Goal: Information Seeking & Learning: Learn about a topic

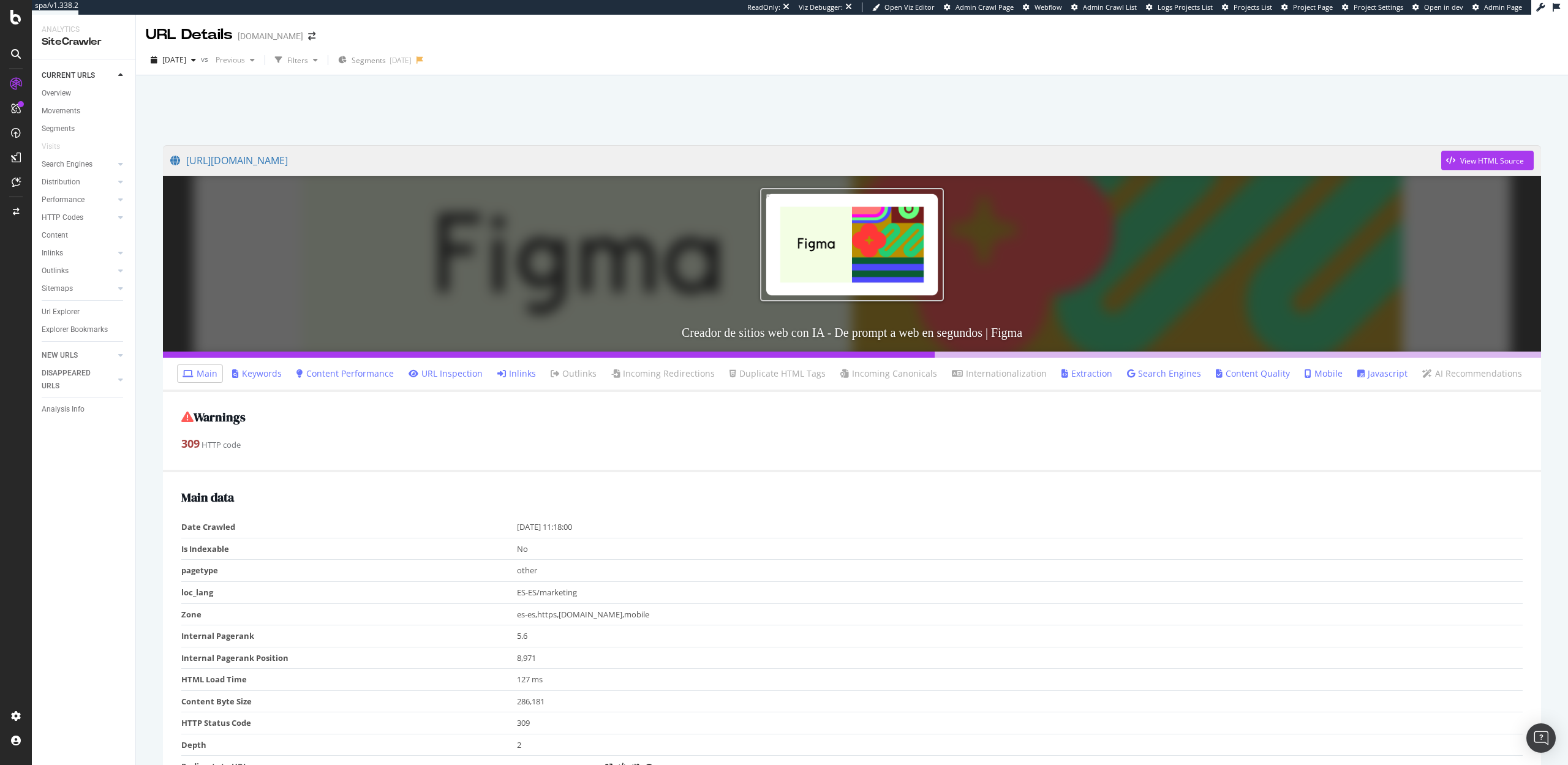
click at [523, 371] on link "Inlinks" at bounding box center [516, 374] width 38 height 12
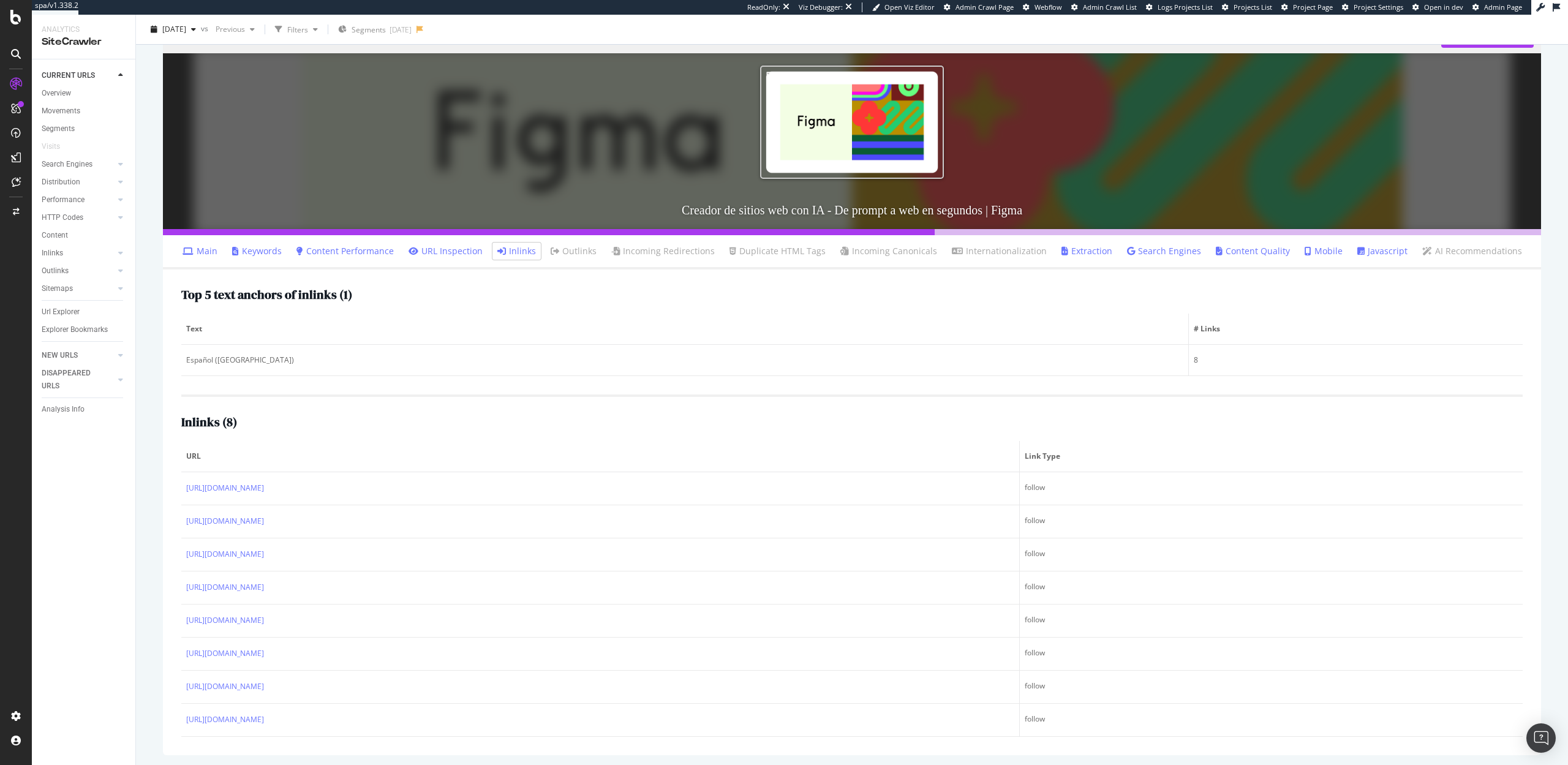
scroll to position [125, 0]
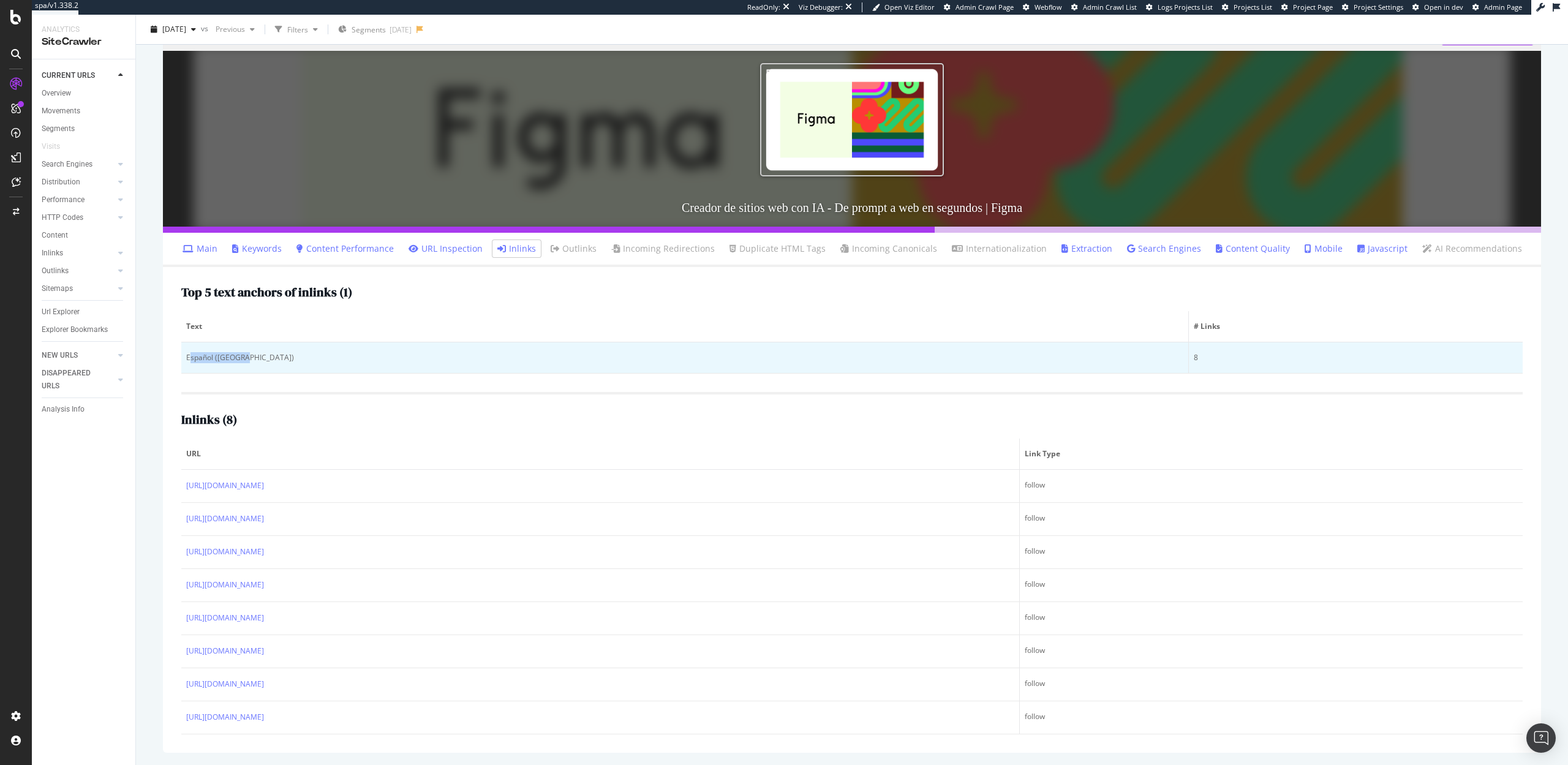
drag, startPoint x: 249, startPoint y: 360, endPoint x: 190, endPoint y: 360, distance: 59.0
click at [190, 360] on div "Español (España)" at bounding box center [685, 358] width 997 height 11
click at [238, 358] on div "Español (España)" at bounding box center [685, 358] width 997 height 11
drag, startPoint x: 247, startPoint y: 358, endPoint x: 186, endPoint y: 358, distance: 61.0
click at [186, 358] on div "Español (España)" at bounding box center [685, 358] width 997 height 11
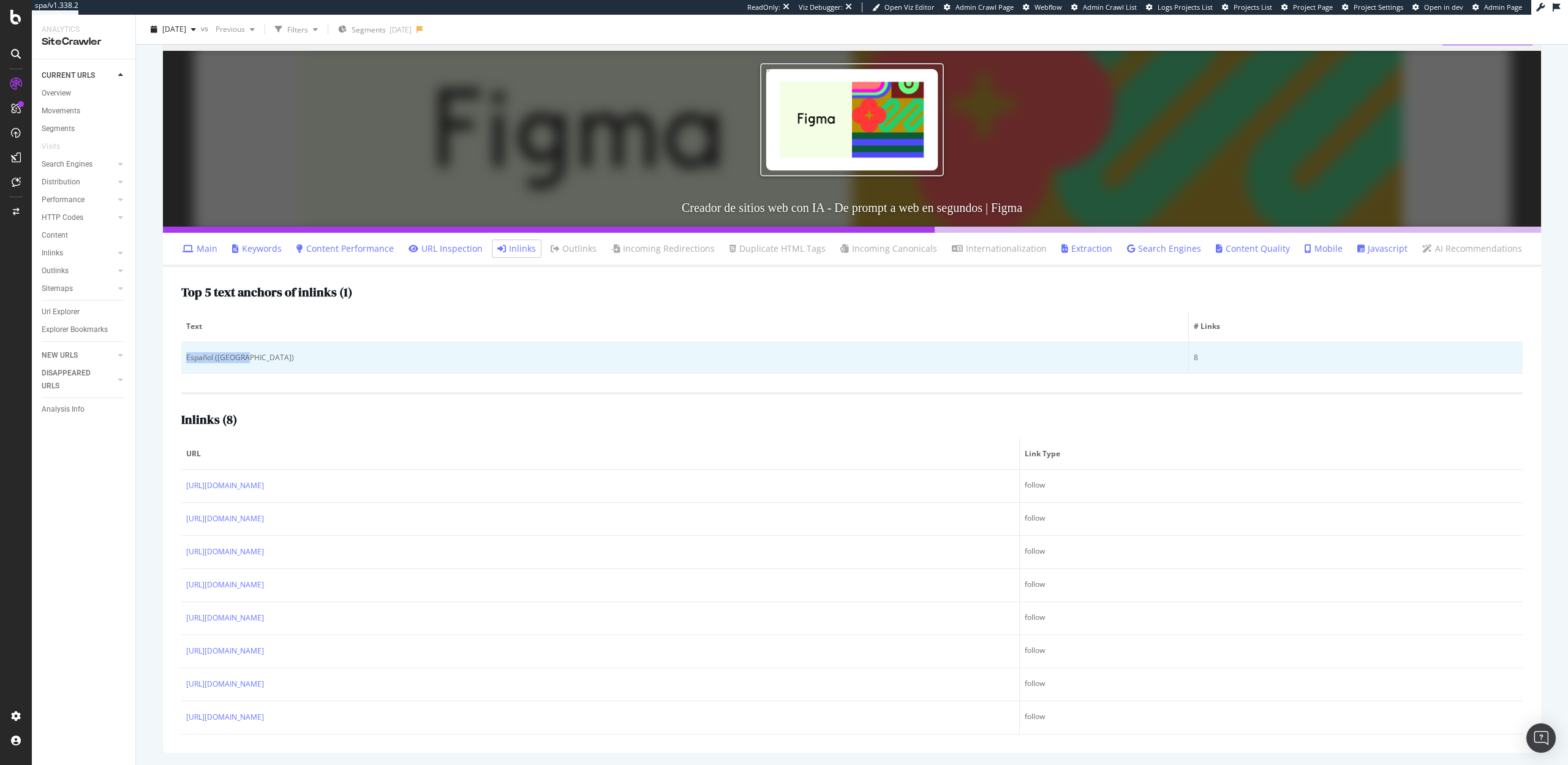
click at [248, 354] on div "Español (España)" at bounding box center [685, 358] width 997 height 11
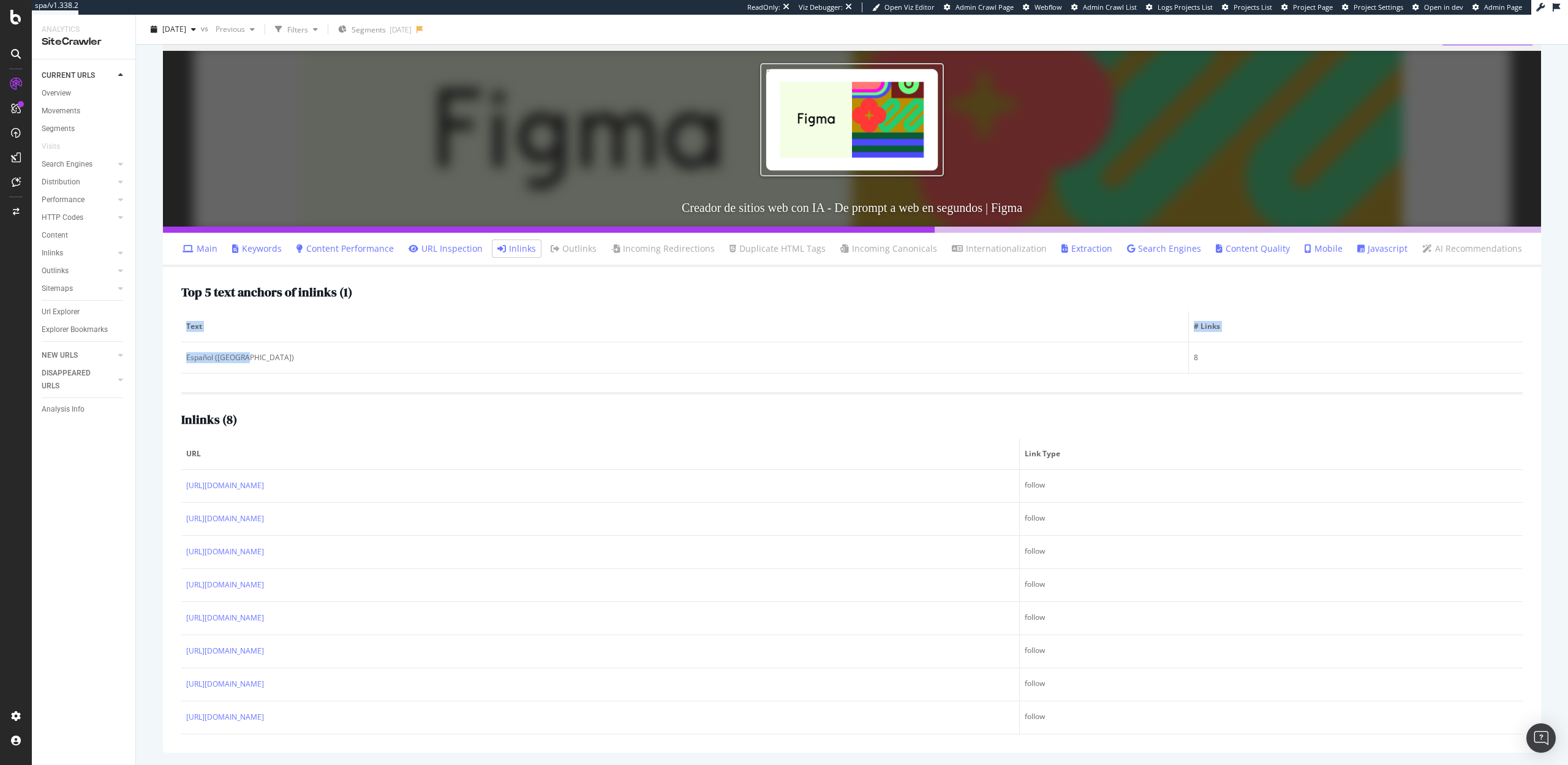
drag, startPoint x: 248, startPoint y: 357, endPoint x: 180, endPoint y: 359, distance: 68.0
click at [180, 359] on div "Top 5 text anchors of inlinks ( 1 ) Text # Links Español (España) 8 Inlinks ( 8…" at bounding box center [851, 510] width 1378 height 486
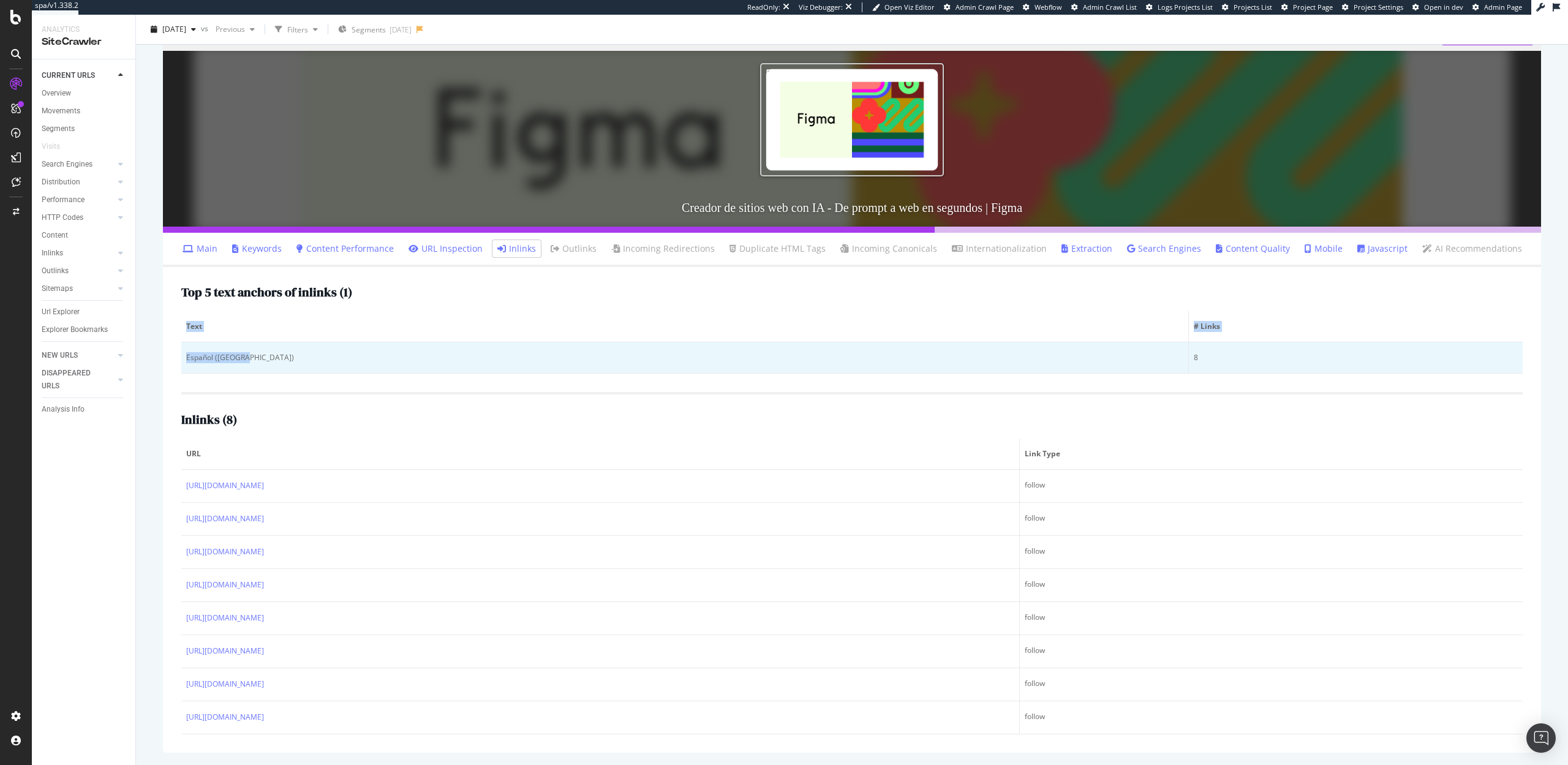
click at [206, 358] on div "Español (España)" at bounding box center [685, 358] width 997 height 11
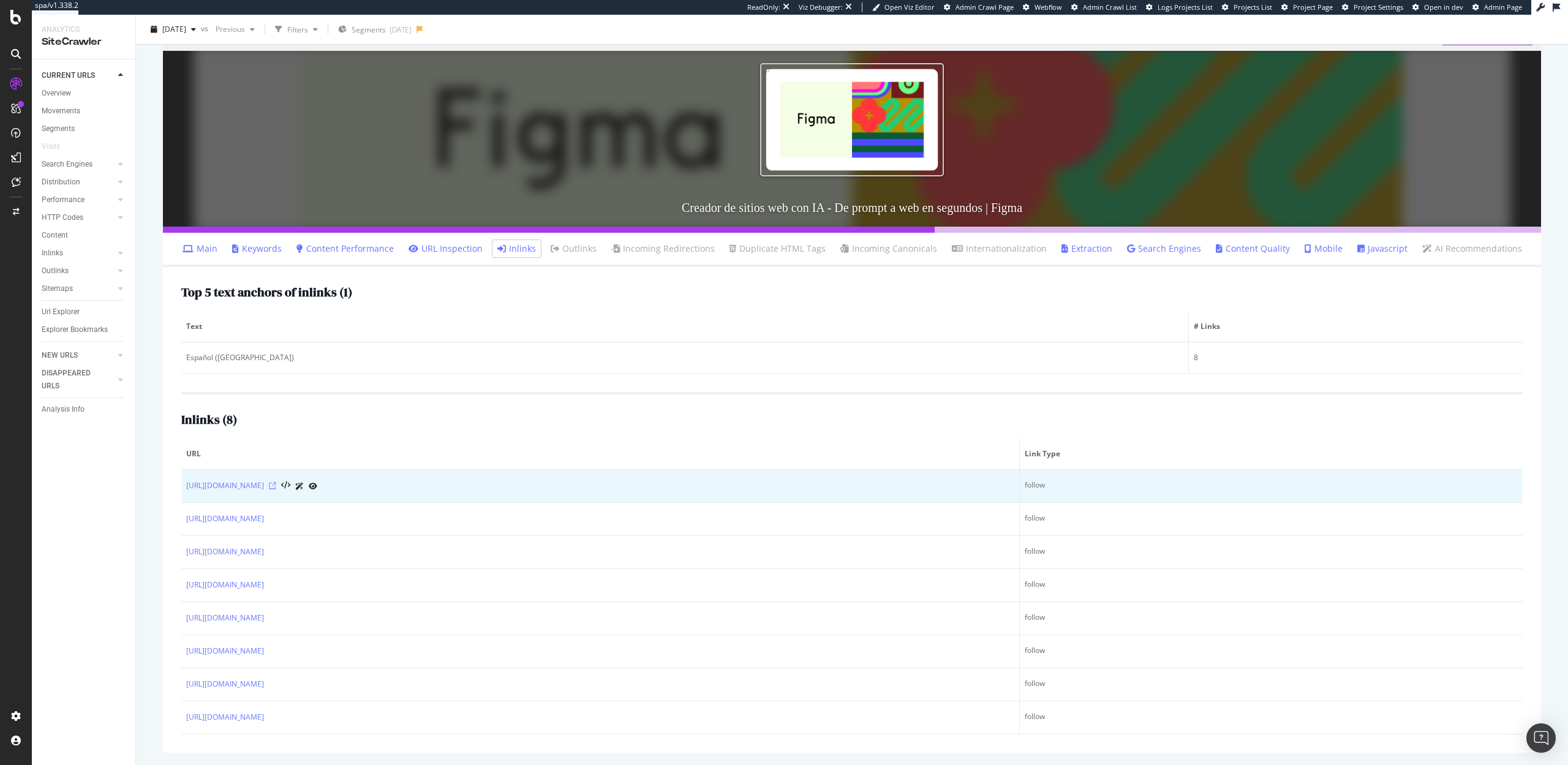
click at [276, 486] on icon at bounding box center [272, 485] width 7 height 7
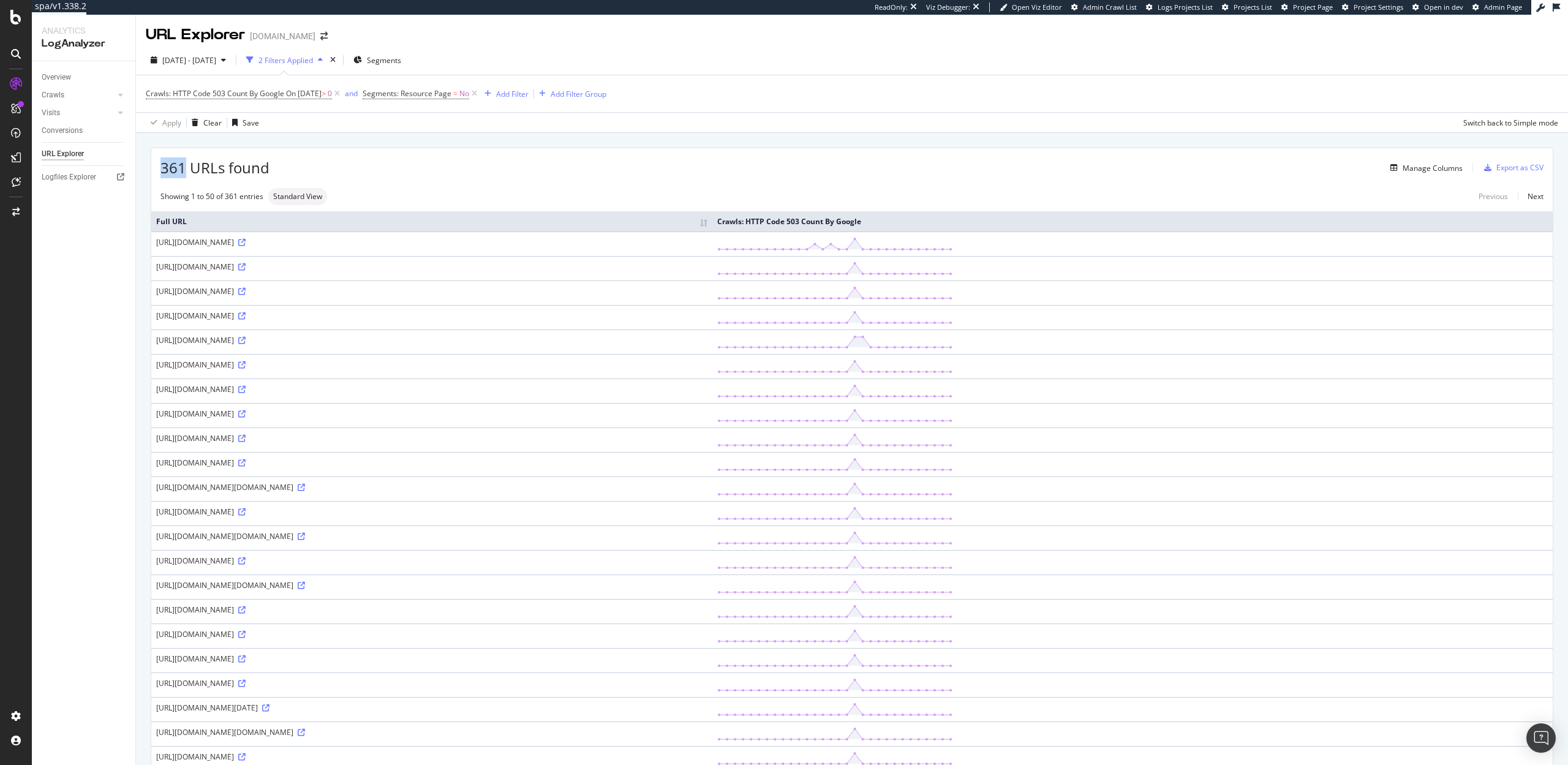
drag, startPoint x: 185, startPoint y: 167, endPoint x: 150, endPoint y: 165, distance: 35.1
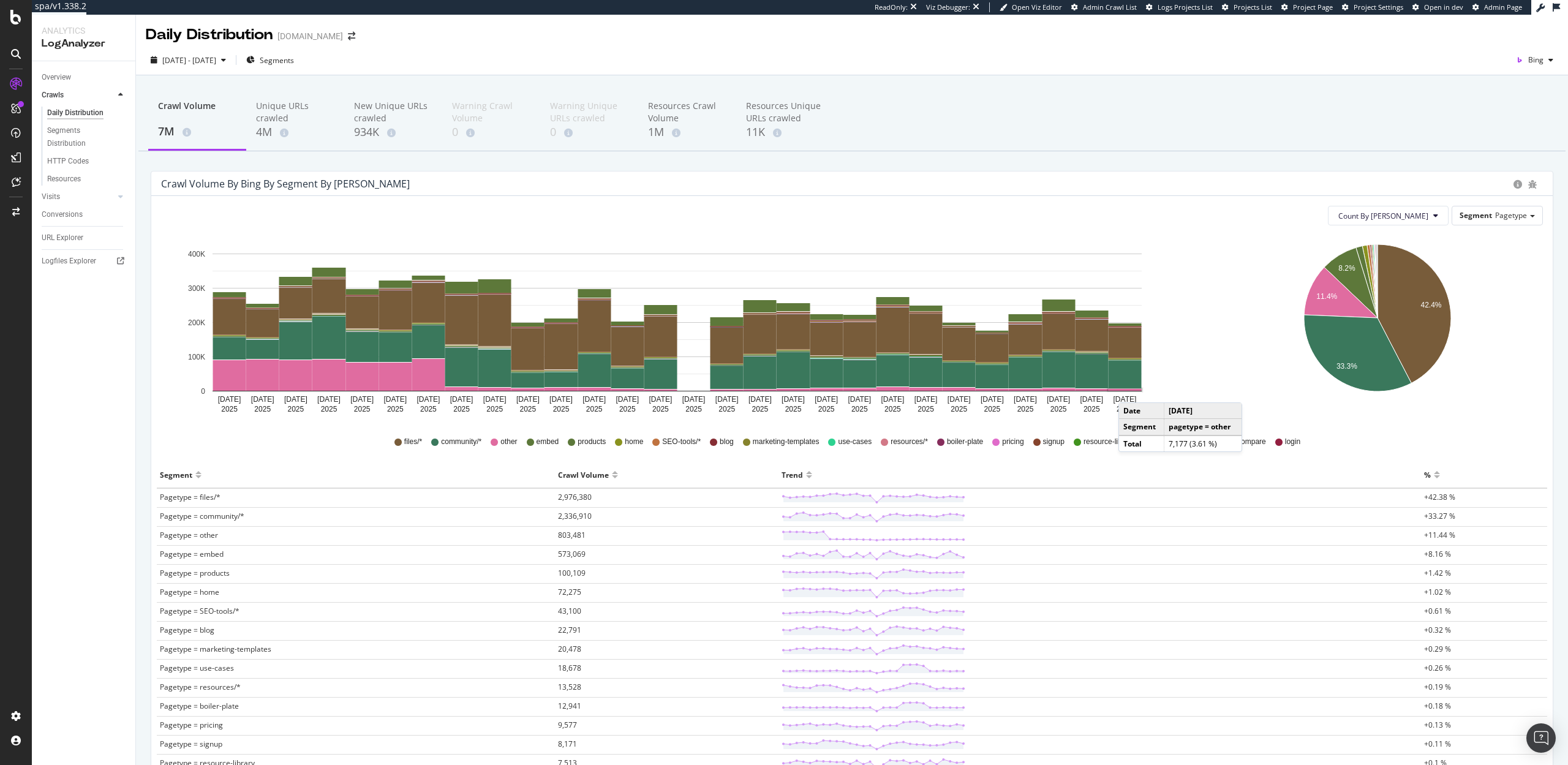
click at [1131, 390] on rect "A chart." at bounding box center [1125, 390] width 33 height 2
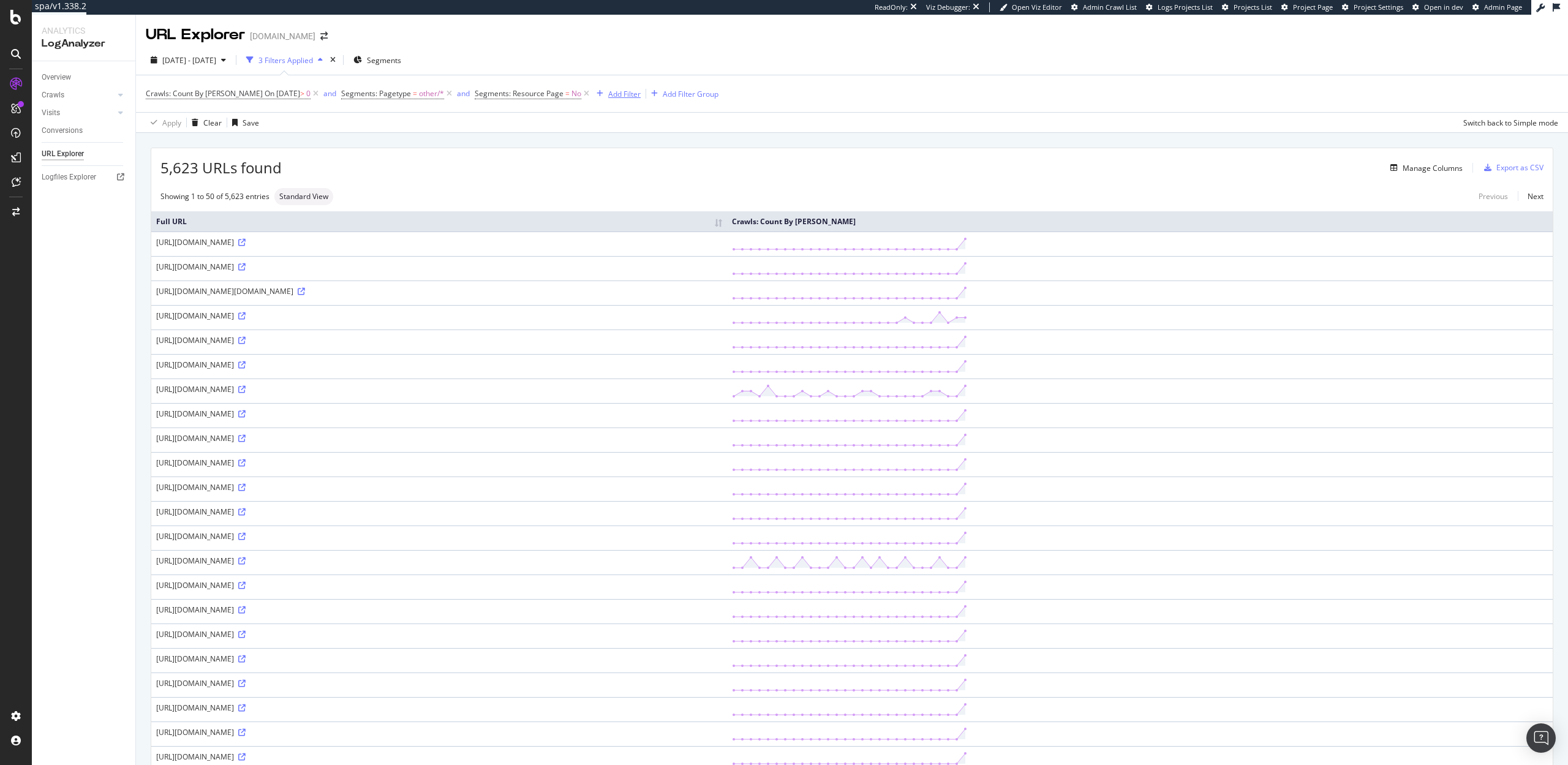
click at [608, 94] on div "Add Filter" at bounding box center [624, 94] width 33 height 10
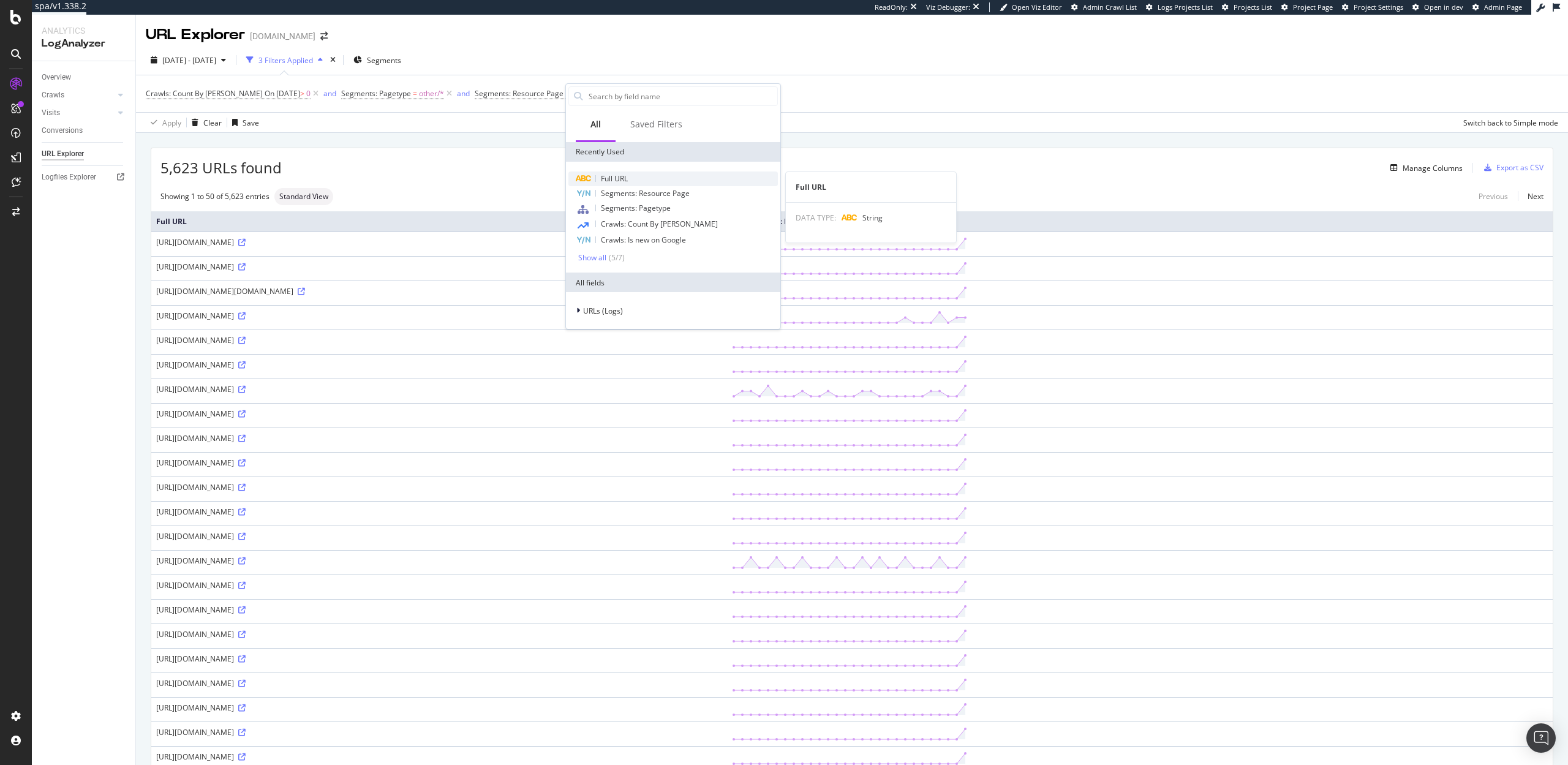
click at [621, 174] on span "Full URL" at bounding box center [614, 179] width 27 height 10
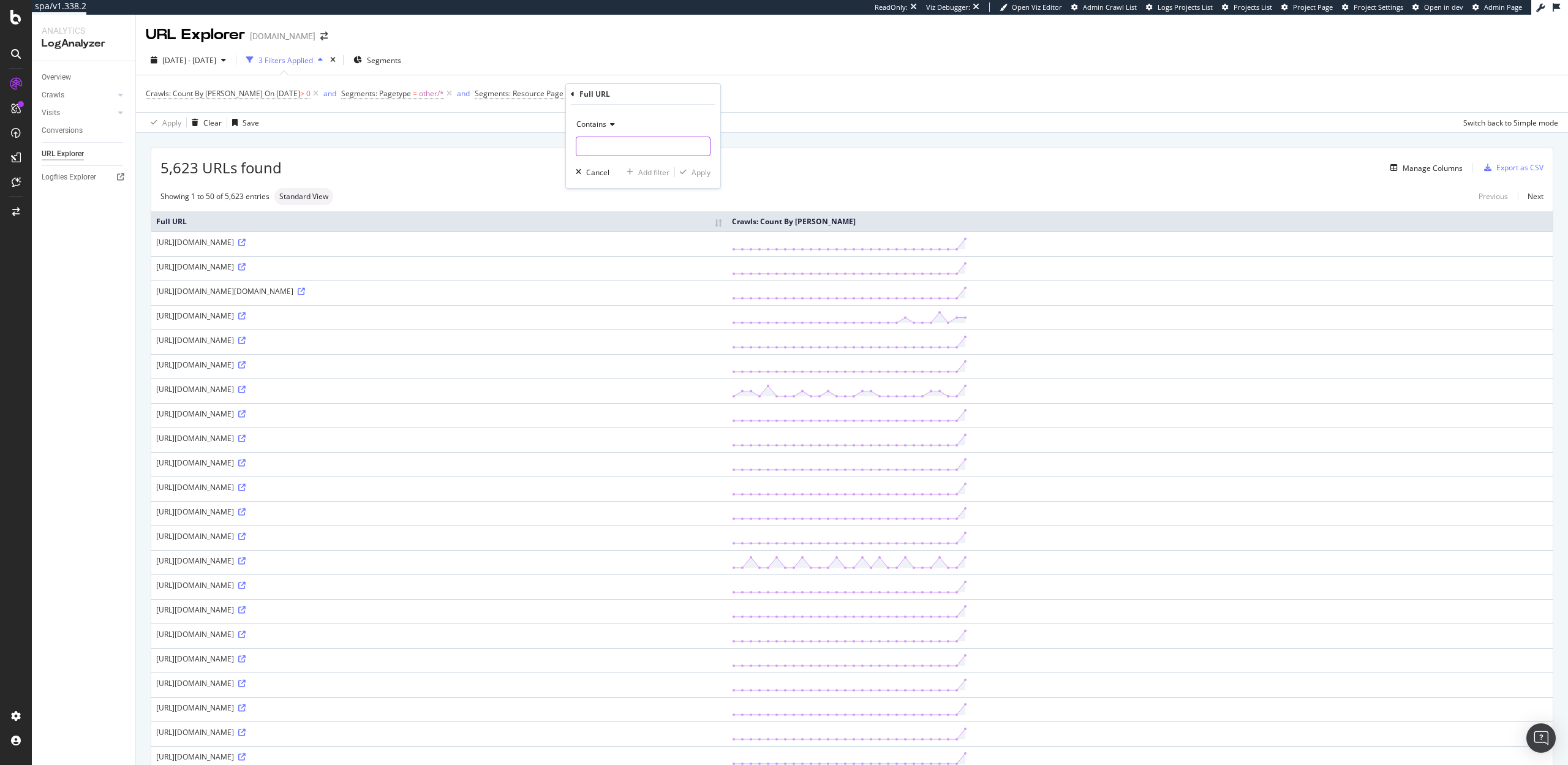
click at [611, 146] on input "text" at bounding box center [643, 146] width 133 height 20
paste input "hc/en-us/search?"
type input "hc/en-us/search?"
click at [706, 175] on div "Apply" at bounding box center [701, 172] width 19 height 10
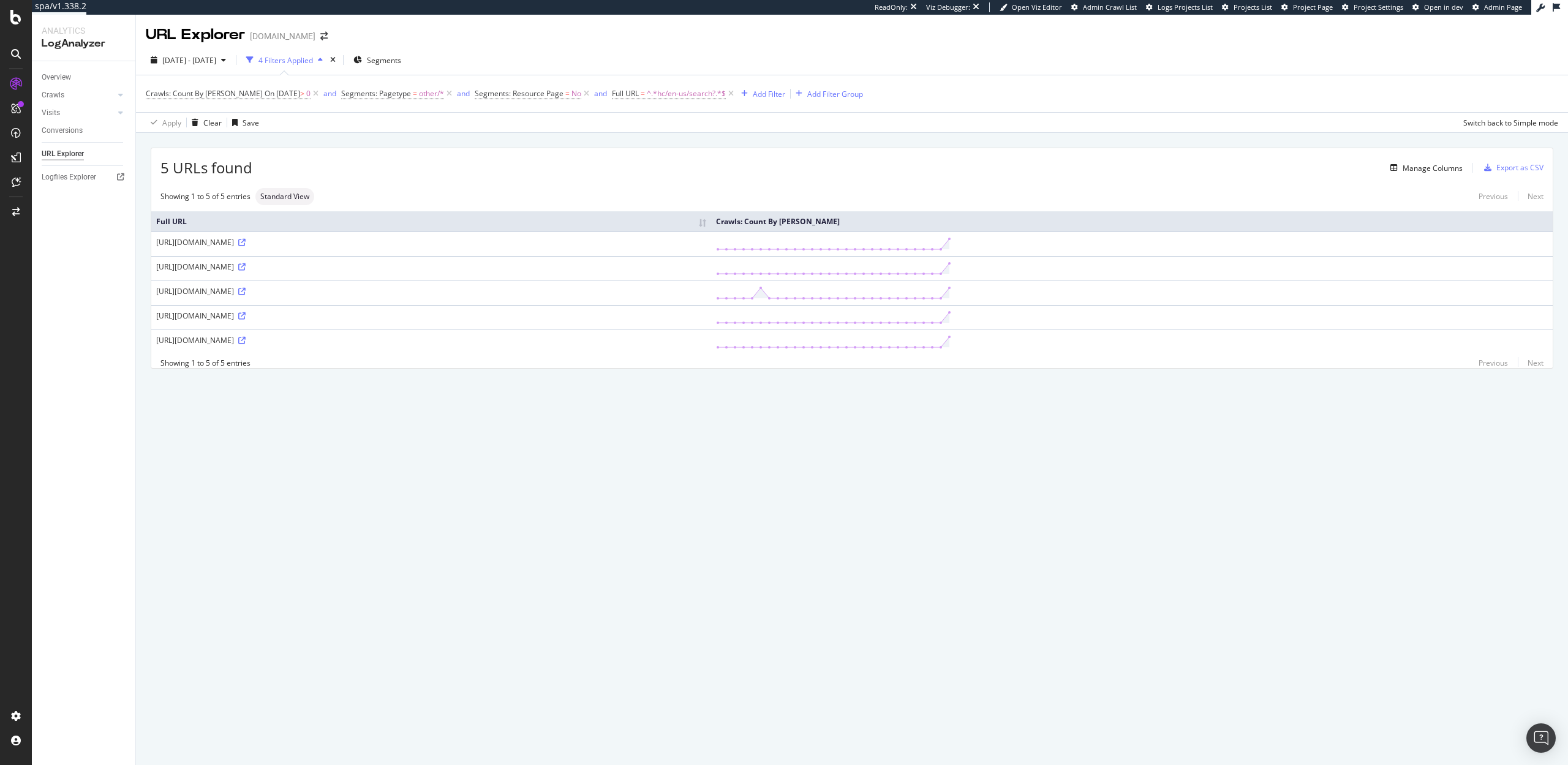
drag, startPoint x: 179, startPoint y: 242, endPoint x: 394, endPoint y: 341, distance: 236.7
click at [394, 341] on tbody "https://figma.com/hc/en-us/search?utf8=%25E2%259C%2593&query=om+ai https://www.…" at bounding box center [852, 292] width 1401 height 122
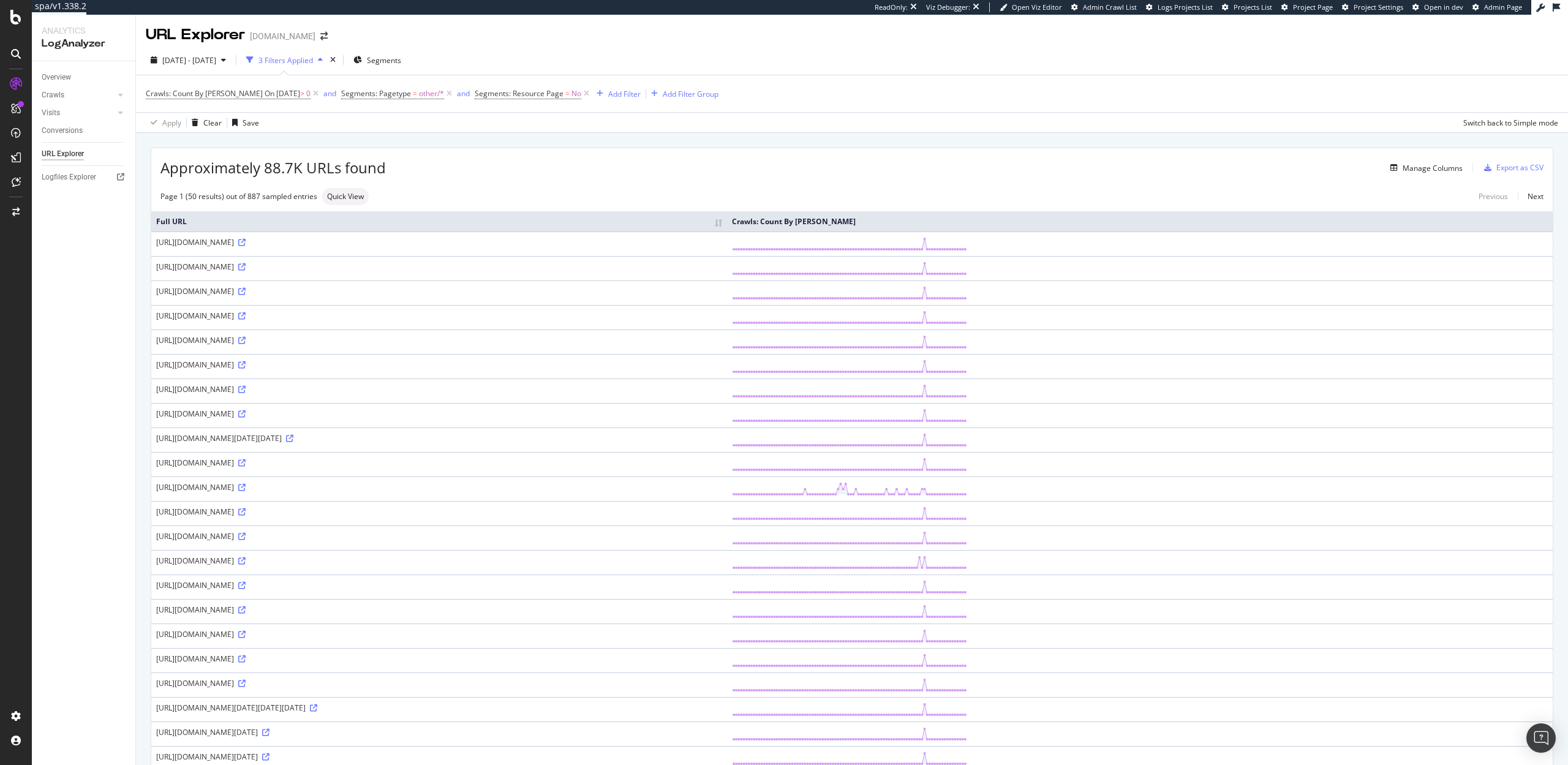
drag, startPoint x: 270, startPoint y: 448, endPoint x: 436, endPoint y: 452, distance: 166.0
click at [436, 452] on td "https://figma.com/hc/en-us/search?utf8=%25E2%259C%2593&query=%2523madad%25F0%25…" at bounding box center [439, 440] width 576 height 24
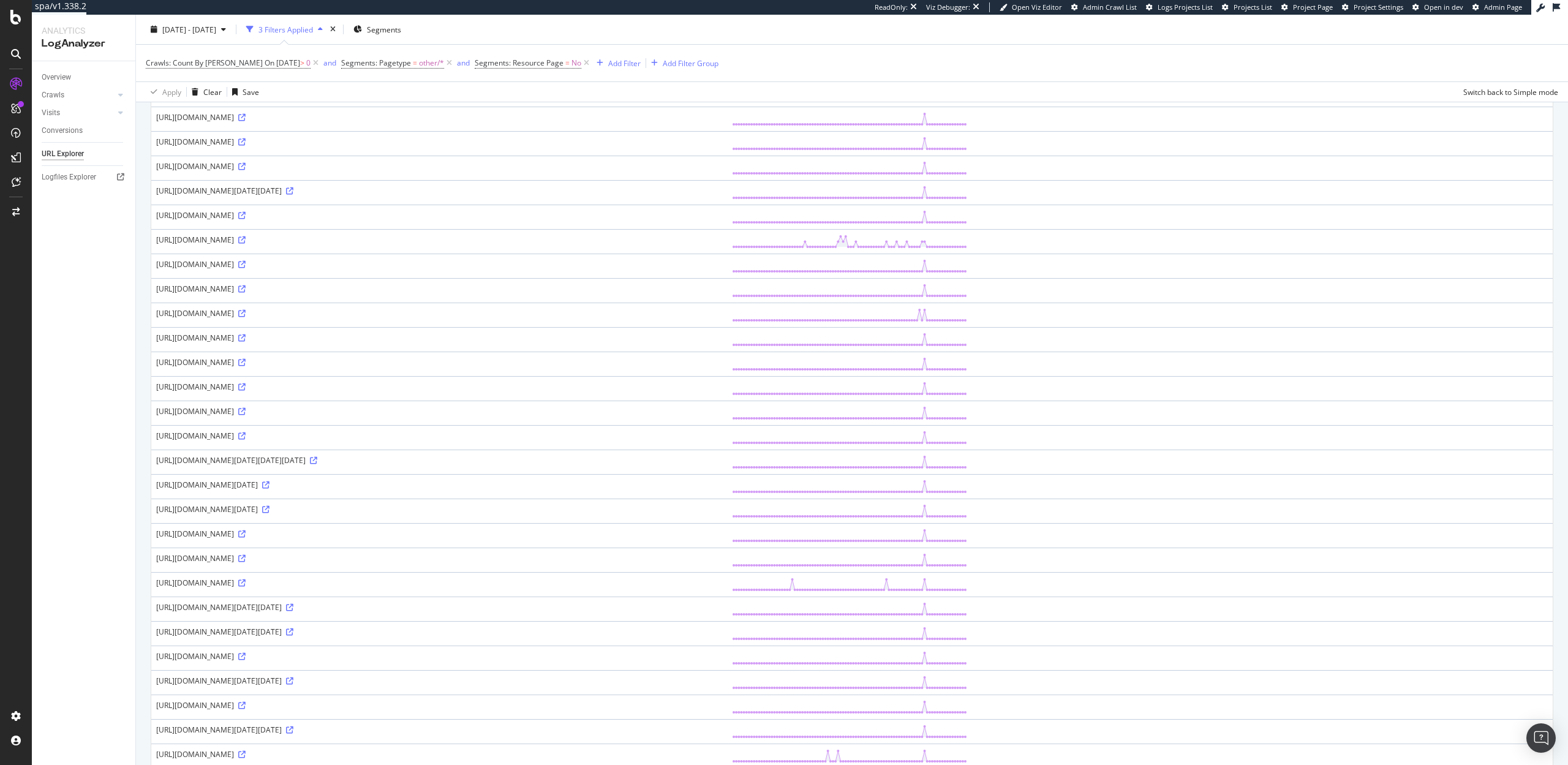
scroll to position [34, 0]
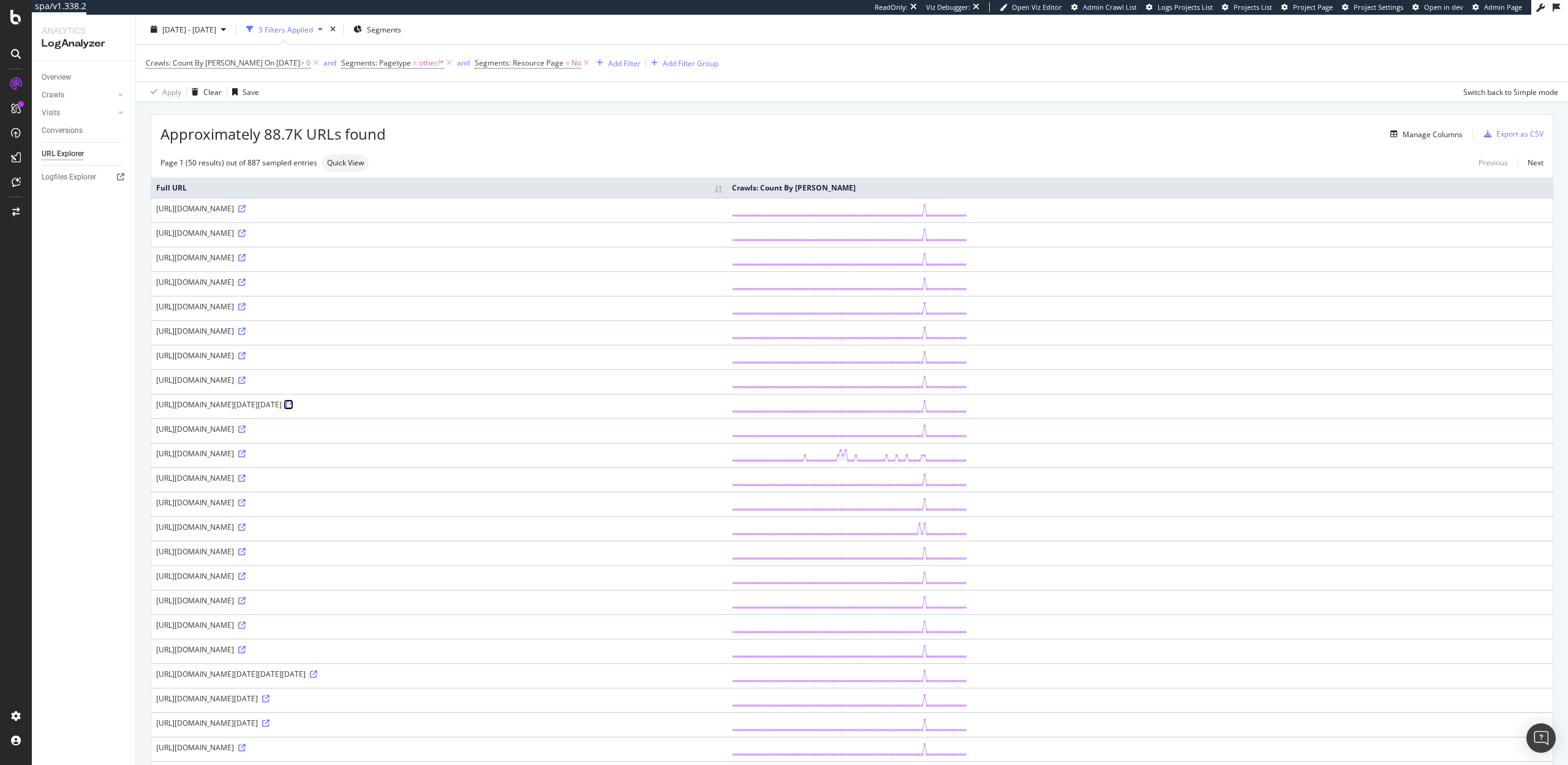
click at [293, 409] on icon at bounding box center [290, 404] width 7 height 7
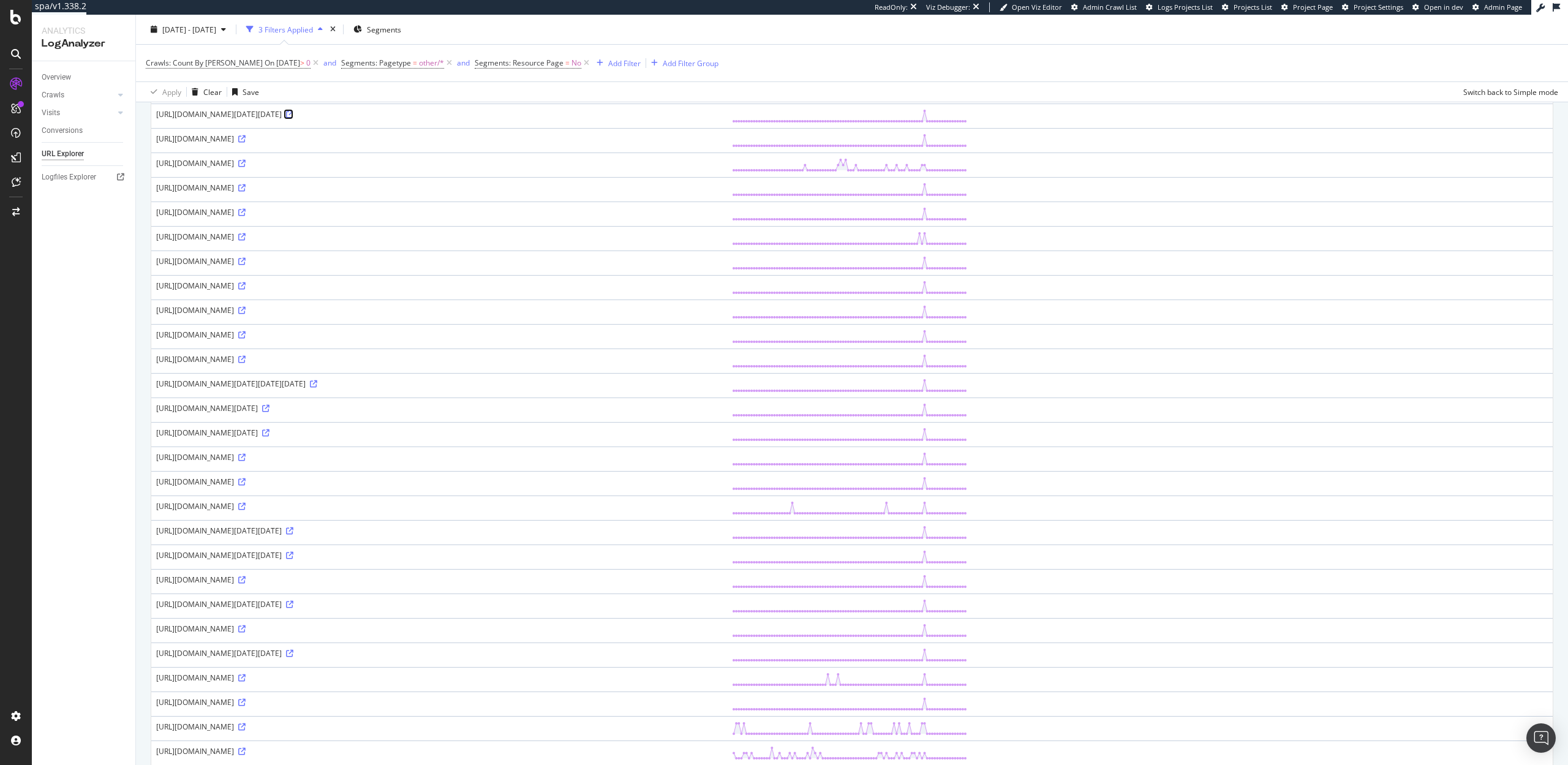
scroll to position [364, 0]
click at [245, 227] on link at bounding box center [241, 222] width 9 height 10
click at [245, 446] on icon at bounding box center [241, 442] width 7 height 7
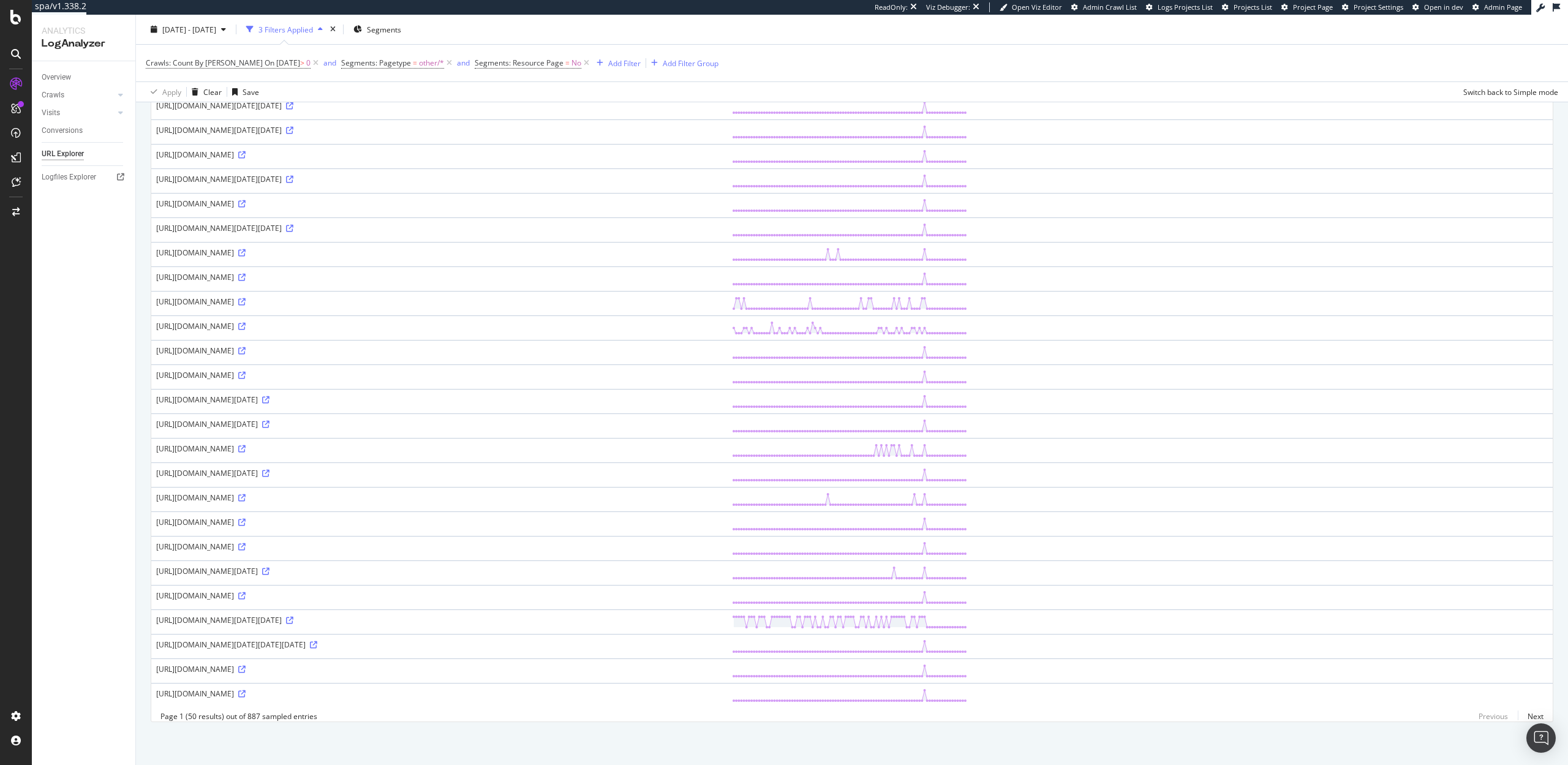
scroll to position [919, 0]
click at [293, 617] on icon at bounding box center [290, 620] width 7 height 7
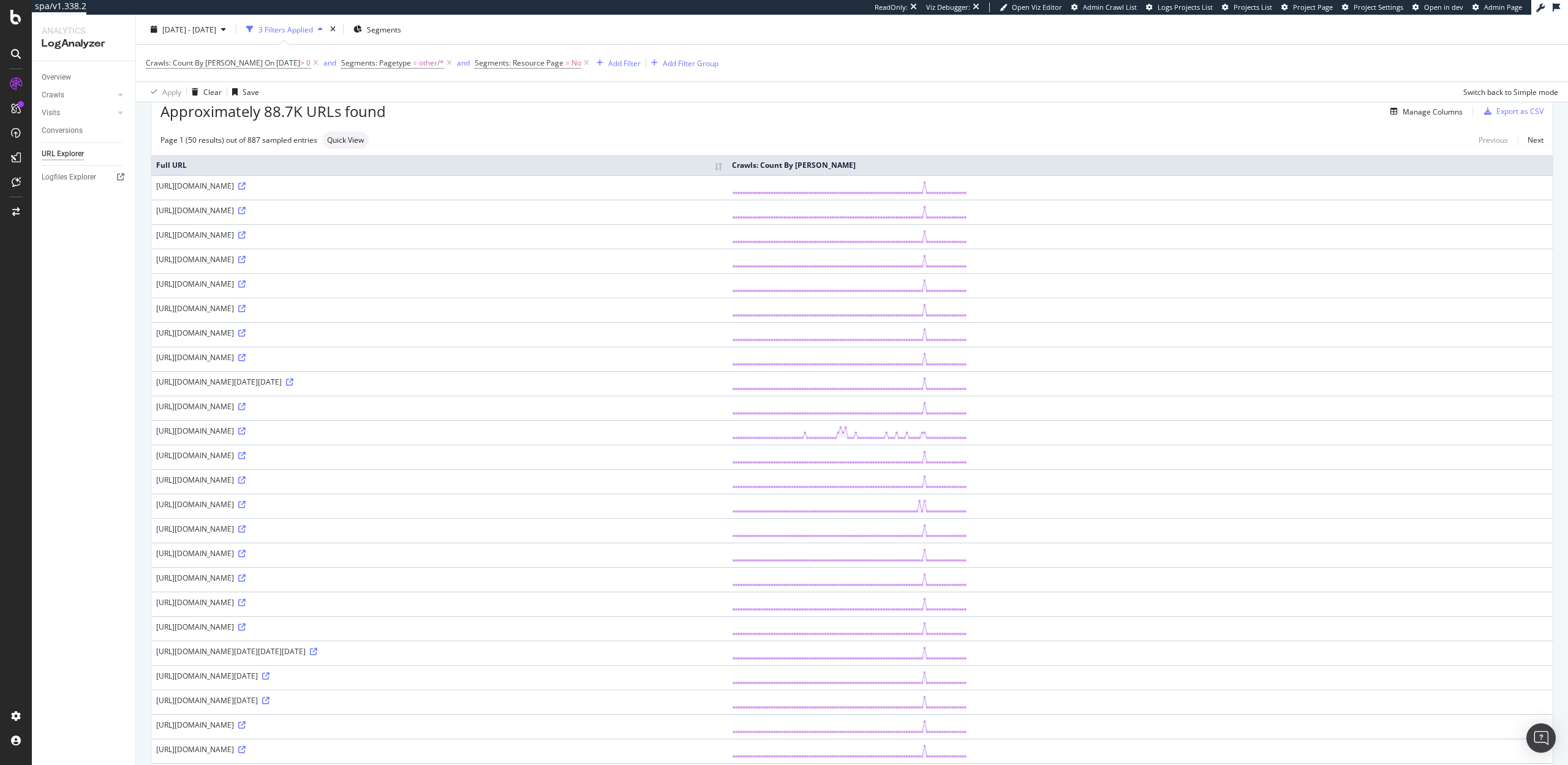
scroll to position [0, 0]
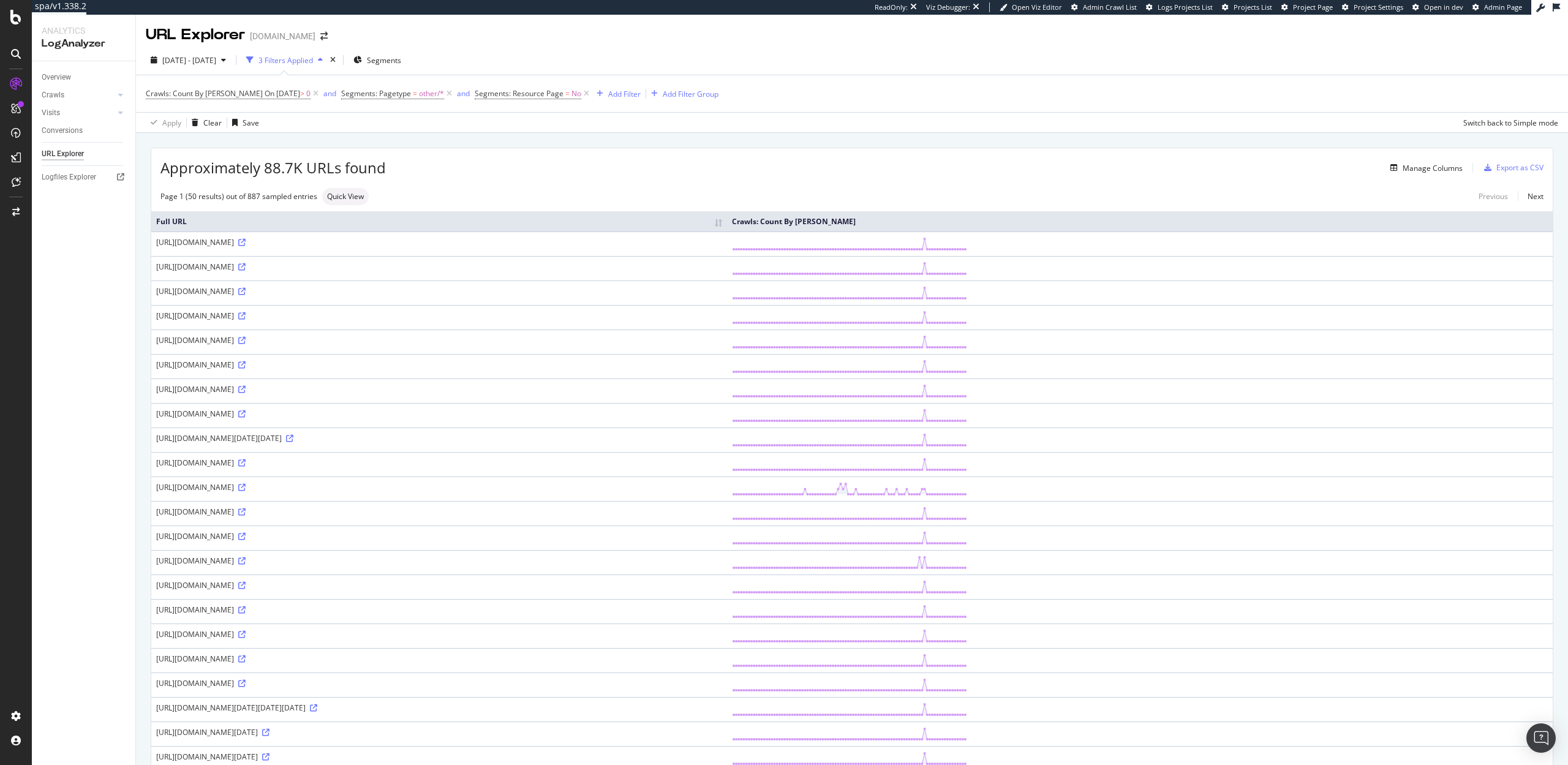
drag, startPoint x: 279, startPoint y: 422, endPoint x: 218, endPoint y: 424, distance: 61.0
click at [218, 419] on div "https://figma.com/hc/en-us/search?utf8=%25E2%259C%2593&query=%2523everyonehates…" at bounding box center [439, 414] width 566 height 10
copy div "hc/en-us/search?"
click at [608, 91] on div "Add Filter" at bounding box center [624, 94] width 33 height 10
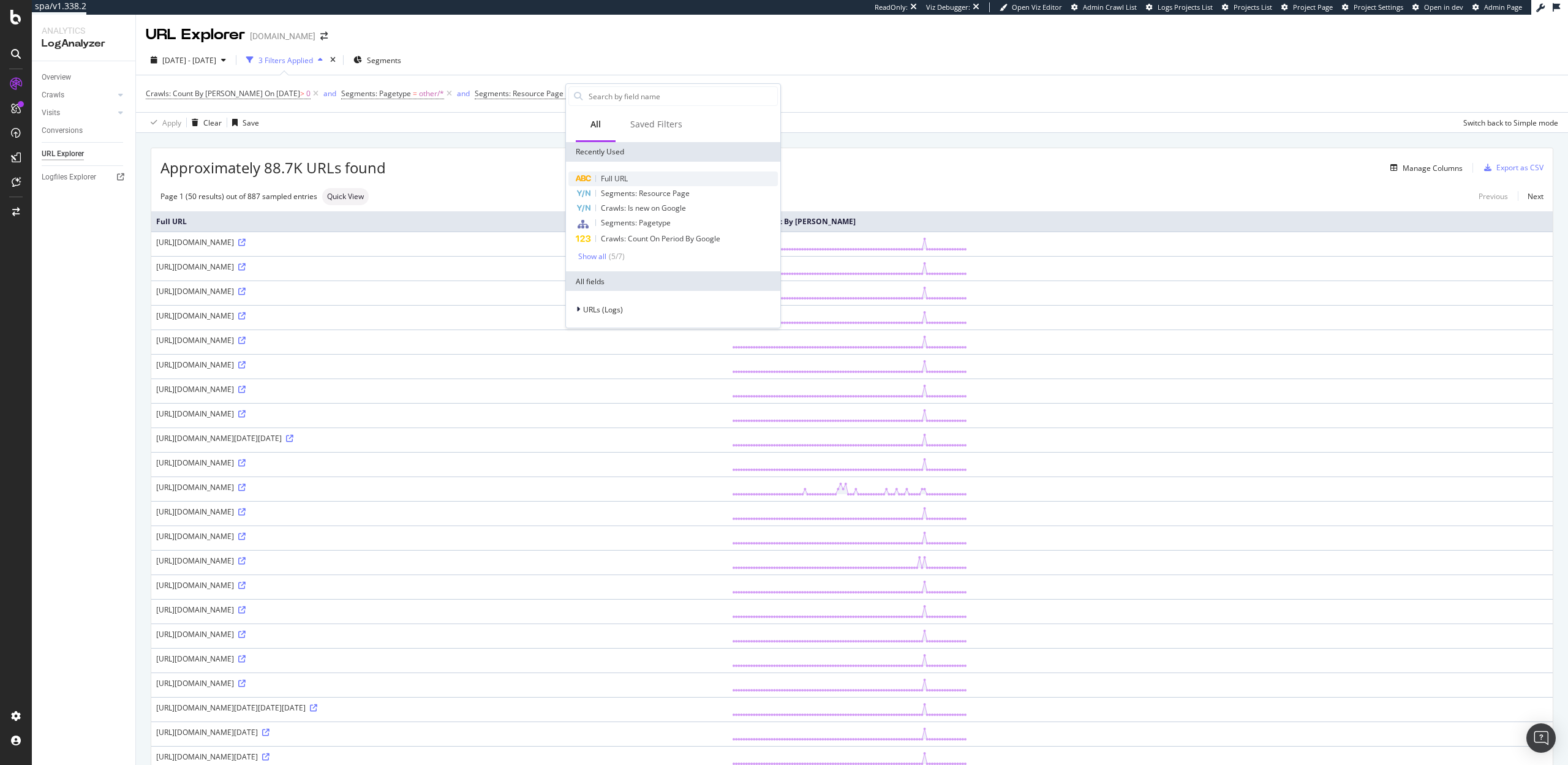
click at [615, 174] on span "Full URL" at bounding box center [614, 179] width 27 height 10
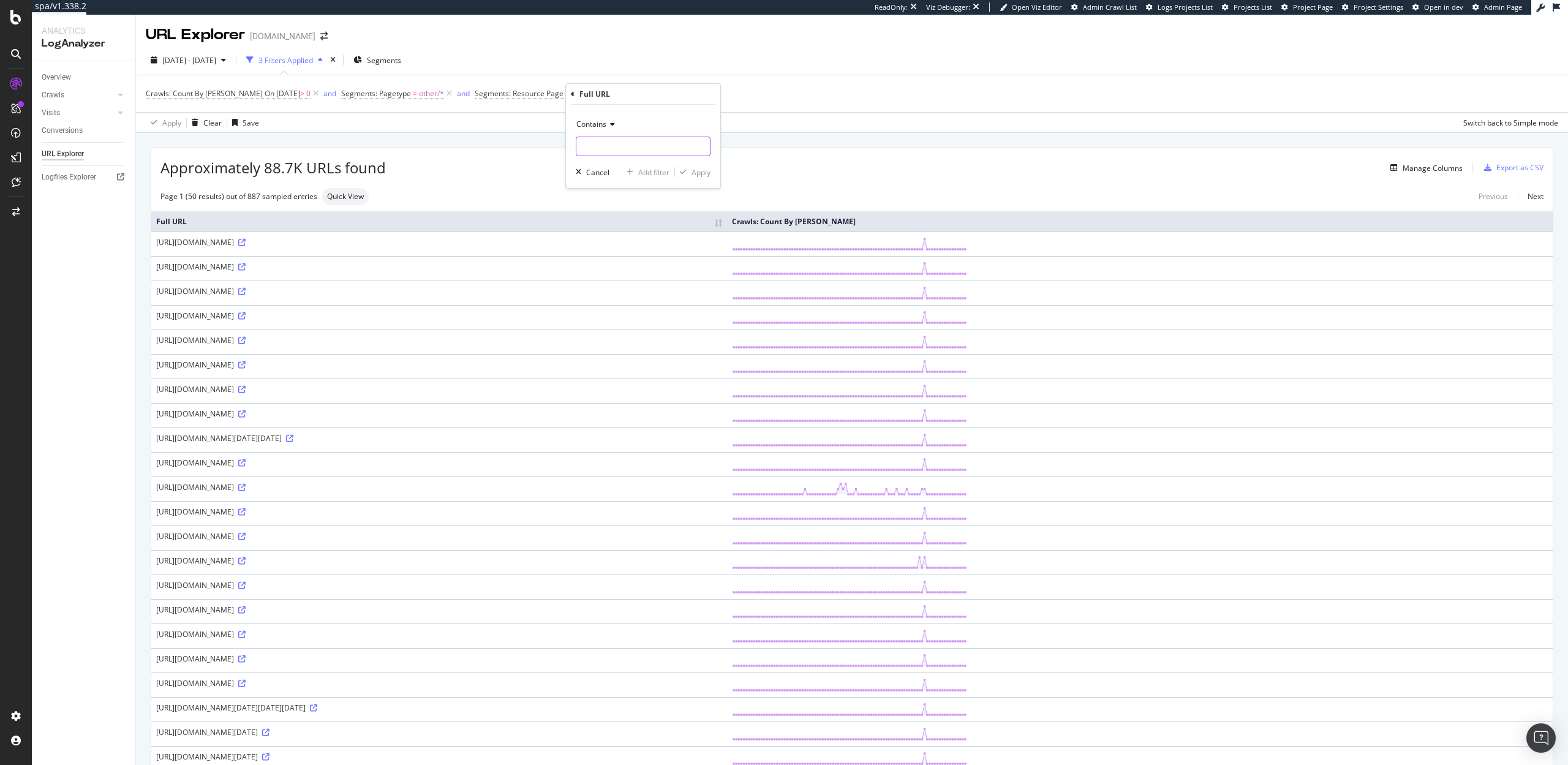
click at [596, 153] on input "text" at bounding box center [643, 146] width 133 height 20
paste input "hc/en-us/search?"
type input "hc/en-us/search?"
click at [710, 173] on div "Apply" at bounding box center [701, 172] width 19 height 10
drag, startPoint x: 263, startPoint y: 170, endPoint x: 307, endPoint y: 167, distance: 44.1
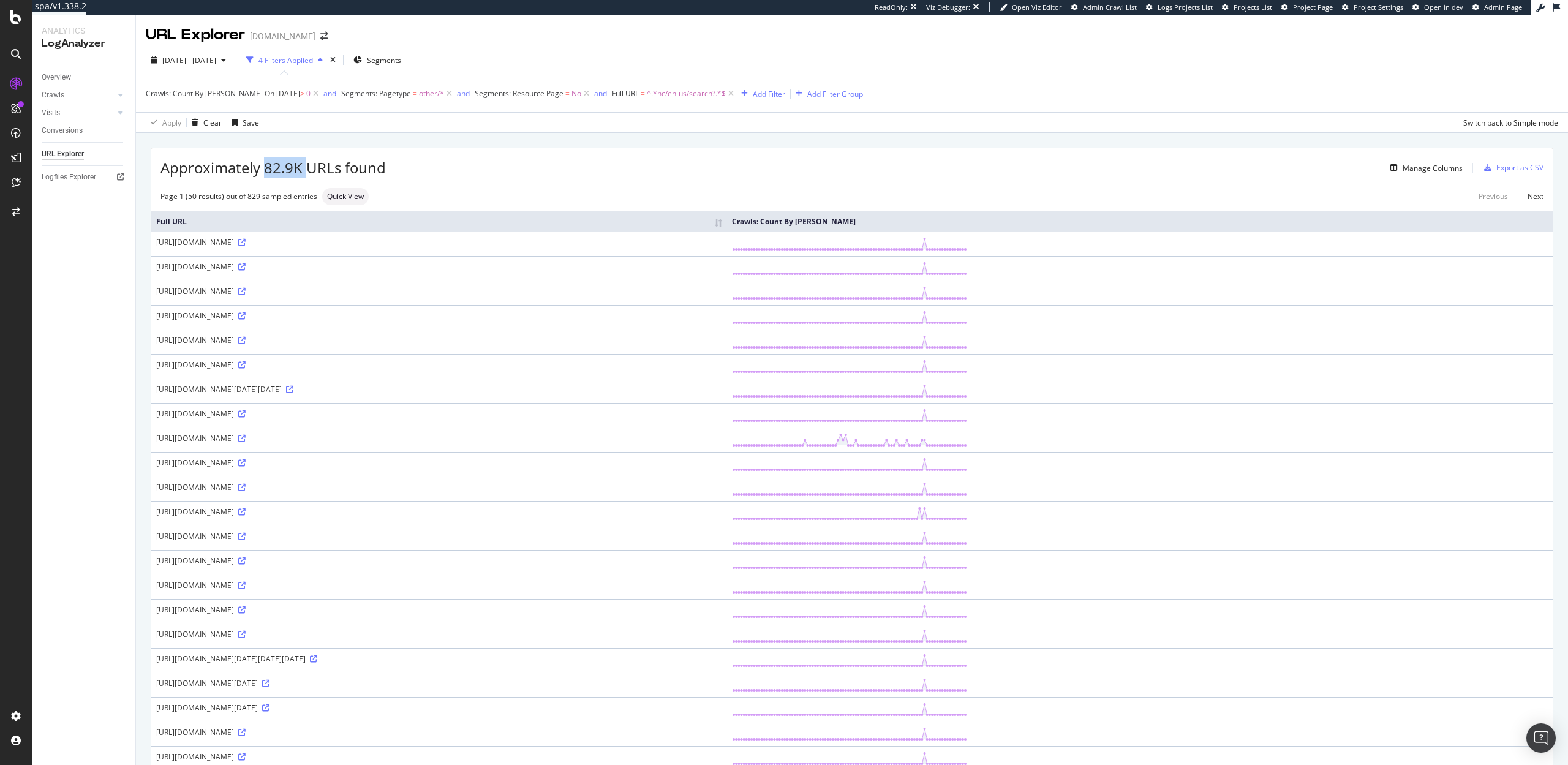
click at [307, 167] on span "Approximately 82.9K URLs found" at bounding box center [274, 168] width 225 height 21
click at [251, 163] on span "Approximately 82.9K URLs found" at bounding box center [274, 168] width 225 height 21
drag, startPoint x: 267, startPoint y: 166, endPoint x: 310, endPoint y: 165, distance: 43.0
click at [310, 165] on span "Approximately 82.9K URLs found" at bounding box center [274, 168] width 225 height 21
click at [647, 92] on span "^.*hc/en-us/search?.*$" at bounding box center [686, 94] width 79 height 17
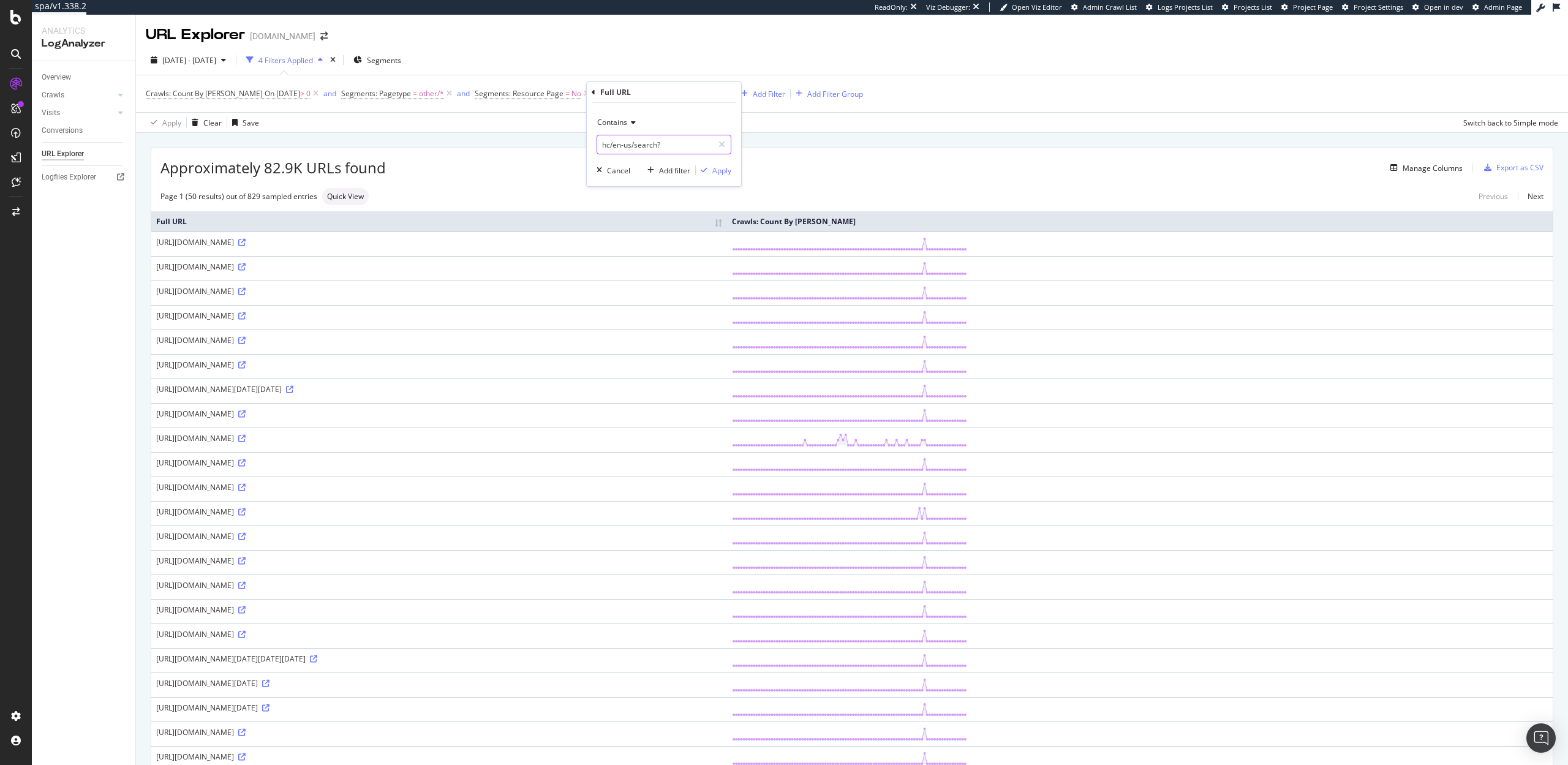
click at [625, 145] on input "hc/en-us/search?" at bounding box center [655, 144] width 116 height 20
drag, startPoint x: 301, startPoint y: 169, endPoint x: 257, endPoint y: 169, distance: 44.0
click at [257, 169] on span "Approximately 82.9K URLs found" at bounding box center [274, 168] width 225 height 21
click at [1407, 166] on div "Manage Columns" at bounding box center [1432, 168] width 60 height 10
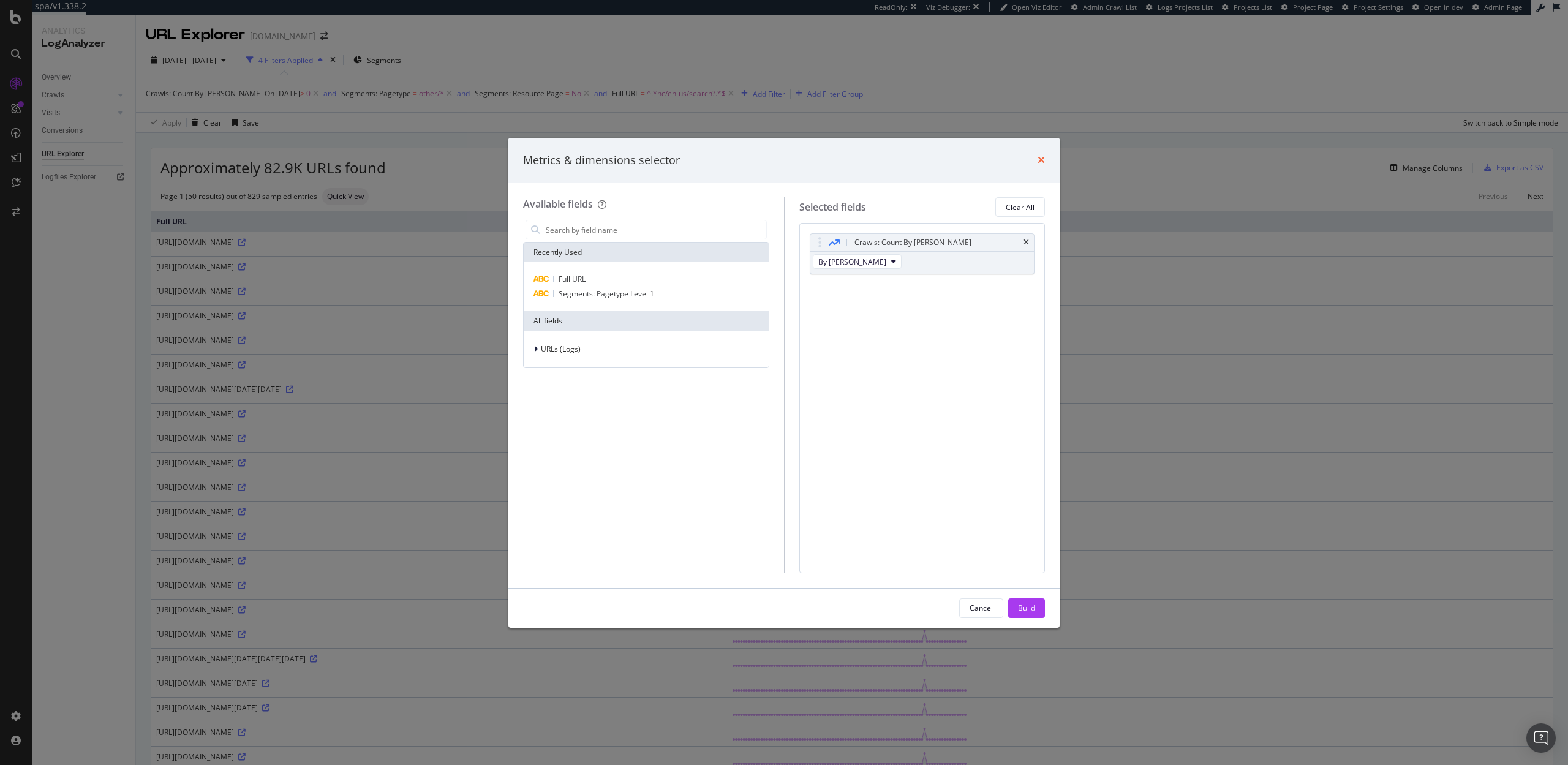
click at [1040, 156] on icon "times" at bounding box center [1041, 160] width 7 height 10
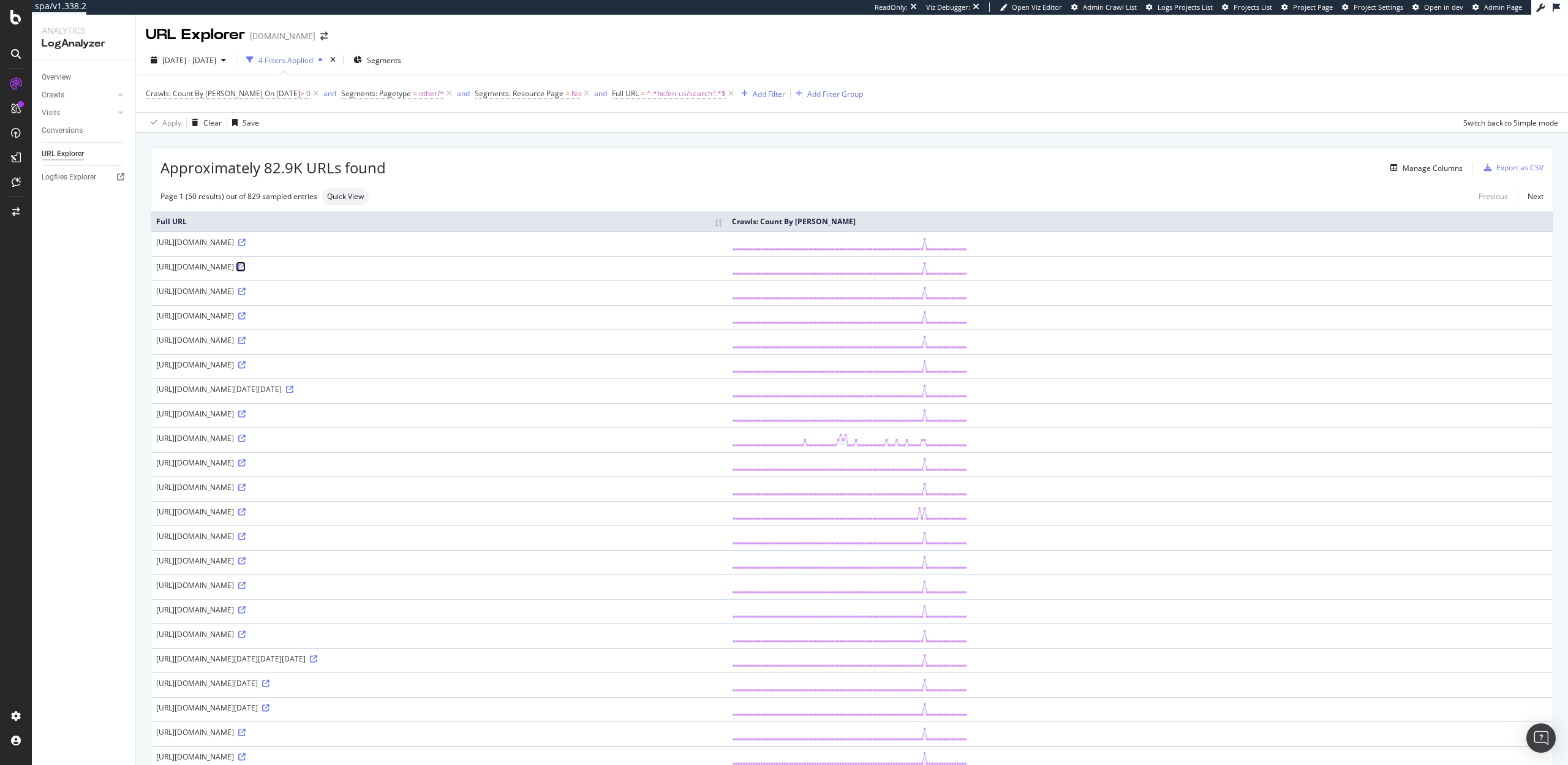
click at [245, 265] on icon at bounding box center [241, 267] width 7 height 7
drag, startPoint x: 364, startPoint y: 421, endPoint x: 295, endPoint y: 419, distance: 69.0
click at [295, 419] on div "https://figma.com/hc/en-us/search?utf8=%25E2%259C%2593&query=%2523matalda" at bounding box center [439, 414] width 566 height 10
click at [364, 419] on div "https://figma.com/hc/en-us/search?utf8=%25E2%259C%2593&query=%2523matalda" at bounding box center [439, 414] width 566 height 10
drag, startPoint x: 366, startPoint y: 421, endPoint x: 299, endPoint y: 422, distance: 67.0
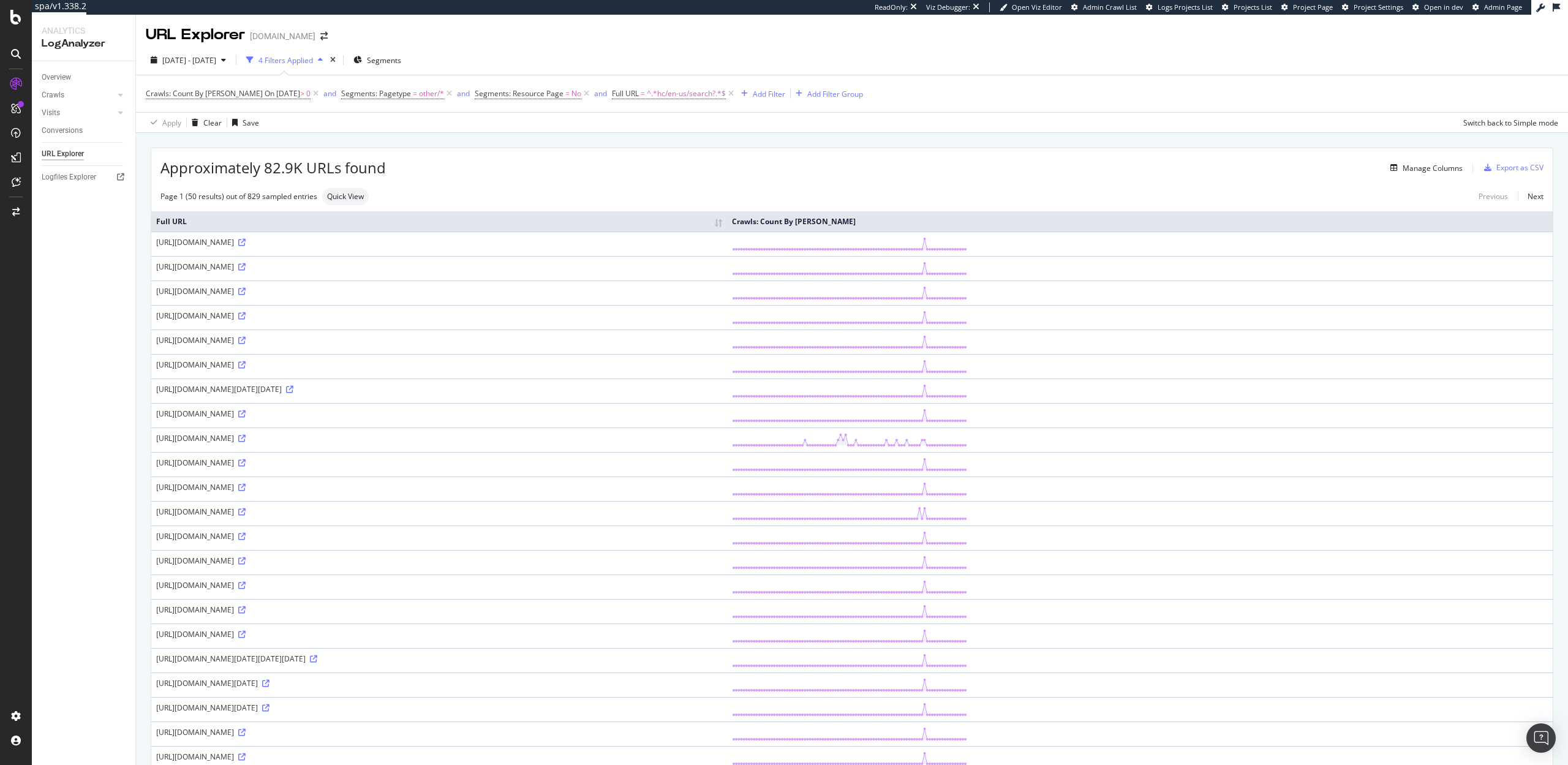
click at [299, 419] on div "https://figma.com/hc/en-us/search?utf8=%25E2%259C%2593&query=%2523matalda" at bounding box center [439, 414] width 566 height 10
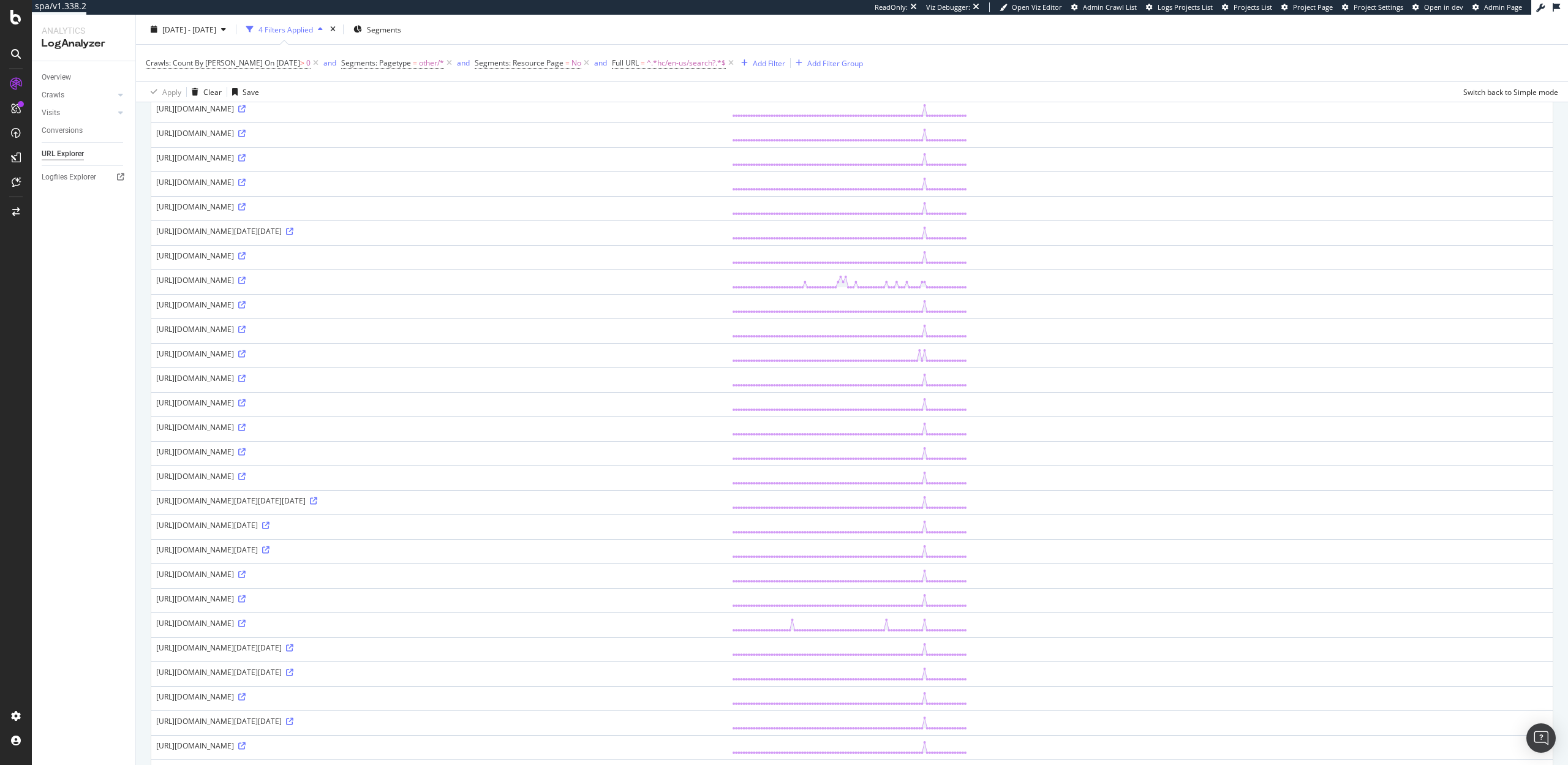
scroll to position [160, 0]
drag, startPoint x: 535, startPoint y: 359, endPoint x: 407, endPoint y: 362, distance: 128.0
click at [407, 358] on div "https://figma.com/hc/en-us/search?utf8=%25E2%259C%2593&query=%25D0%2590%25D0%25…" at bounding box center [439, 352] width 566 height 10
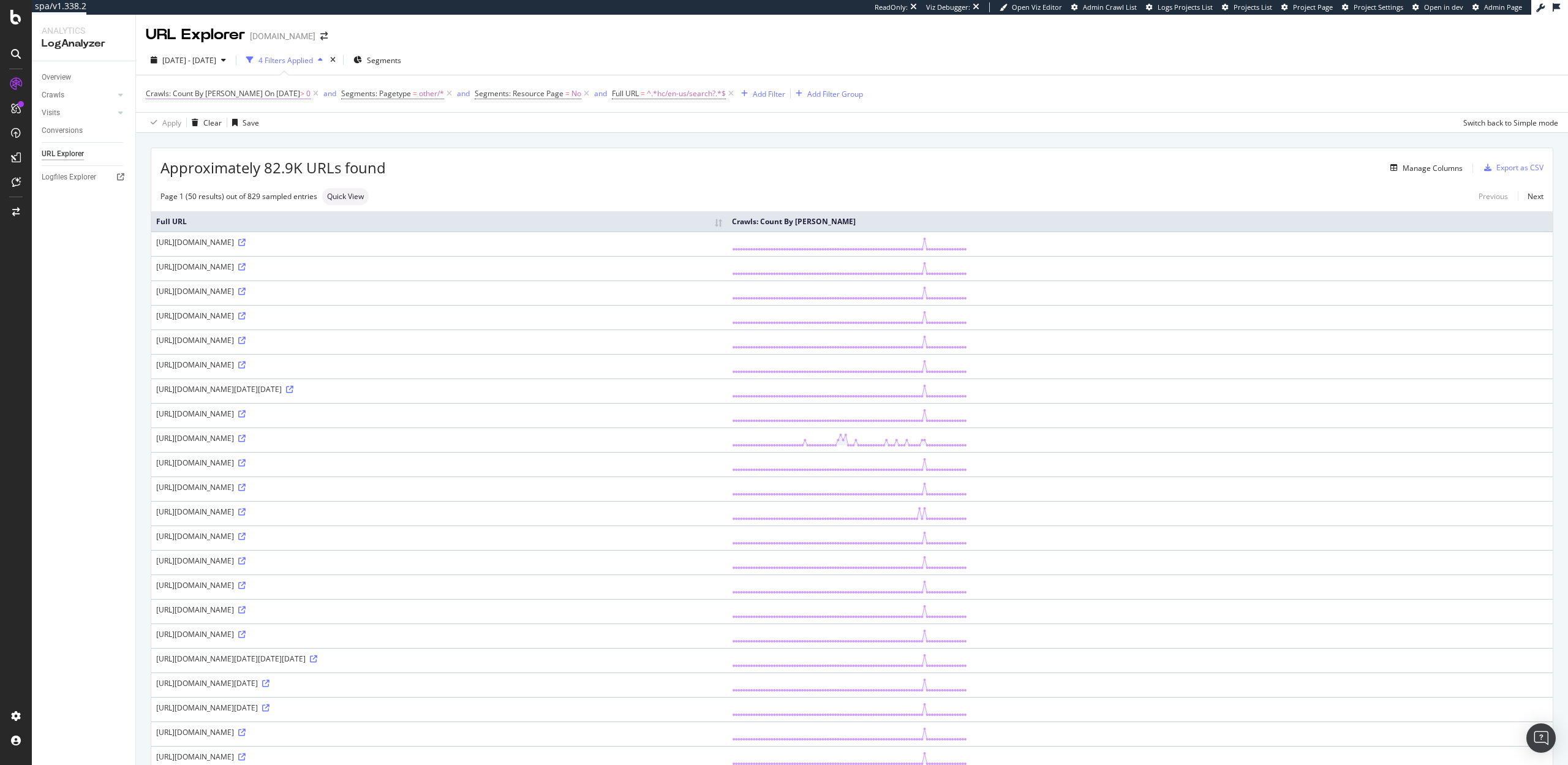
click at [265, 94] on span "On 2025-09-15" at bounding box center [282, 94] width 35 height 10
click at [174, 122] on span "By Bing" at bounding box center [191, 122] width 68 height 10
click at [179, 147] on span "By Google" at bounding box center [179, 148] width 35 height 10
click at [281, 233] on div "Apply" at bounding box center [282, 229] width 19 height 10
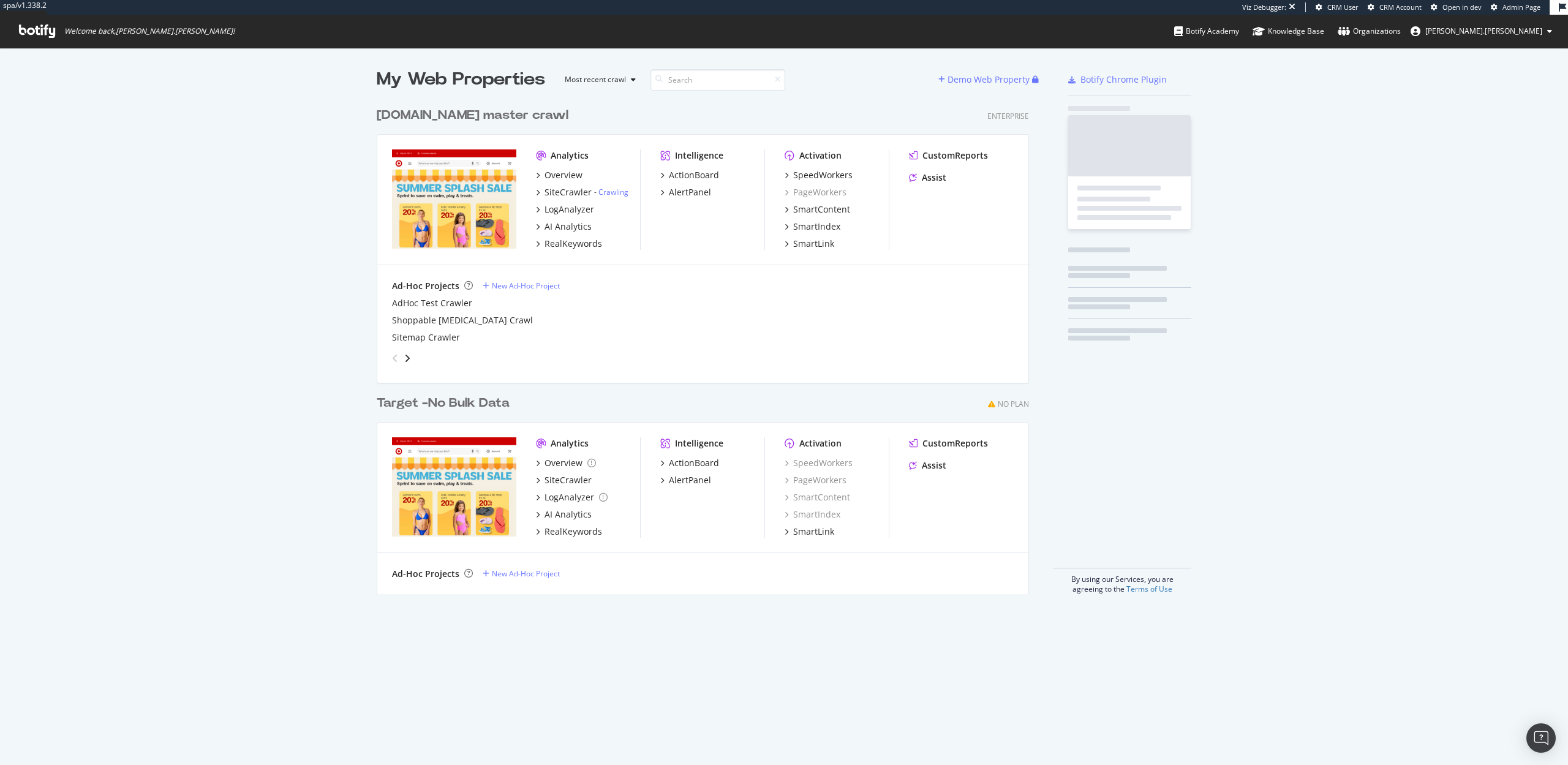
scroll to position [502, 662]
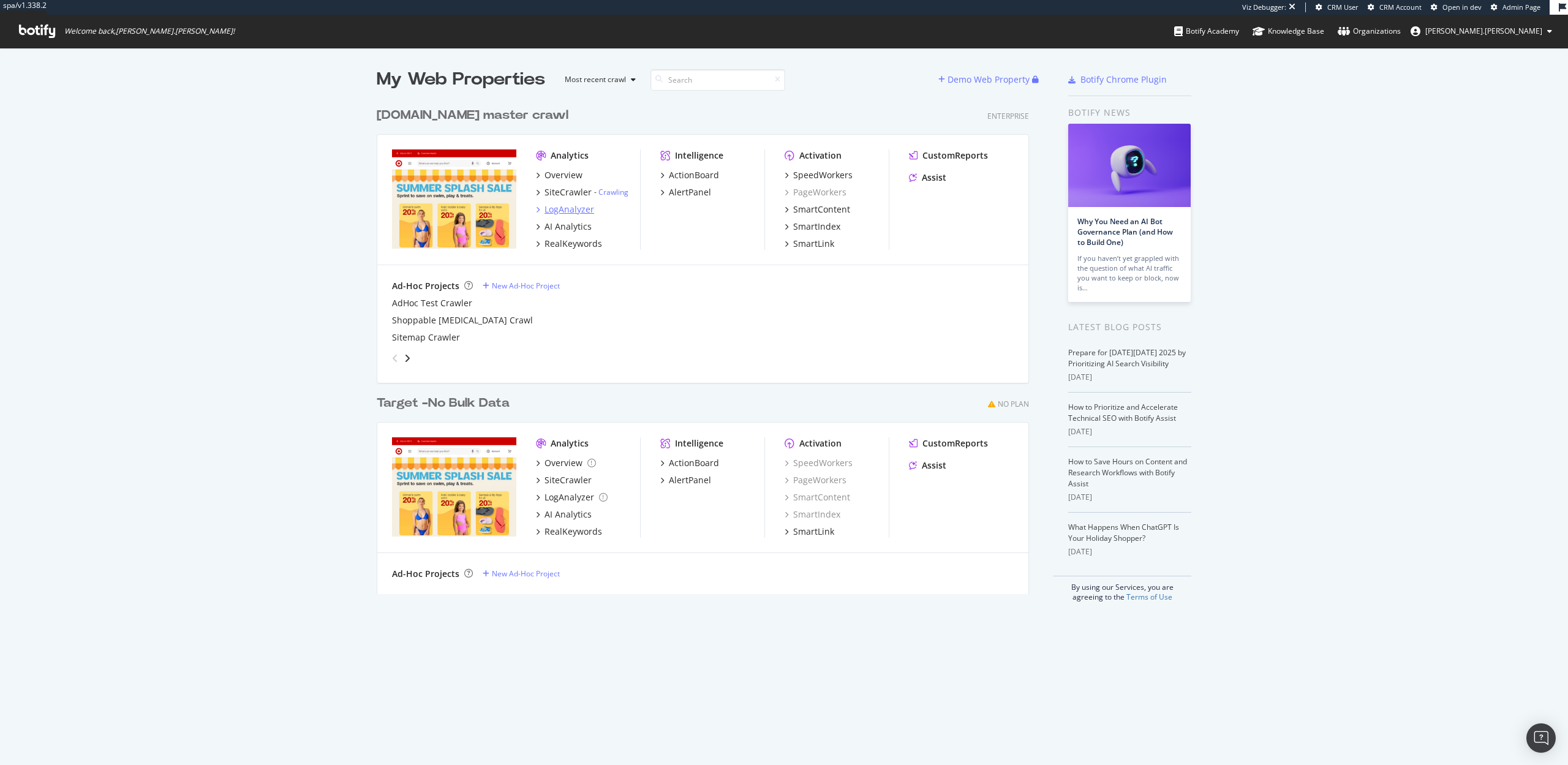
click at [568, 206] on div "LogAnalyzer" at bounding box center [569, 209] width 49 height 12
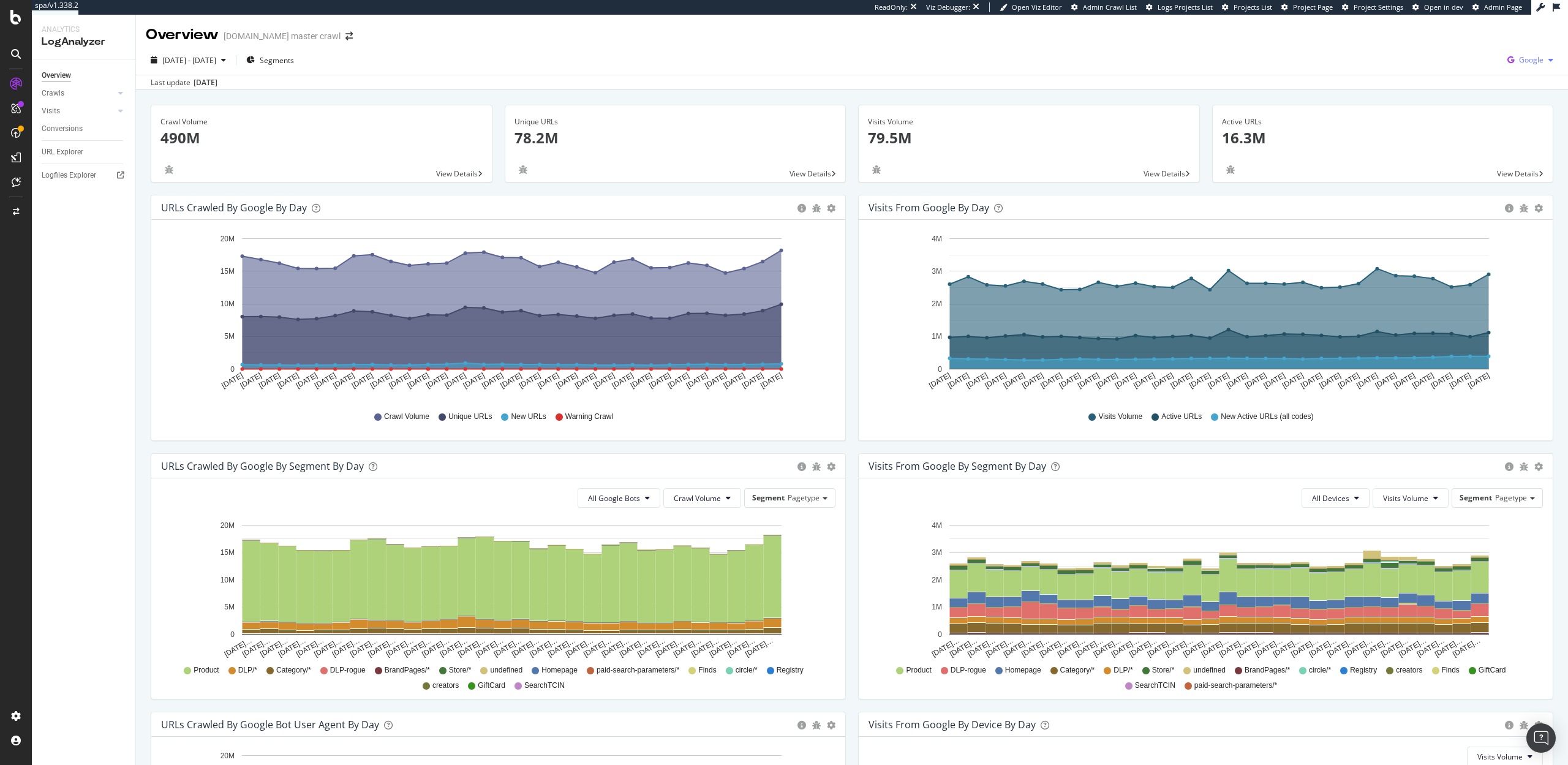
click at [1518, 55] on icon "button" at bounding box center [1510, 60] width 17 height 17
click at [1469, 66] on span "OpenAI" at bounding box center [1469, 71] width 45 height 11
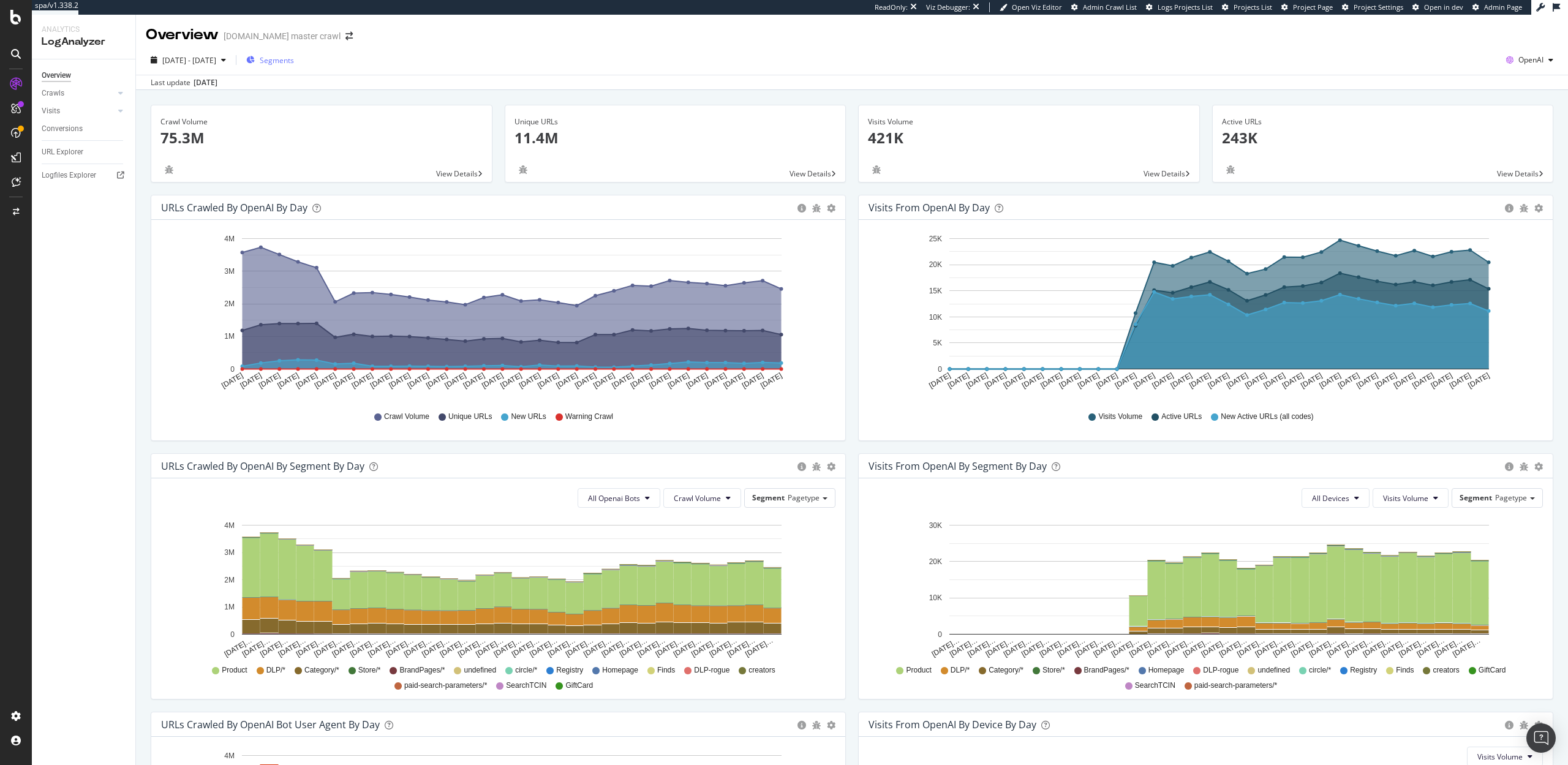
click at [294, 61] on span "Segments" at bounding box center [277, 60] width 35 height 10
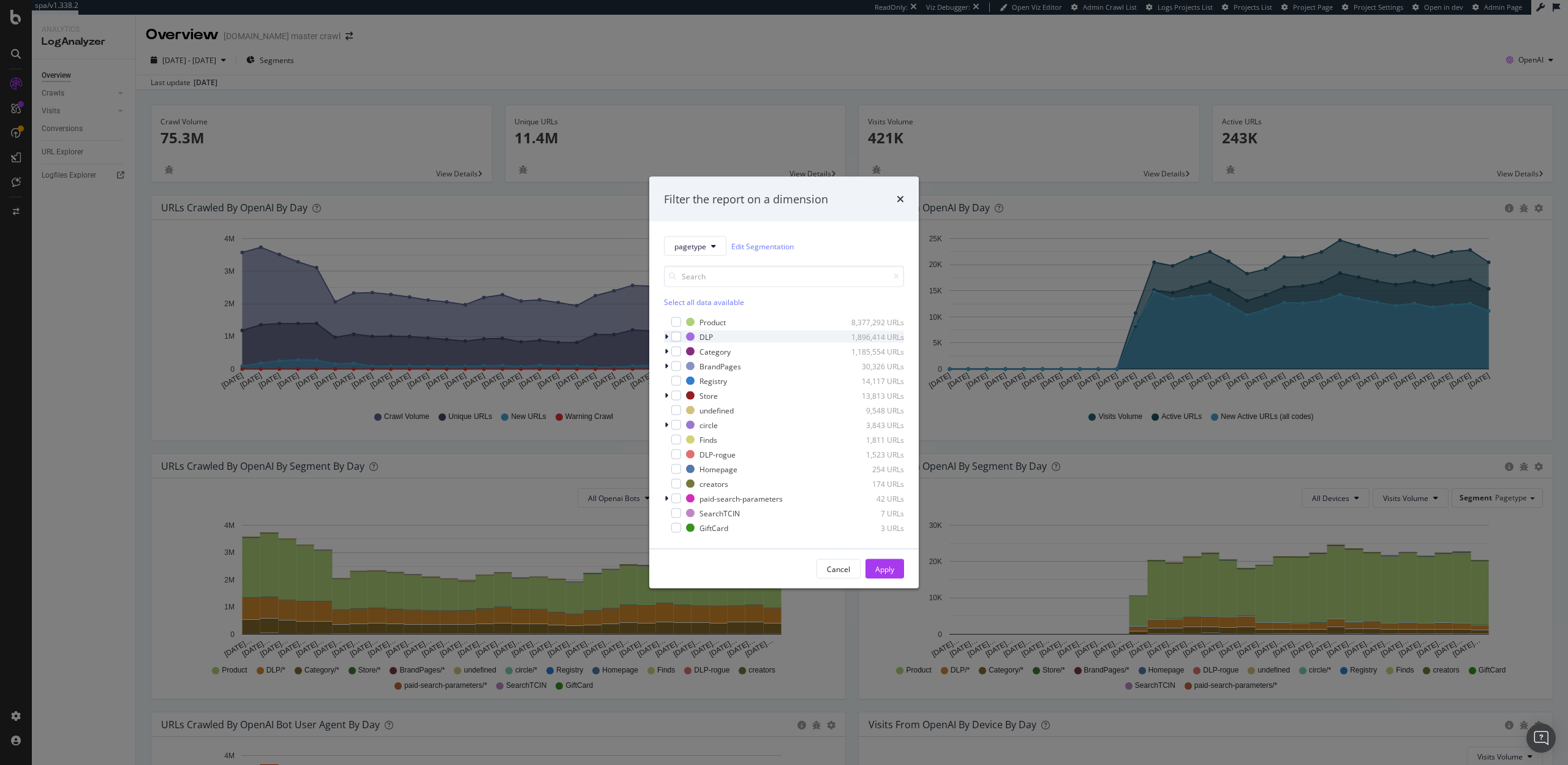
click at [667, 335] on icon "modal" at bounding box center [666, 336] width 4 height 7
click at [667, 335] on icon "modal" at bounding box center [666, 334] width 5 height 7
click at [690, 252] on button "pagetype" at bounding box center [695, 246] width 63 height 20
click at [693, 409] on span "dlpAItest1" at bounding box center [717, 415] width 85 height 11
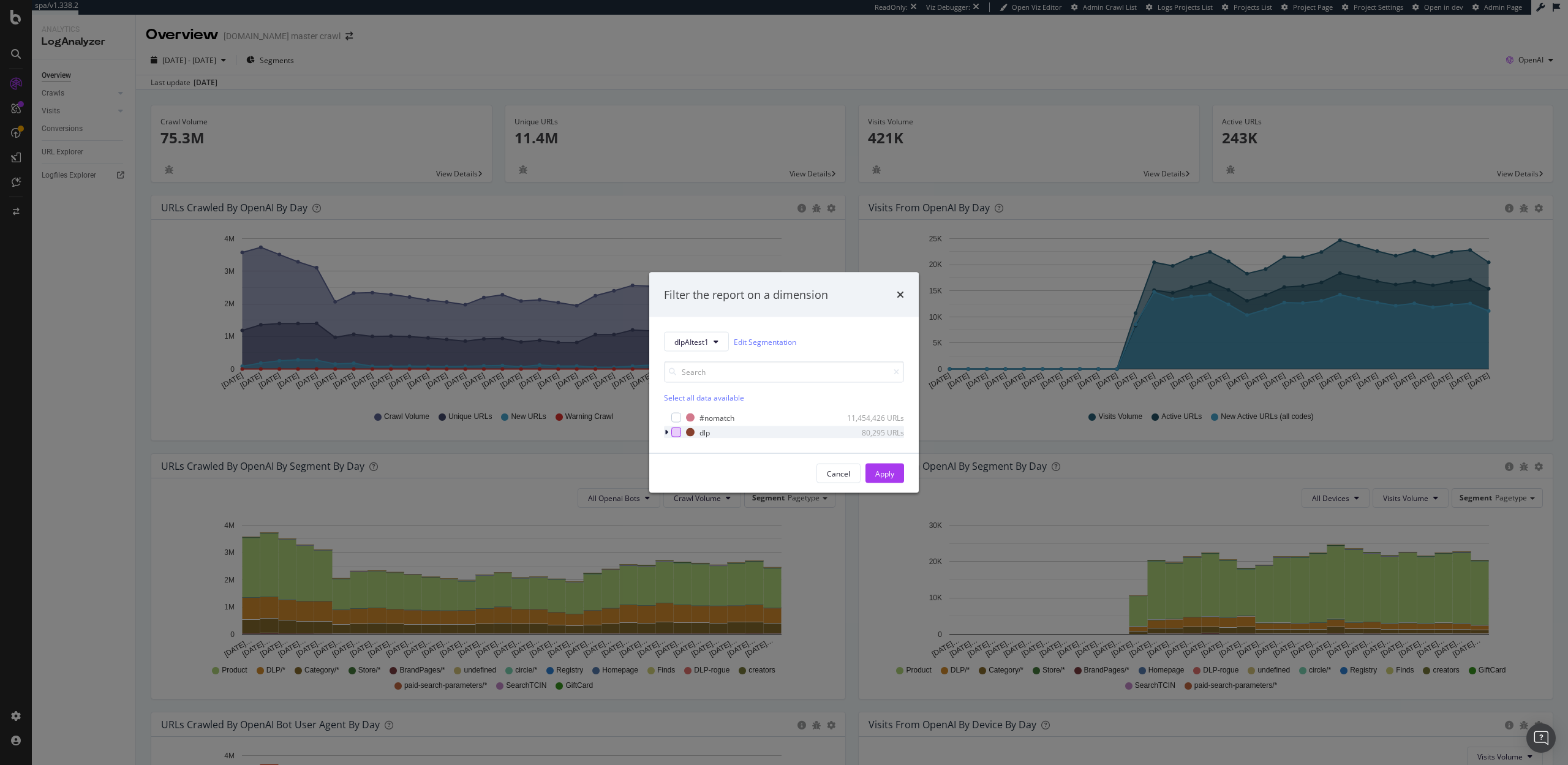
click at [678, 436] on div "modal" at bounding box center [676, 432] width 10 height 10
click at [891, 475] on div "Apply" at bounding box center [885, 473] width 19 height 10
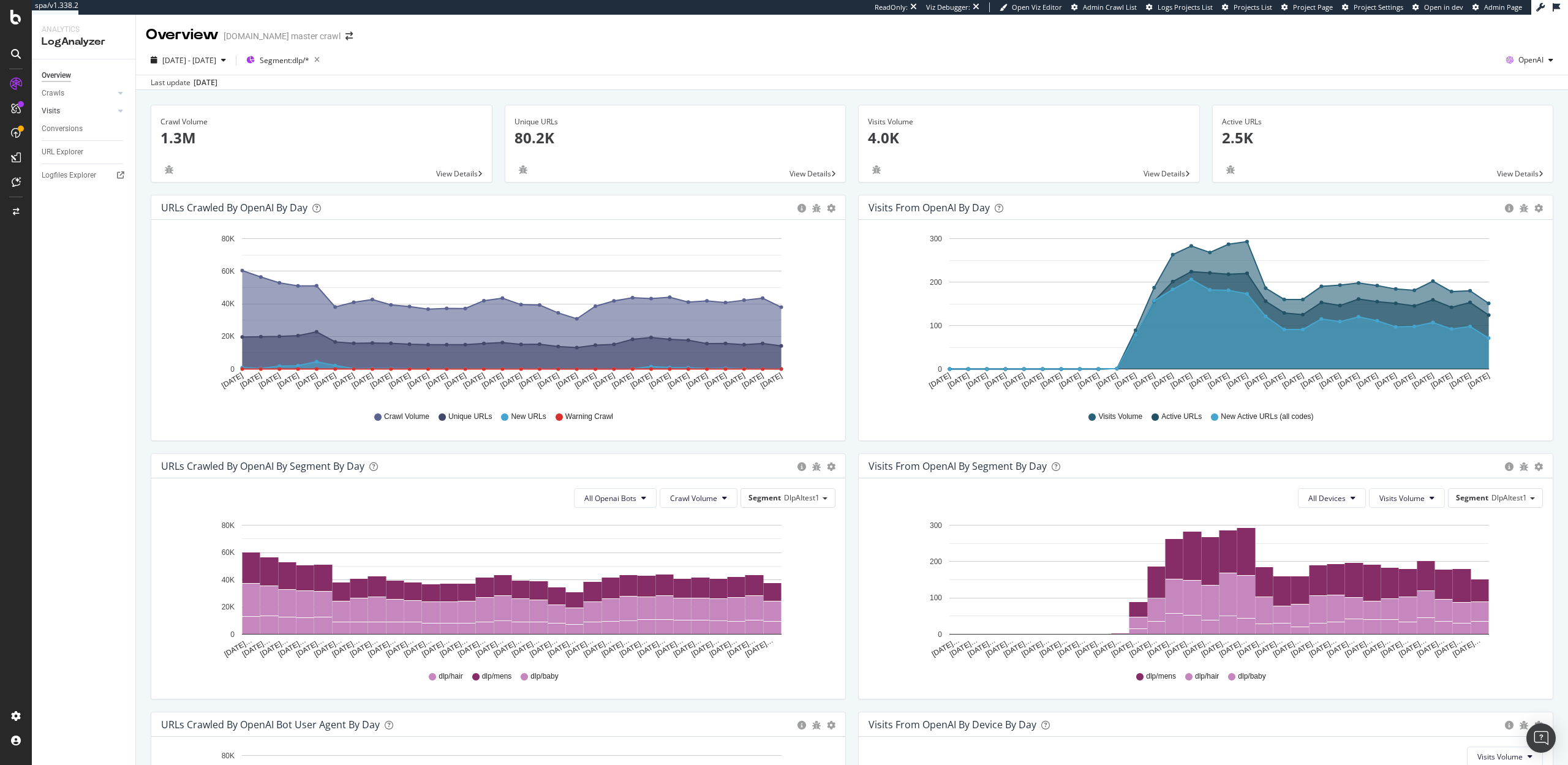
click at [63, 114] on link "Visits" at bounding box center [78, 111] width 73 height 13
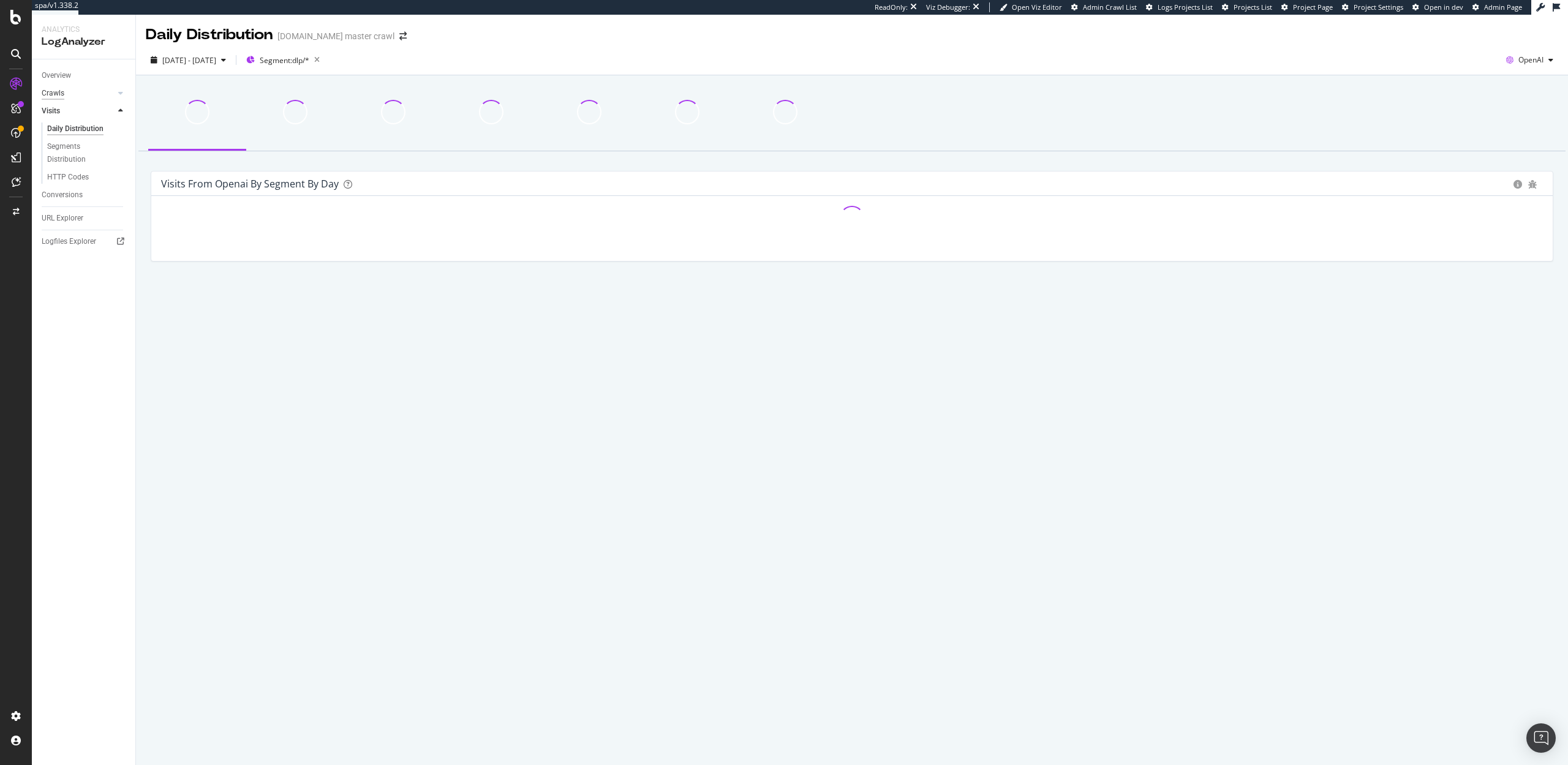
click at [57, 95] on div "Crawls" at bounding box center [53, 94] width 22 height 13
click at [60, 156] on div "HTTP Codes" at bounding box center [68, 160] width 42 height 13
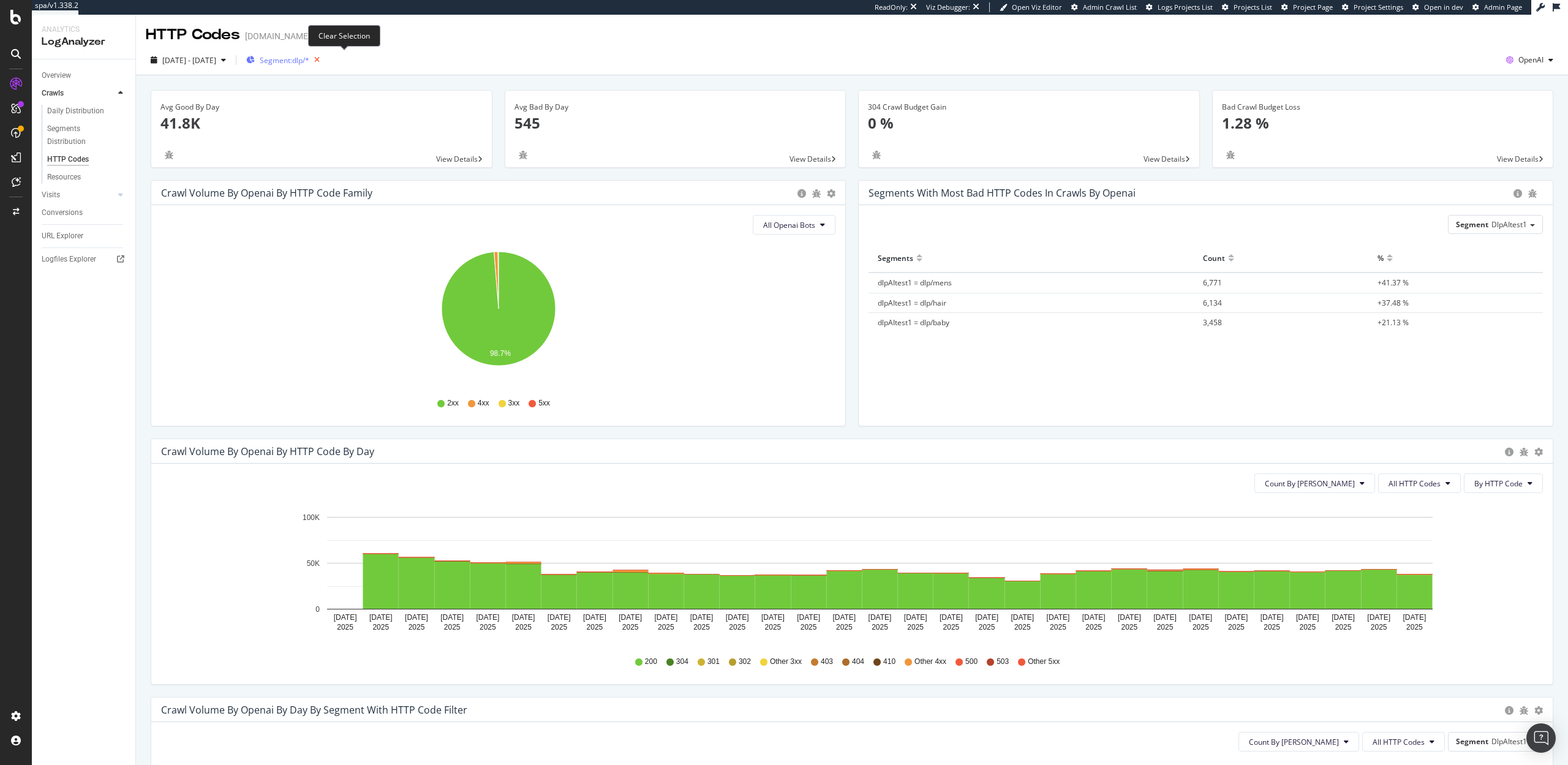
click at [325, 60] on icon "button" at bounding box center [317, 60] width 15 height 17
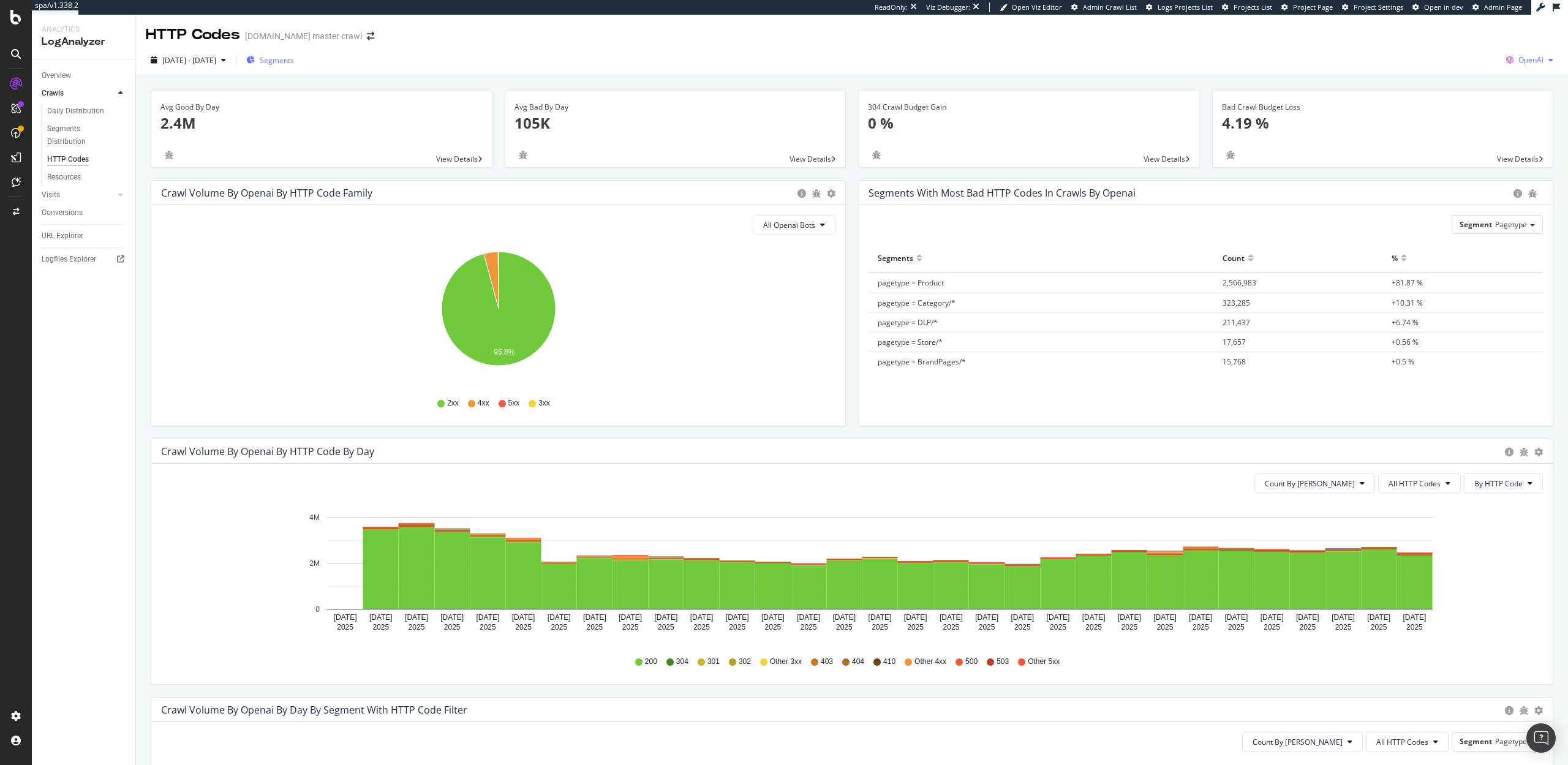
click at [1542, 62] on span "OpenAI" at bounding box center [1530, 60] width 25 height 10
click at [1463, 90] on span "Other AI Bots" at bounding box center [1467, 94] width 45 height 11
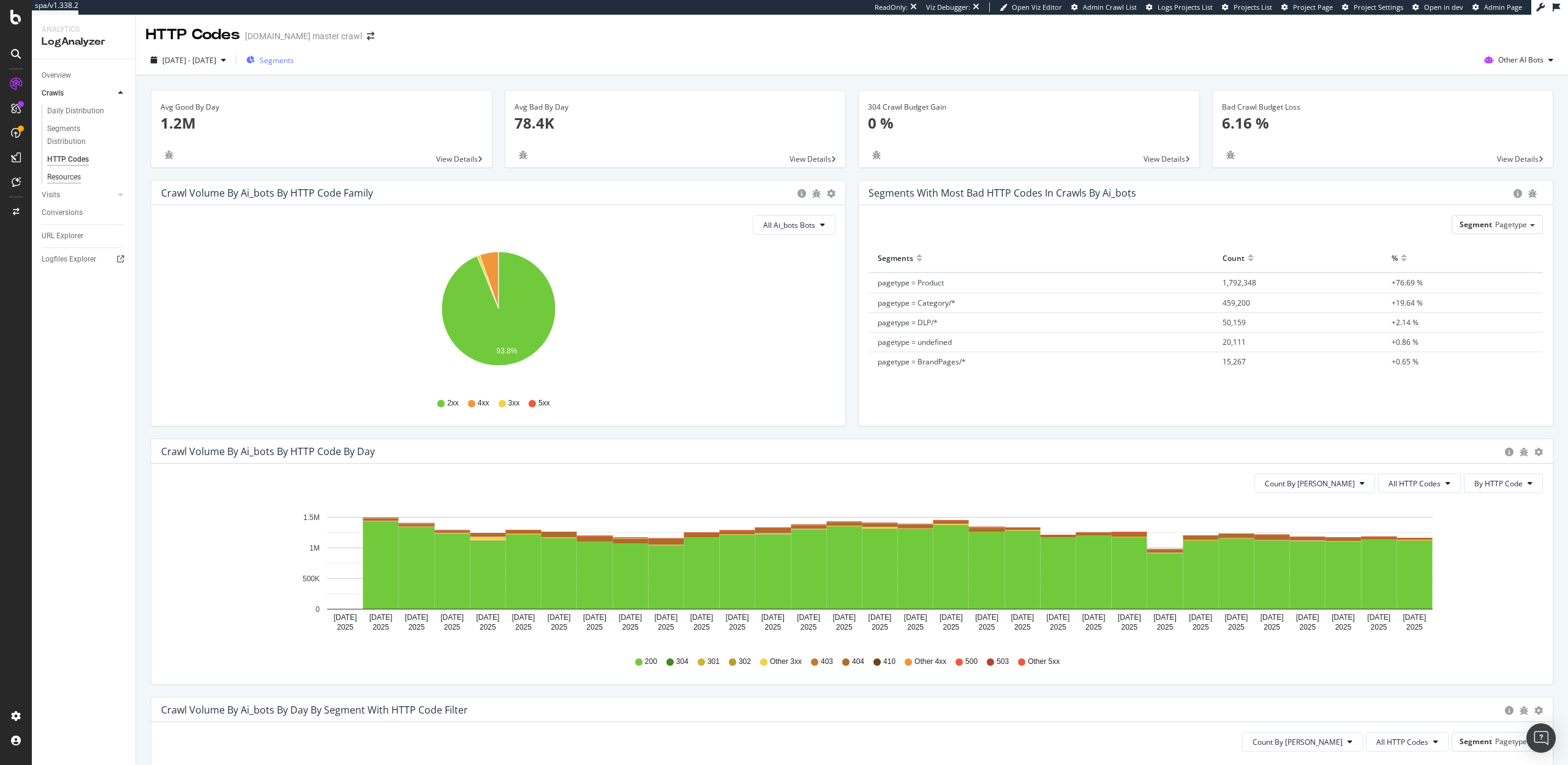
click at [63, 175] on div "Resources" at bounding box center [64, 177] width 34 height 13
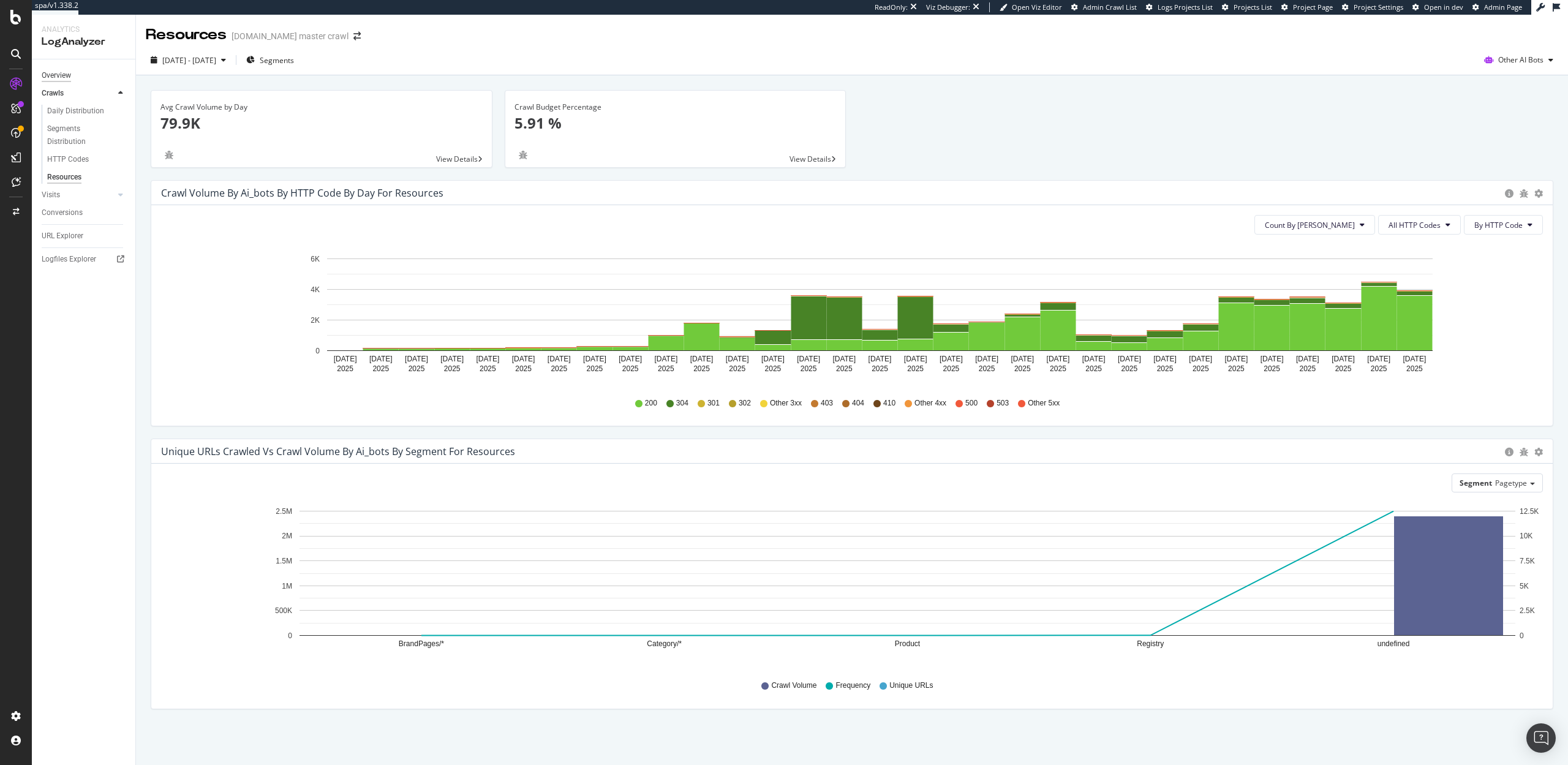
click at [58, 72] on div "Overview" at bounding box center [56, 76] width 29 height 13
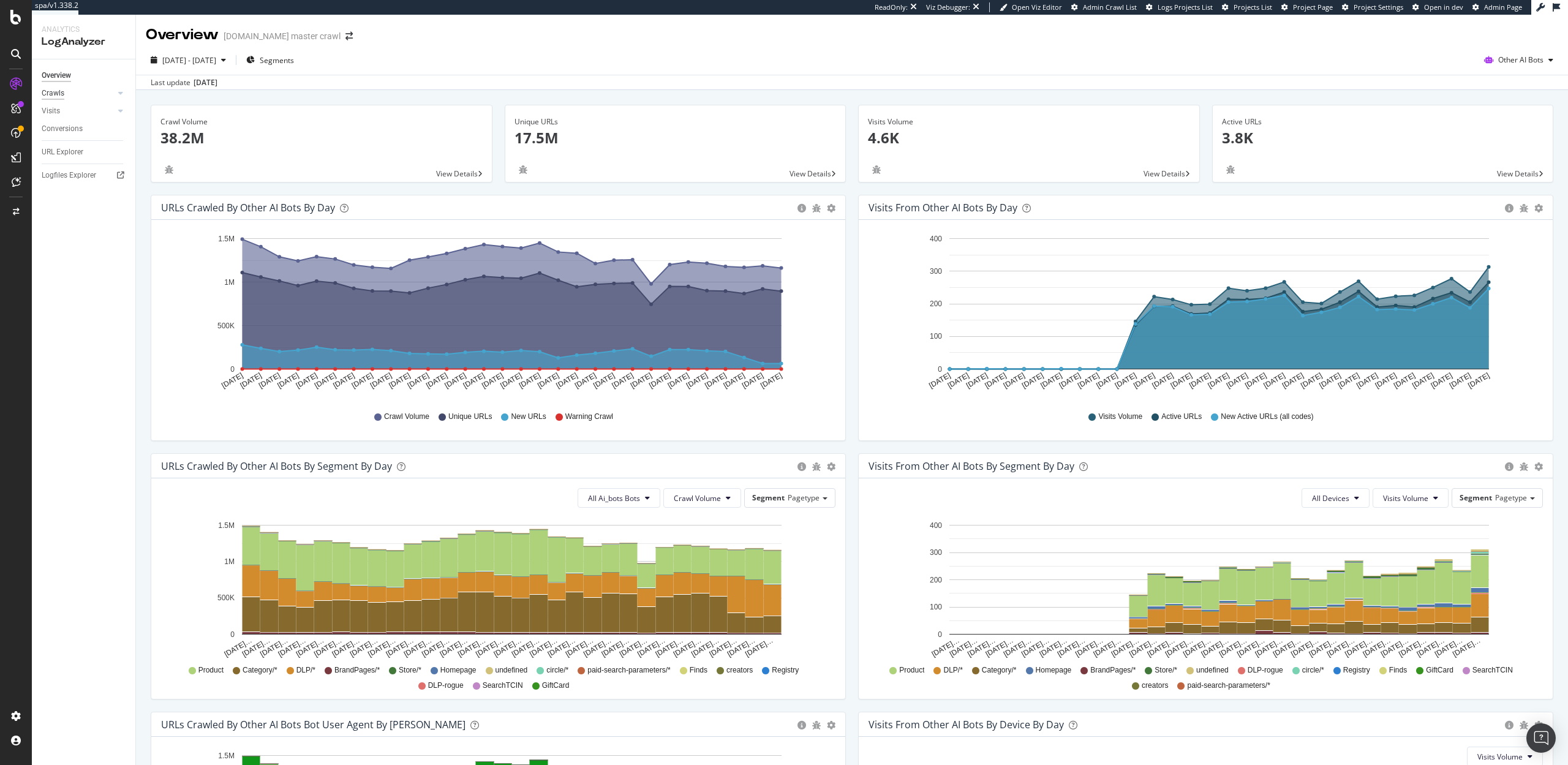
click at [48, 91] on div "Crawls" at bounding box center [53, 94] width 22 height 13
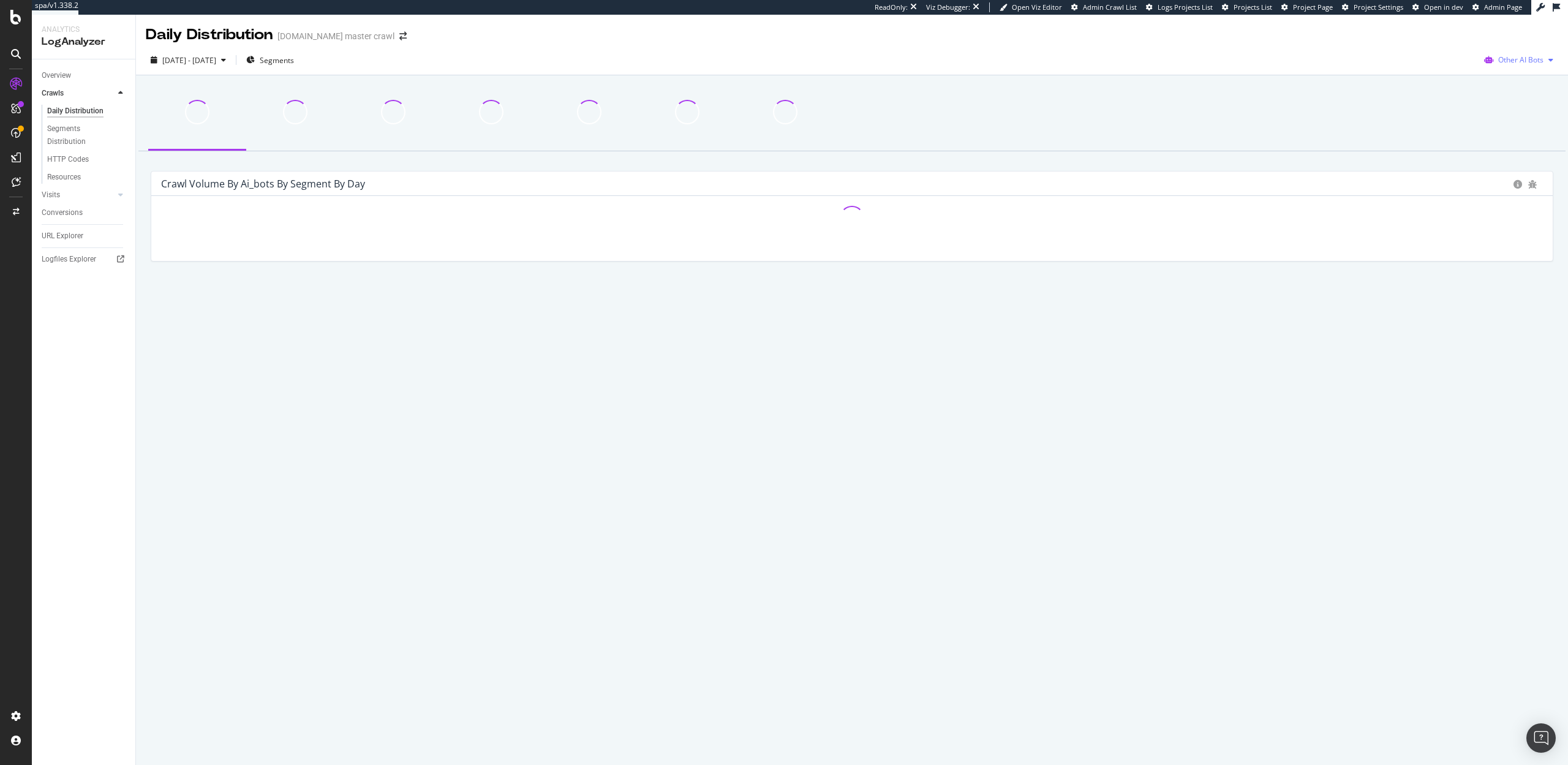
click at [1526, 61] on span "Other AI Bots" at bounding box center [1521, 60] width 45 height 10
click at [1430, 67] on span "OpenAI" at bounding box center [1444, 71] width 48 height 11
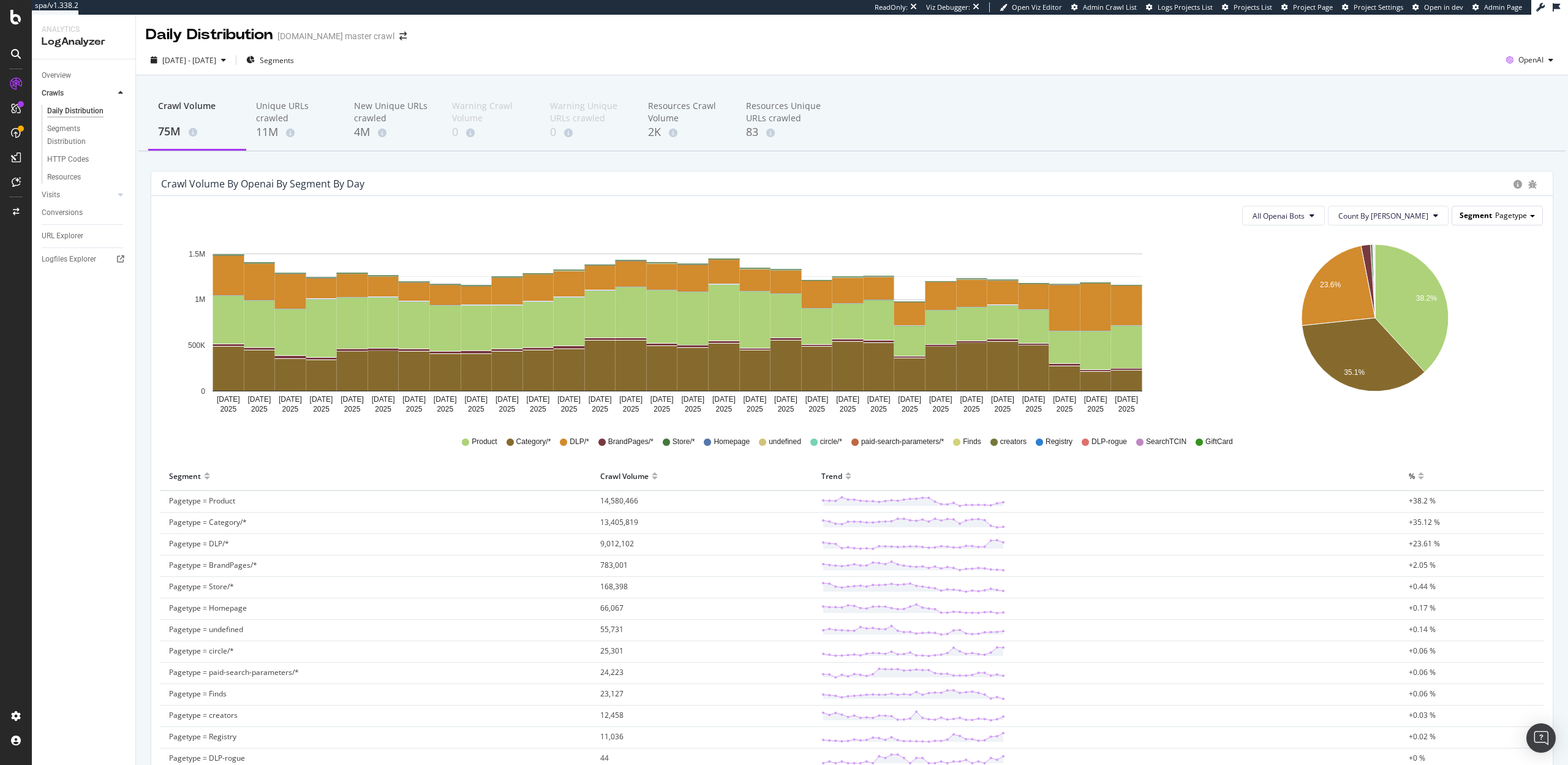
click at [1533, 216] on span at bounding box center [1532, 217] width 5 height 3
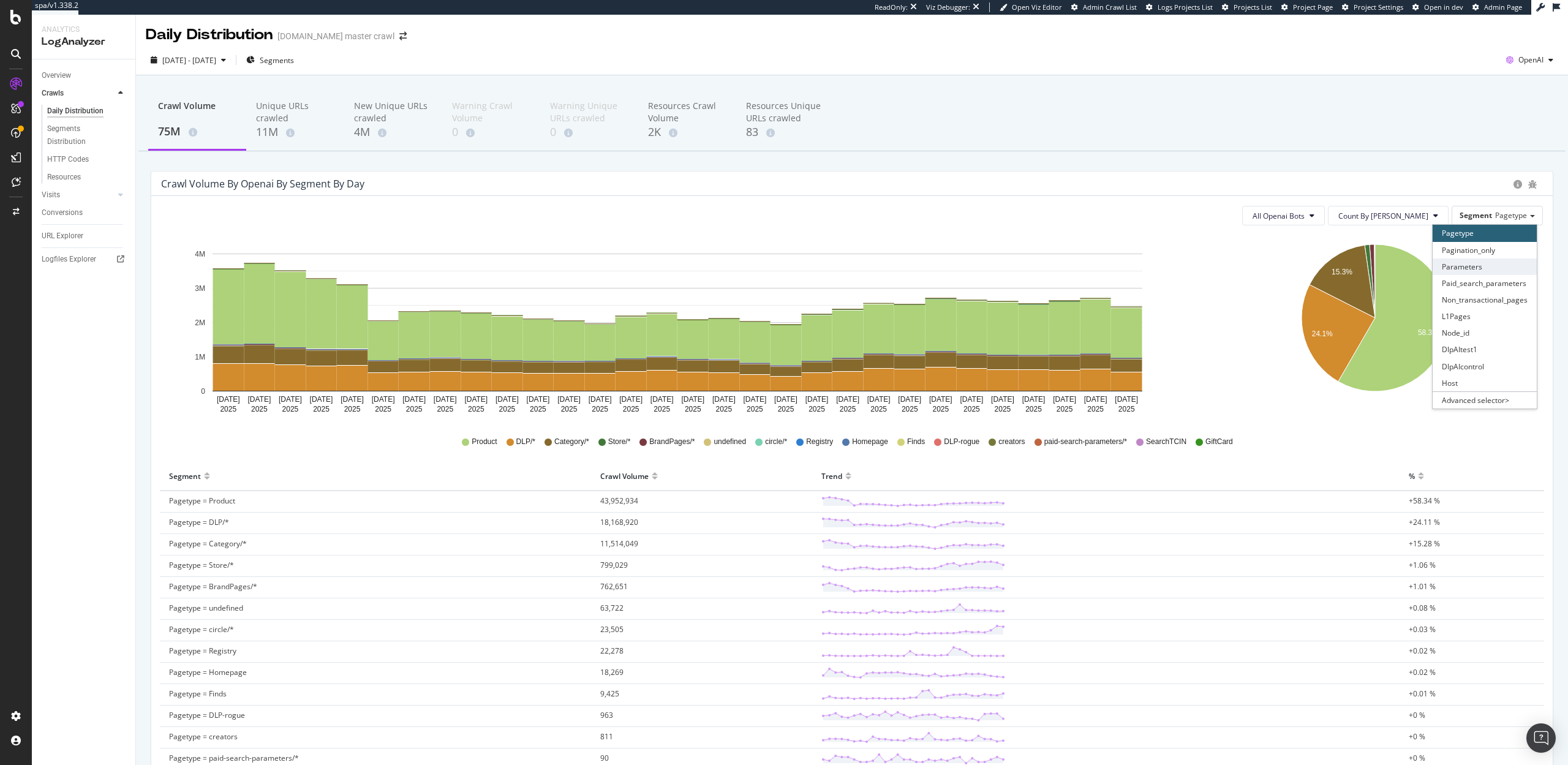
click at [1506, 268] on div "Parameters" at bounding box center [1484, 267] width 104 height 17
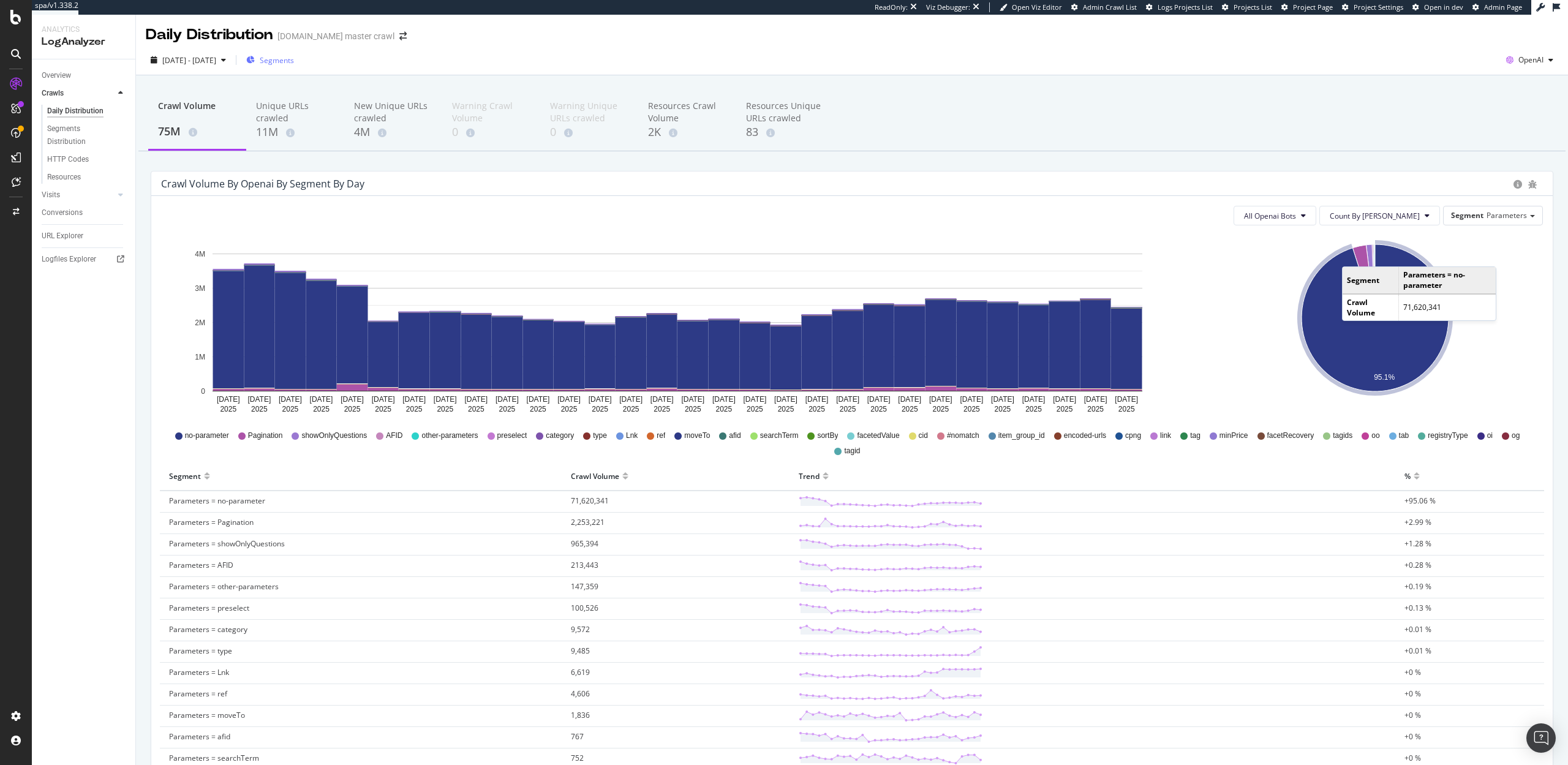
click at [288, 59] on span "Segments" at bounding box center [277, 60] width 35 height 10
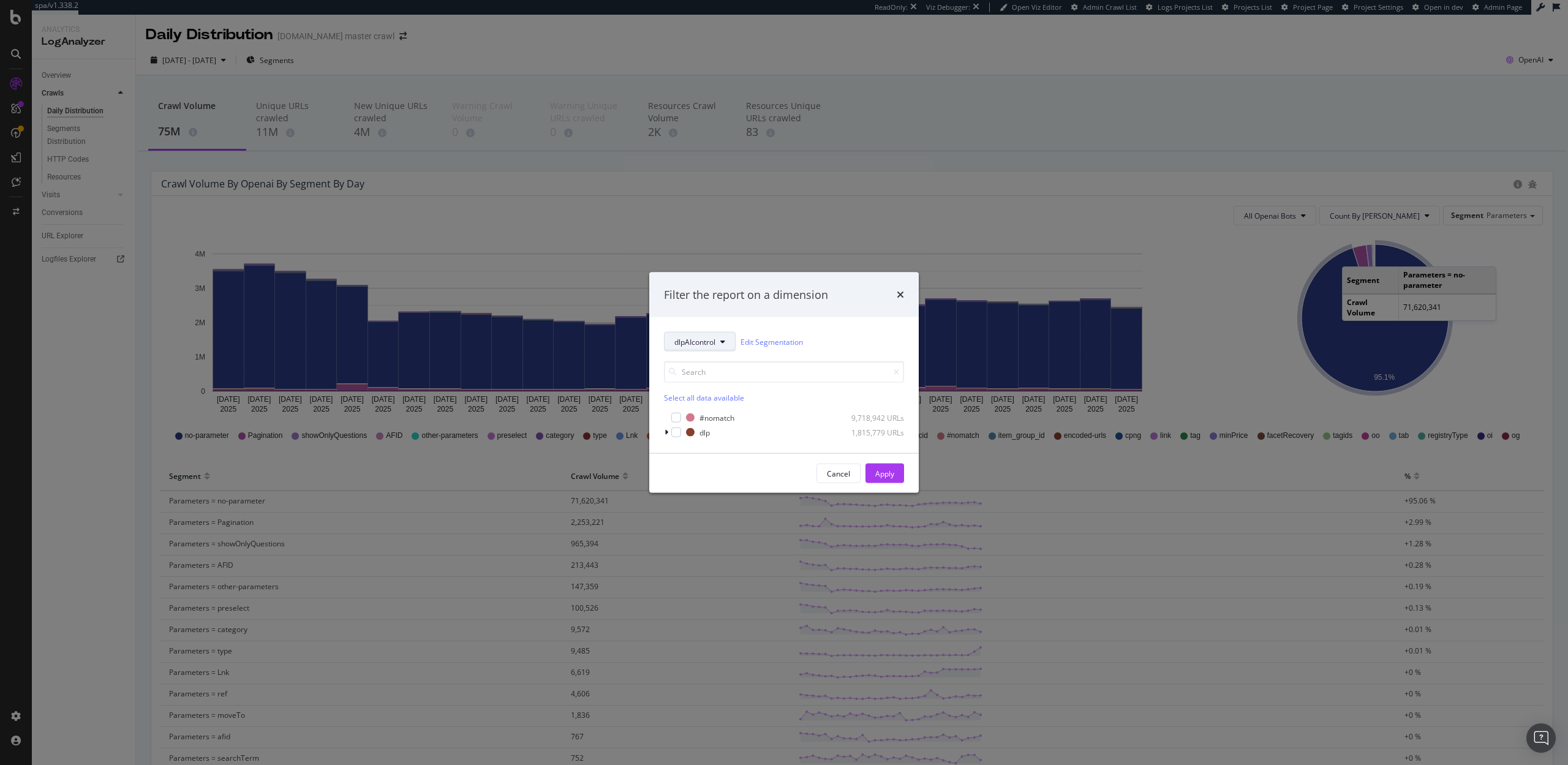
click at [727, 340] on button "dlpAIcontrol" at bounding box center [699, 341] width 72 height 20
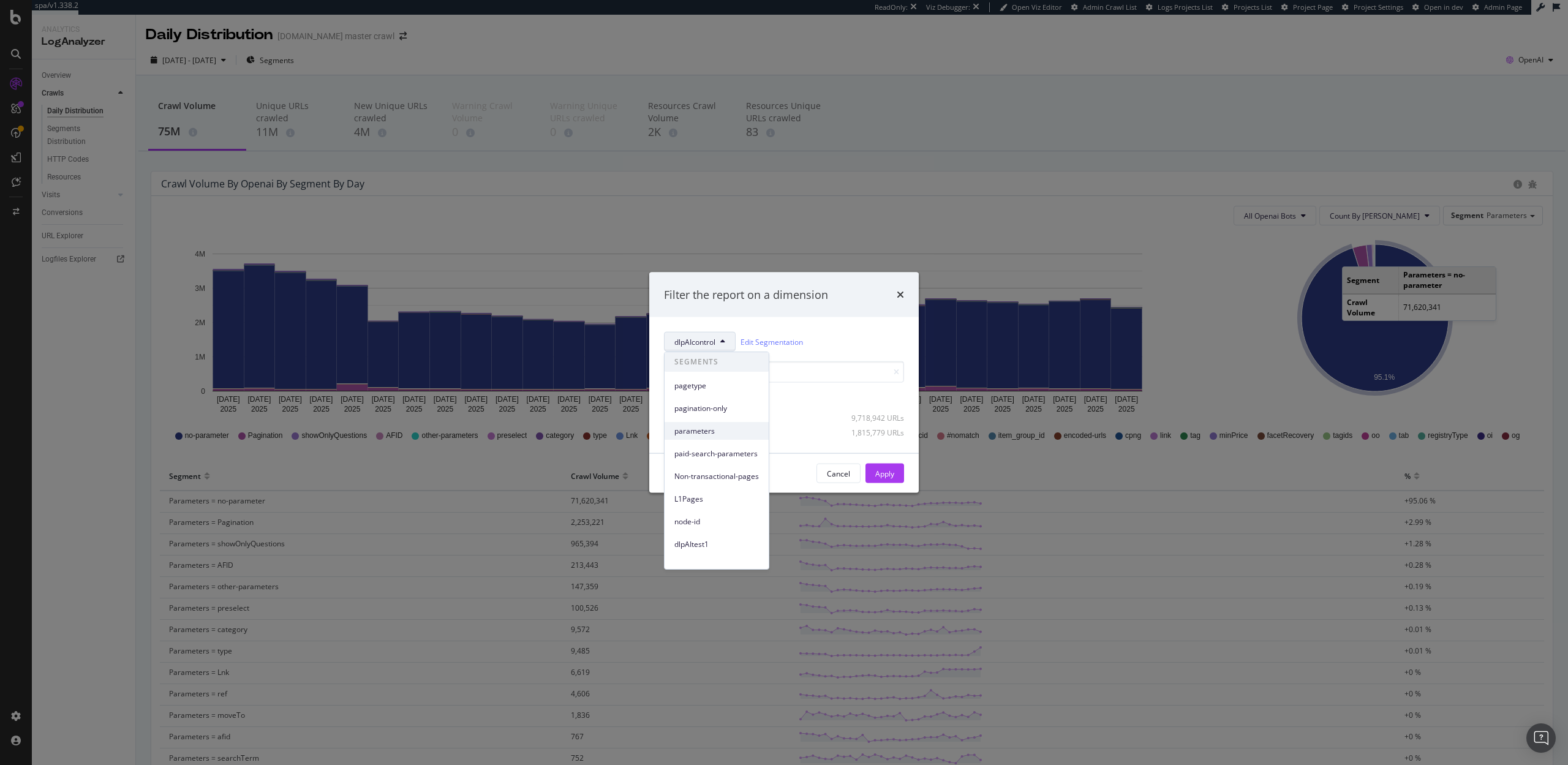
click at [712, 429] on span "parameters" at bounding box center [717, 431] width 85 height 11
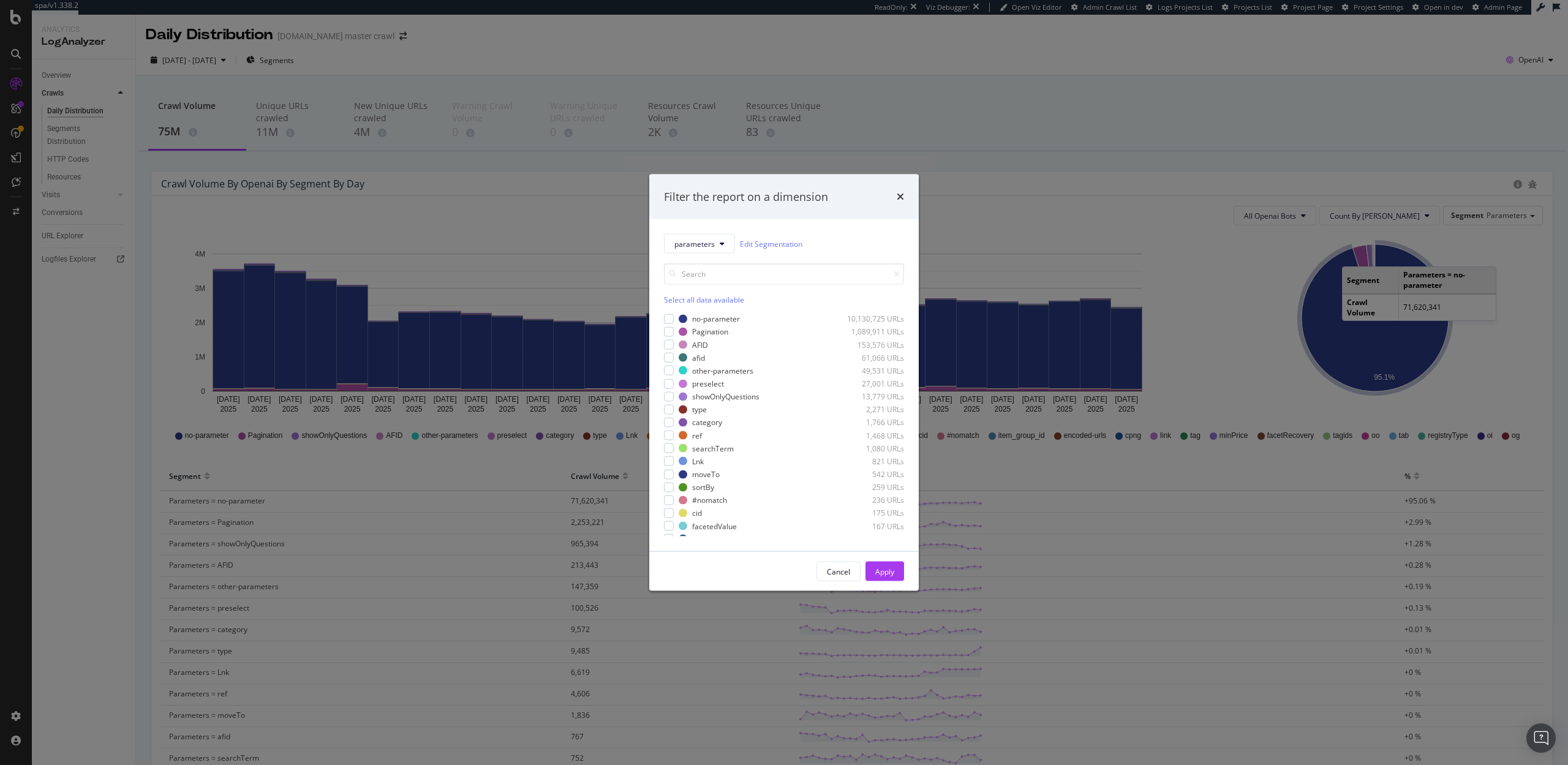
scroll to position [176, 0]
click at [696, 301] on div "Select all data available" at bounding box center [783, 300] width 240 height 10
click at [664, 529] on div "modal" at bounding box center [668, 531] width 10 height 10
click at [667, 517] on icon "modal" at bounding box center [669, 519] width 6 height 6
click at [667, 504] on icon "modal" at bounding box center [669, 506] width 6 height 6
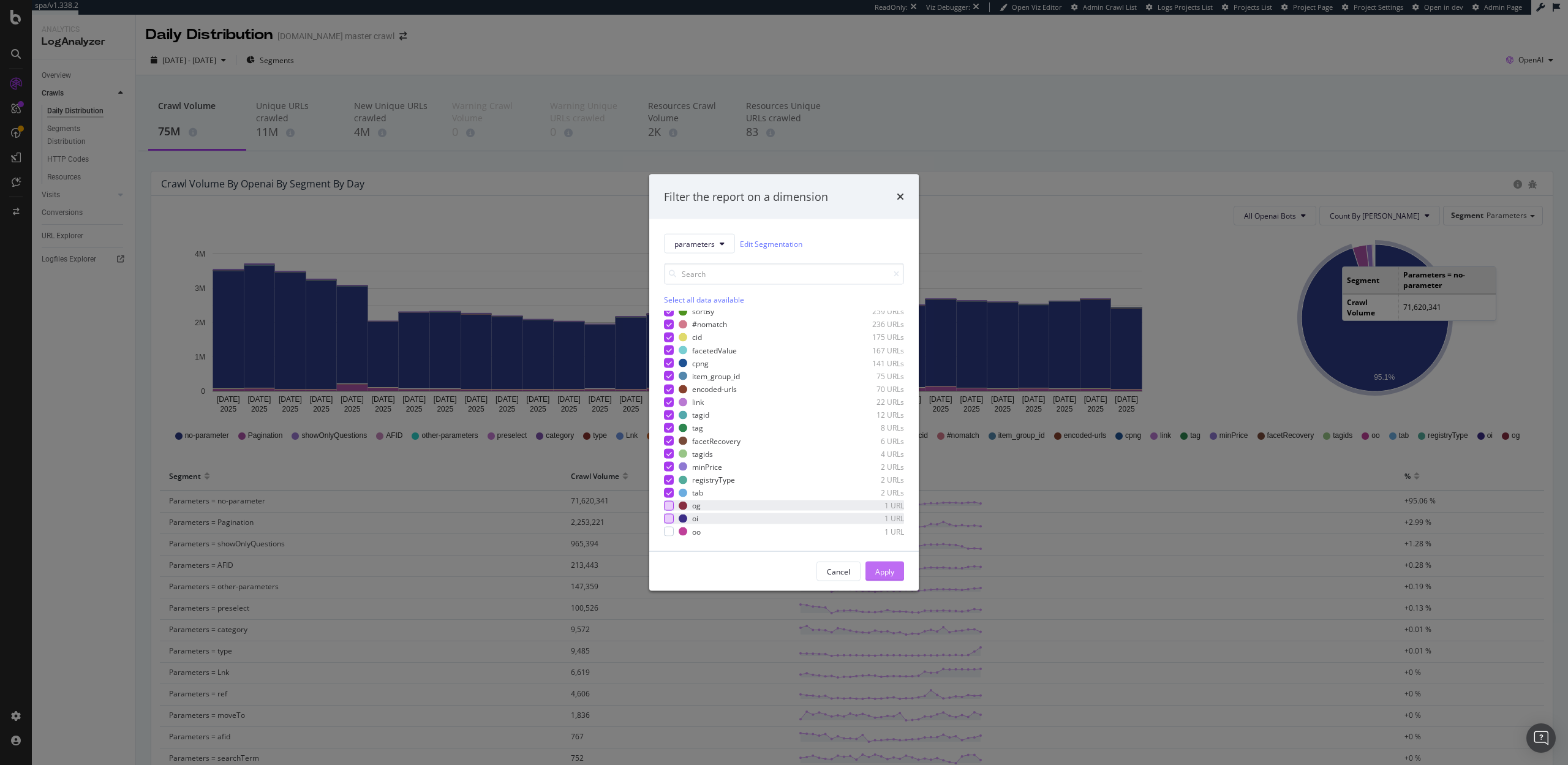
click at [871, 570] on button "Apply" at bounding box center [885, 572] width 38 height 20
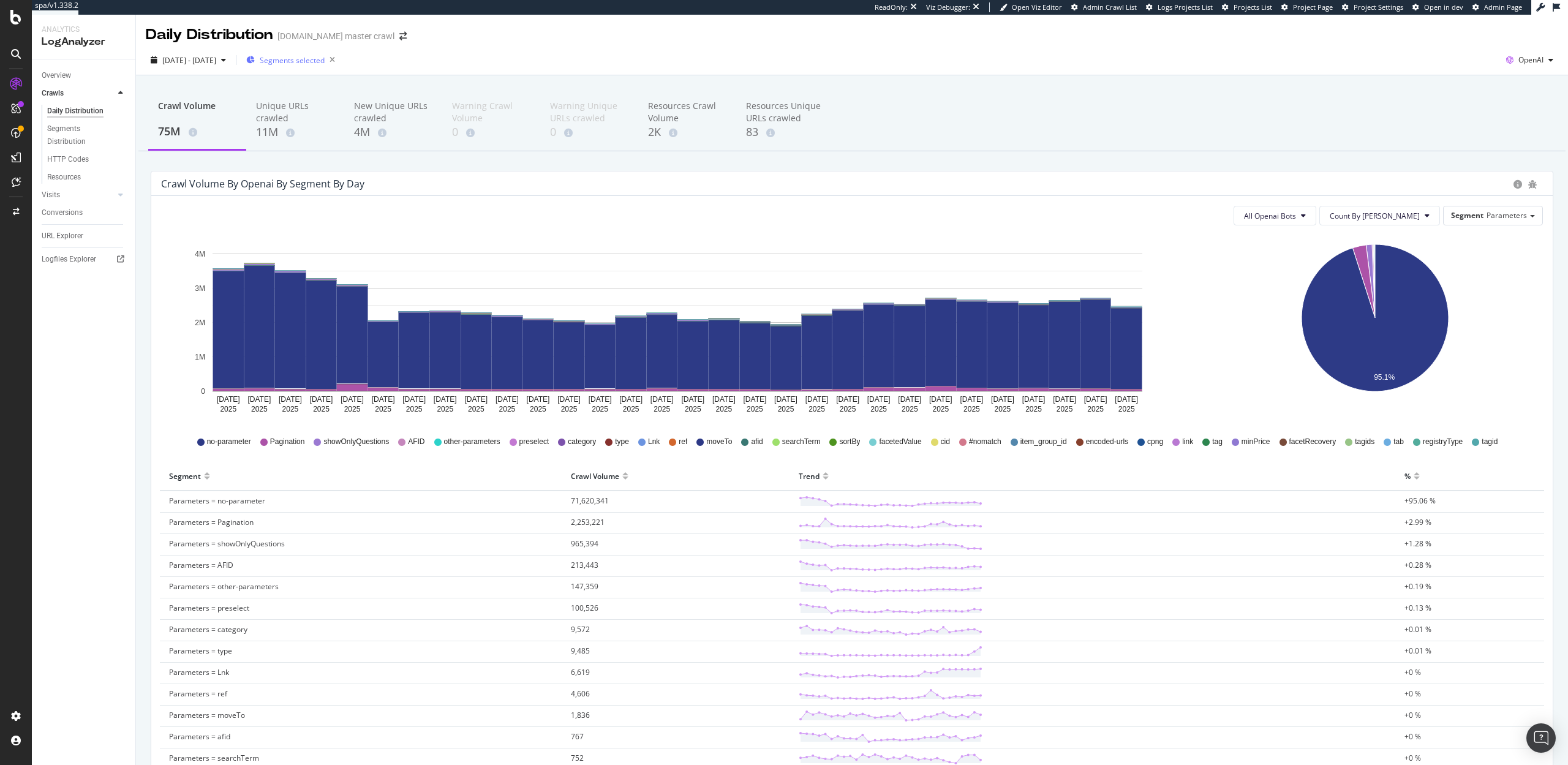
click at [328, 65] on div "Segments selected" at bounding box center [293, 60] width 94 height 17
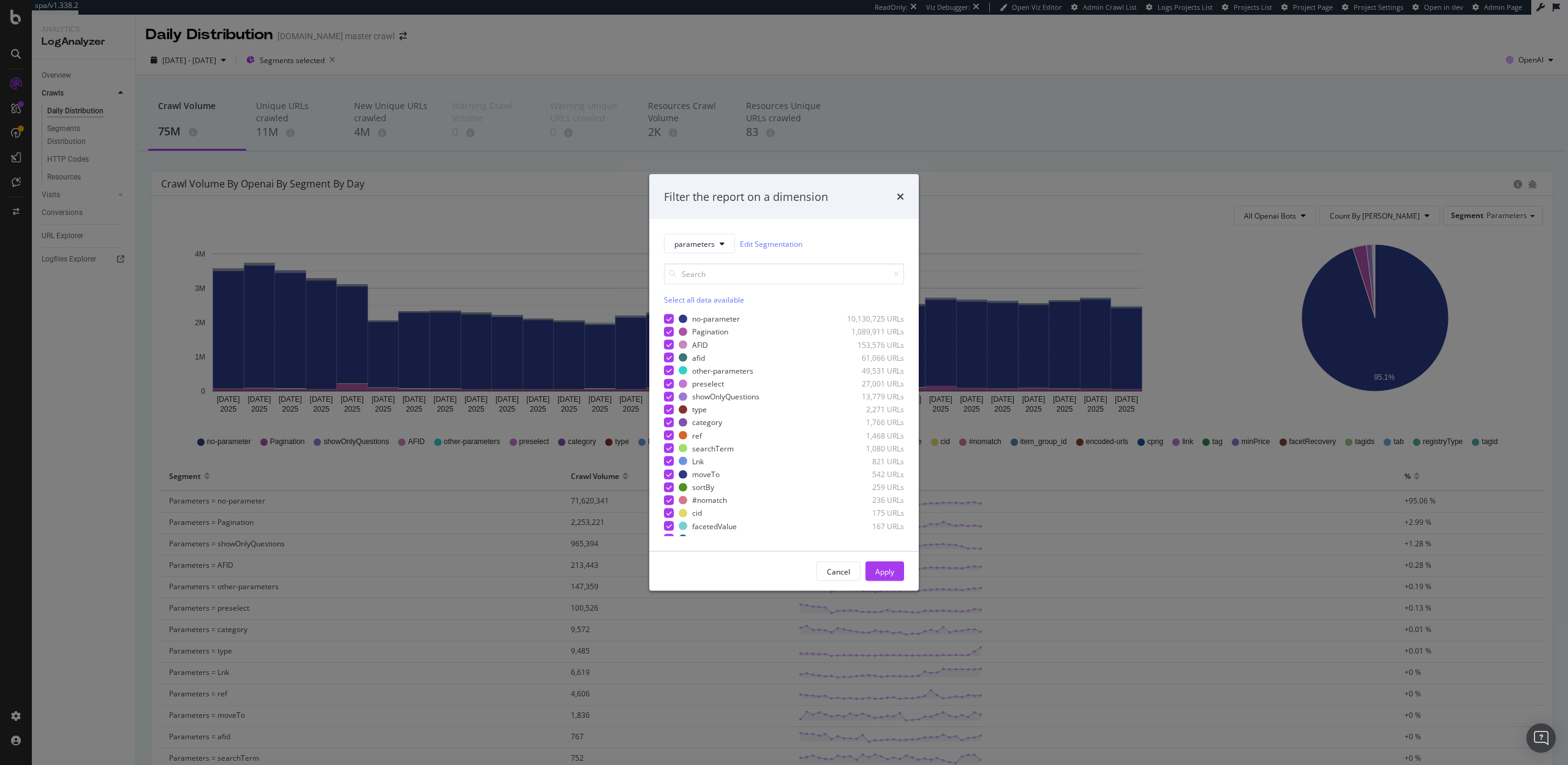
click at [939, 122] on div "Filter the report on a dimension parameters Edit Segmentation Select all data a…" at bounding box center [784, 383] width 1568 height 765
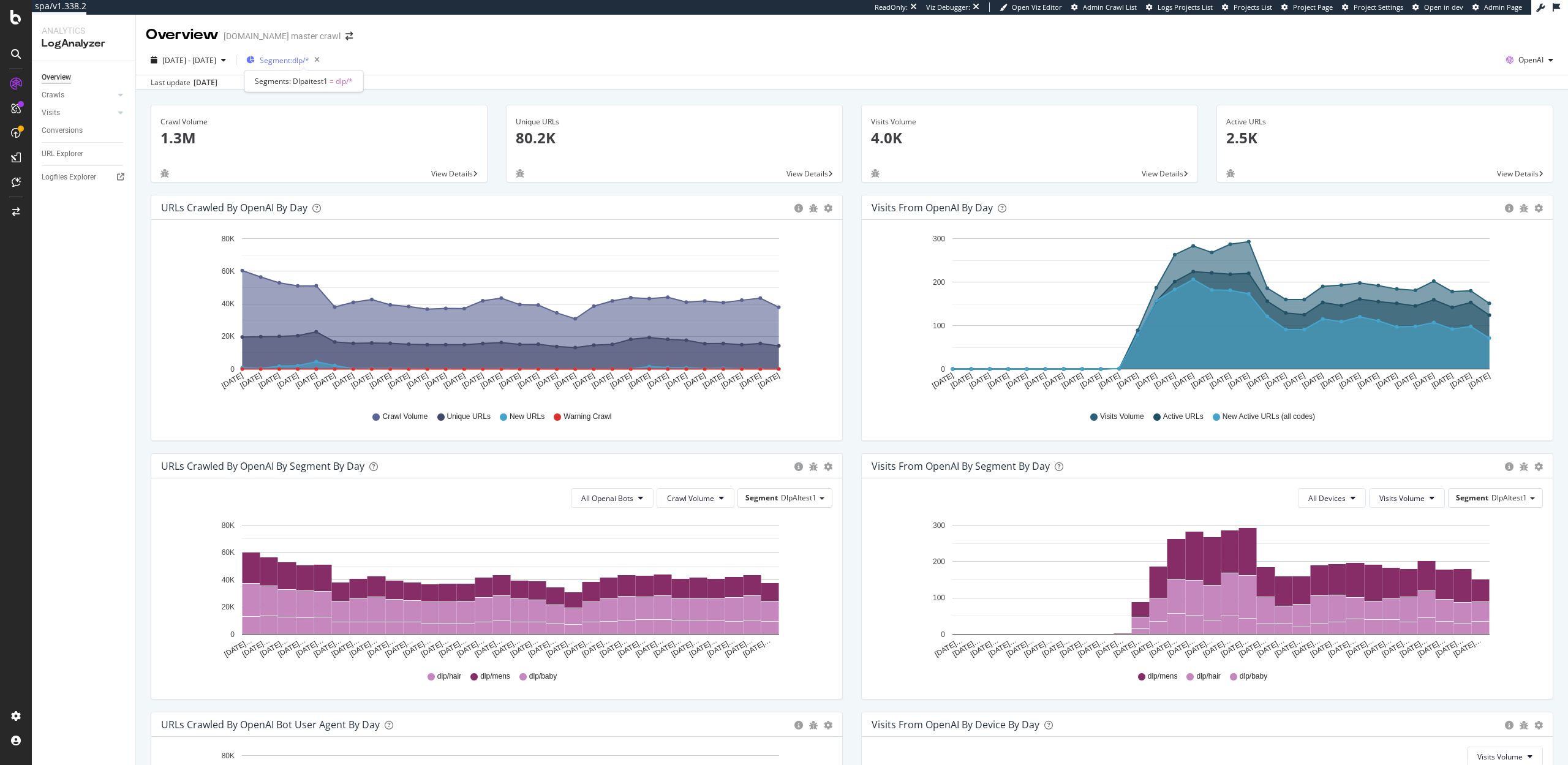
click at [309, 61] on span "Segment: dlp/*" at bounding box center [284, 60] width 49 height 10
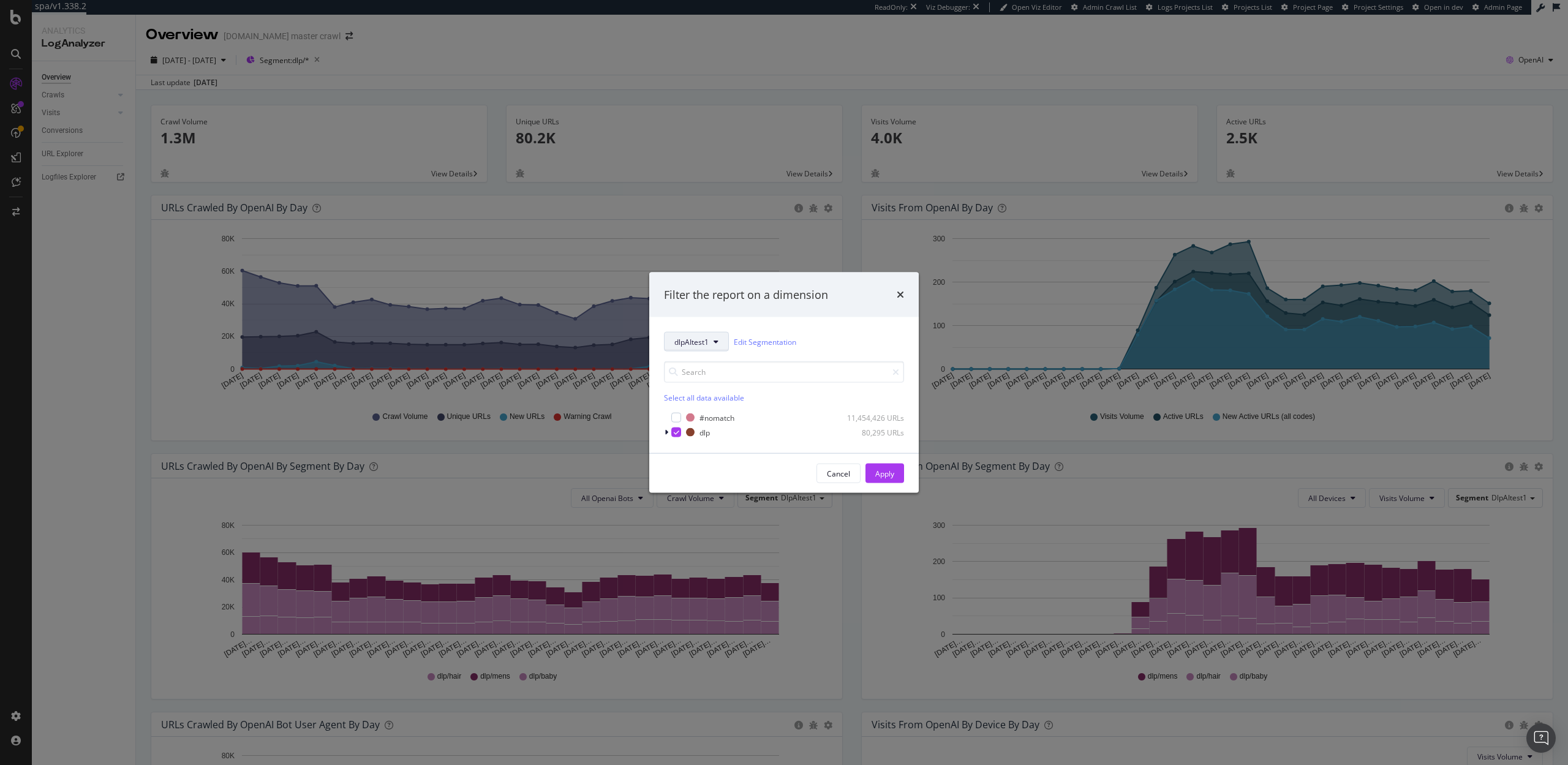
click at [719, 345] on button "dlpAItest1" at bounding box center [696, 341] width 65 height 20
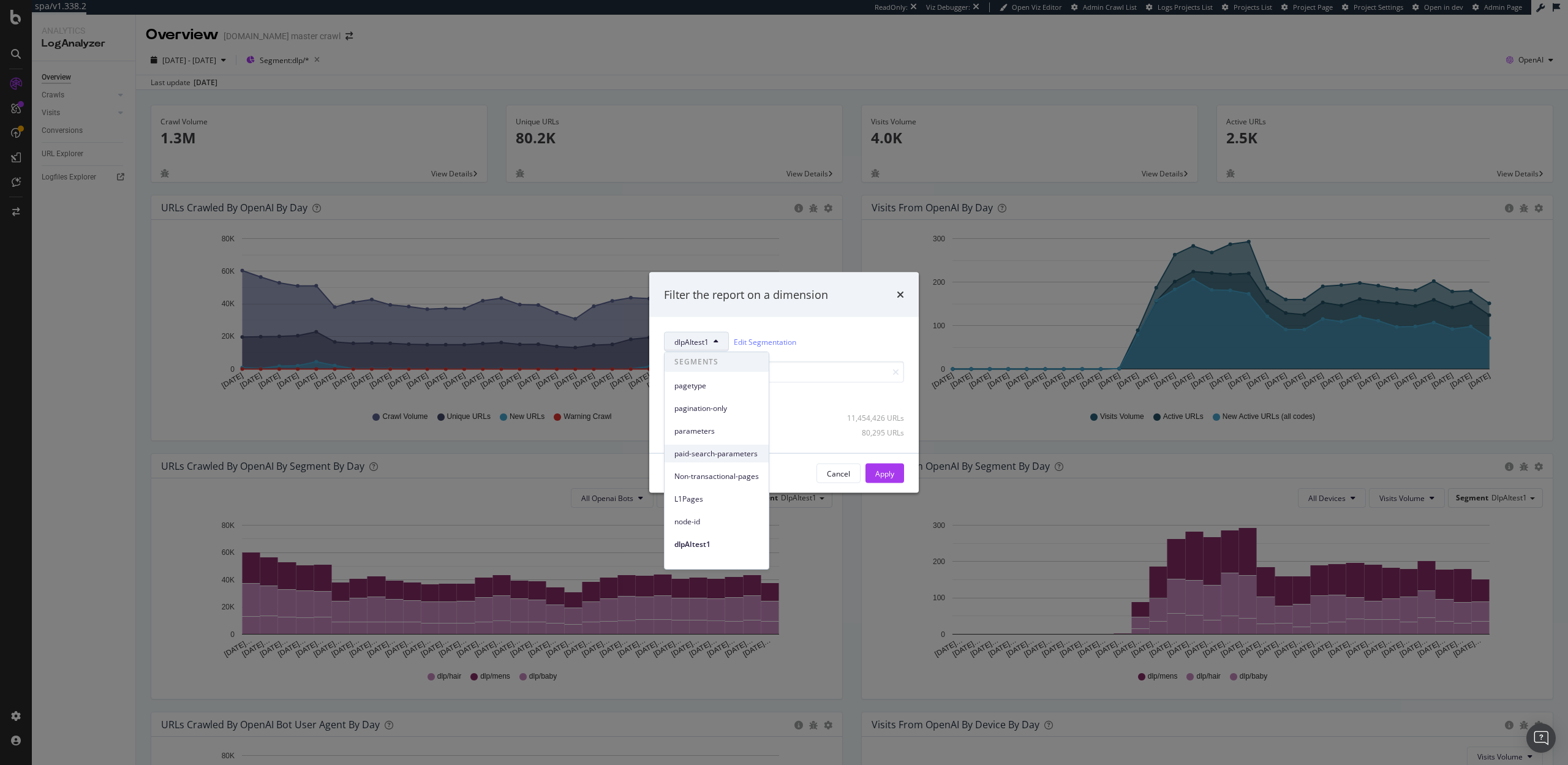
scroll to position [35, 0]
click at [718, 532] on span "dlpAIcontrol" at bounding box center [717, 532] width 85 height 11
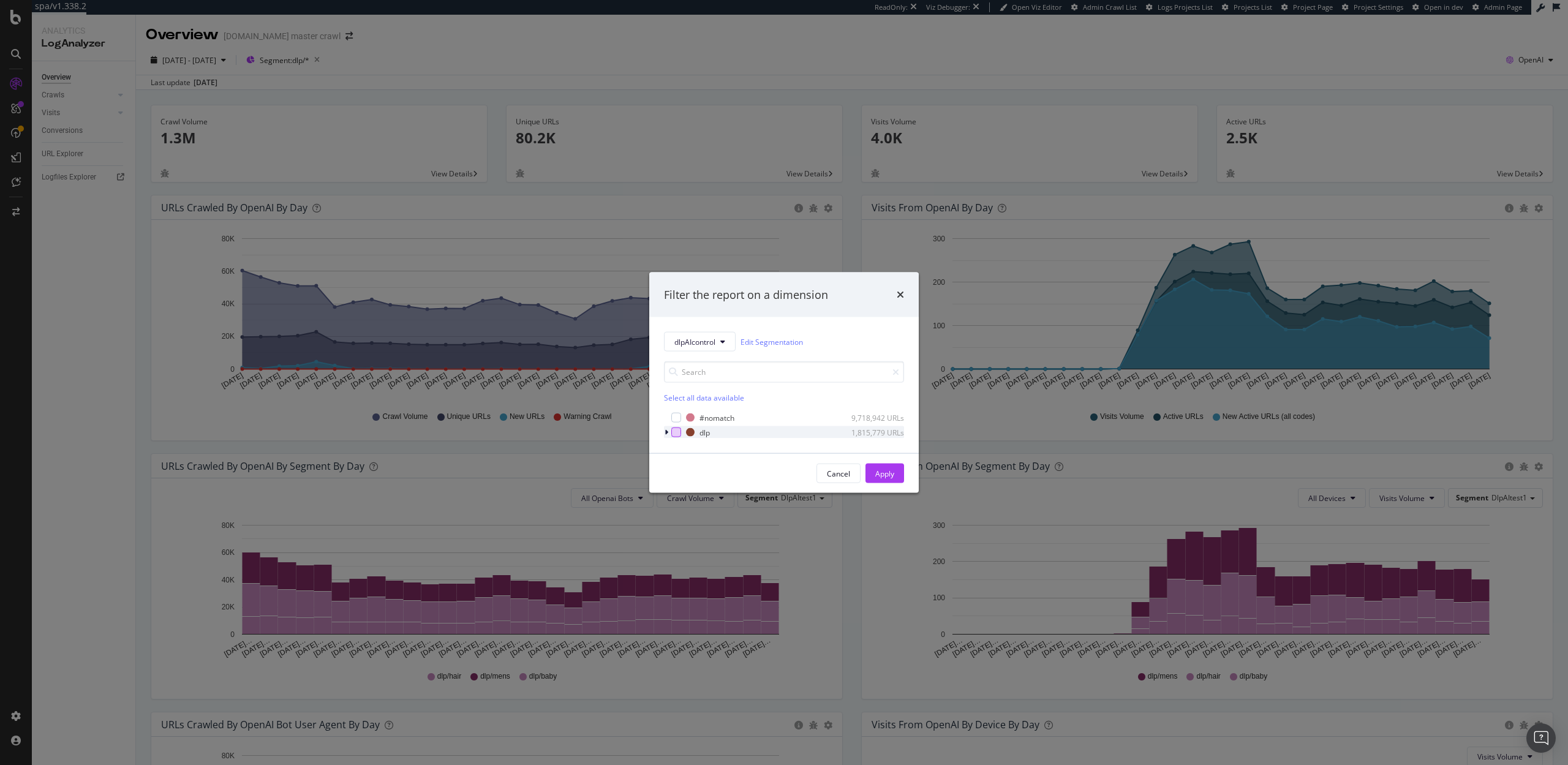
click at [680, 432] on div "modal" at bounding box center [676, 432] width 10 height 10
click at [893, 474] on div "Apply" at bounding box center [885, 473] width 19 height 10
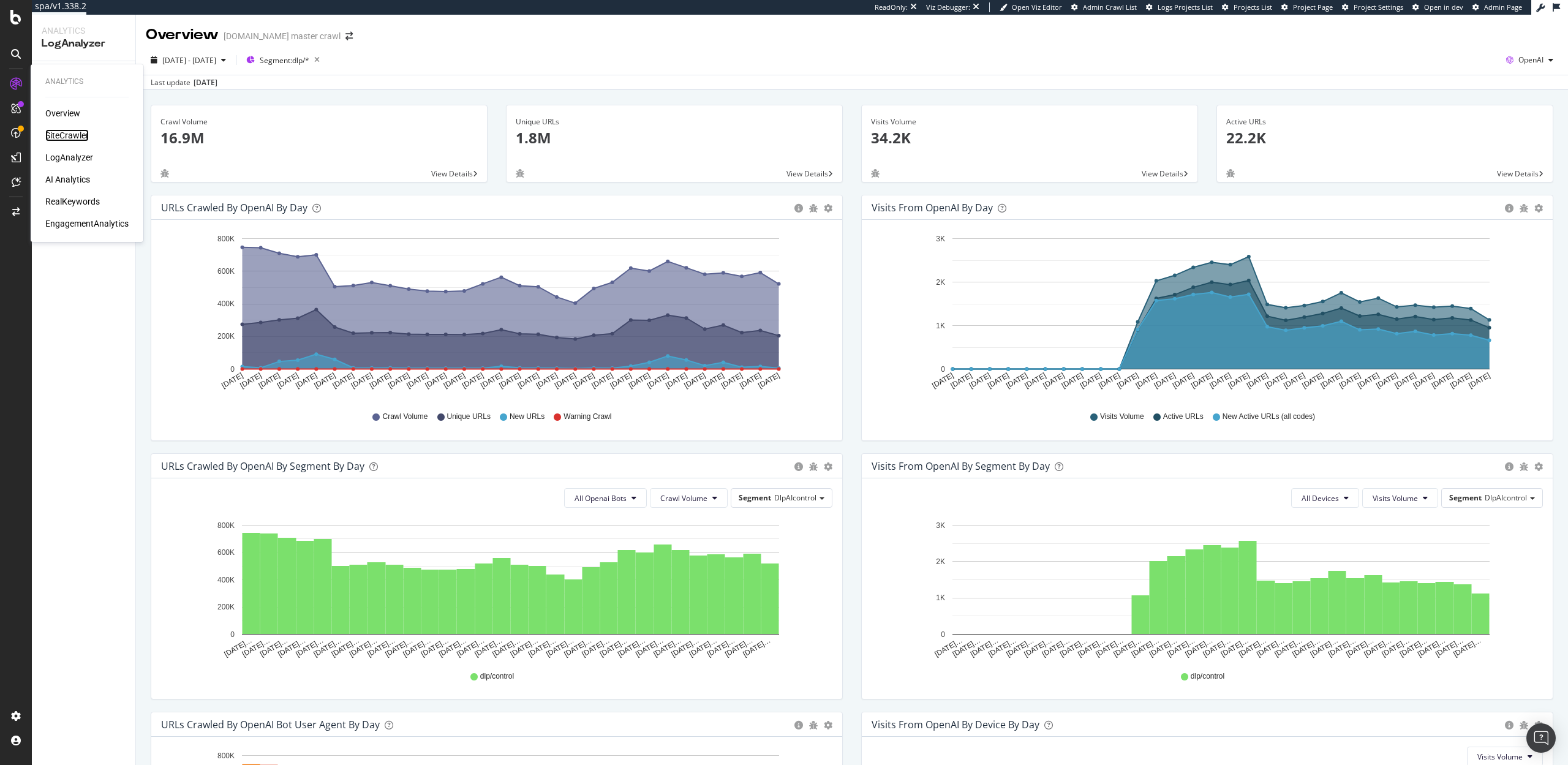
click at [66, 137] on div "SiteCrawler" at bounding box center [67, 135] width 44 height 12
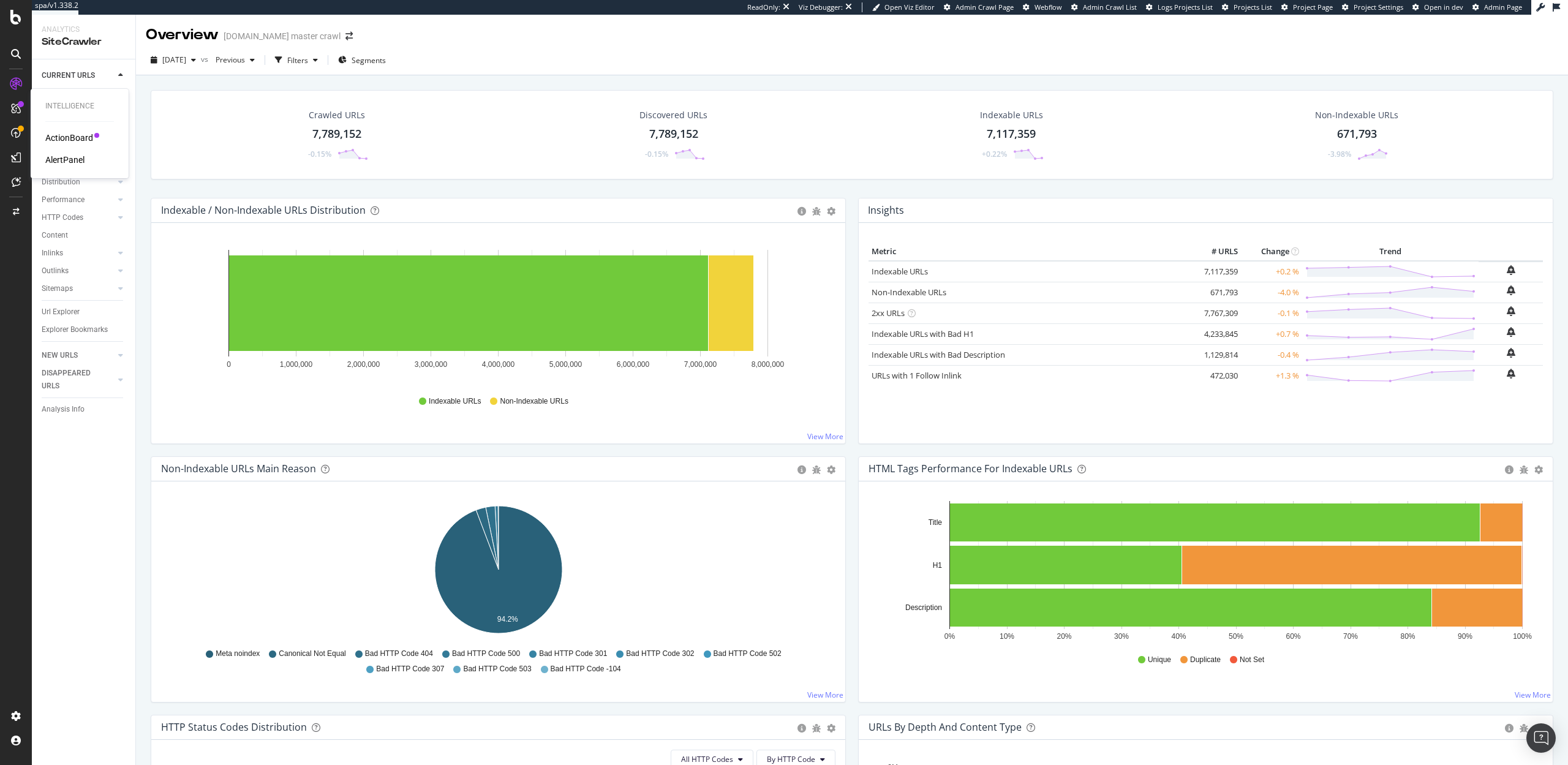
click at [70, 162] on div "AlertPanel" at bounding box center [65, 160] width 39 height 12
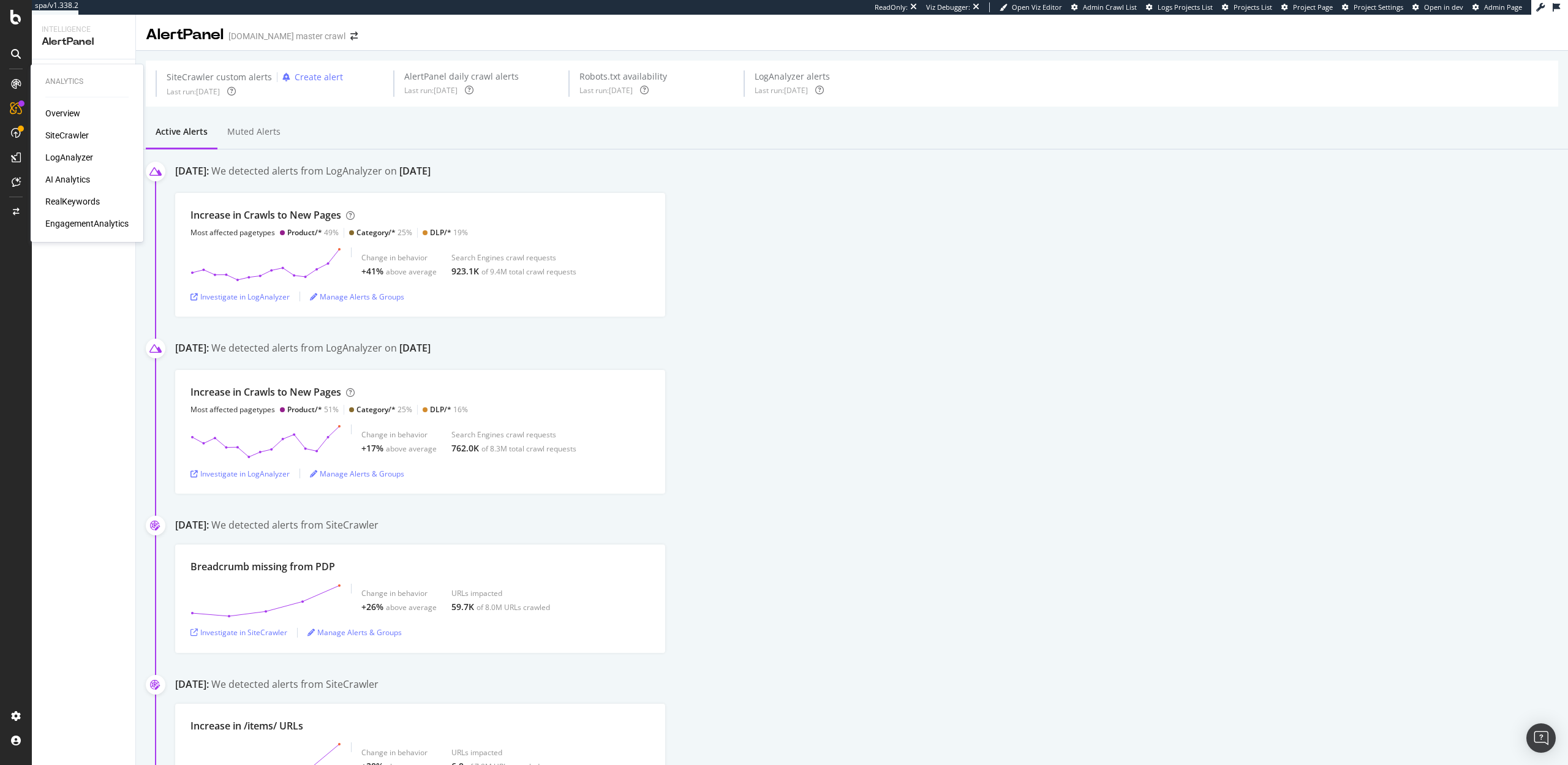
click at [70, 136] on div "SiteCrawler" at bounding box center [67, 135] width 44 height 12
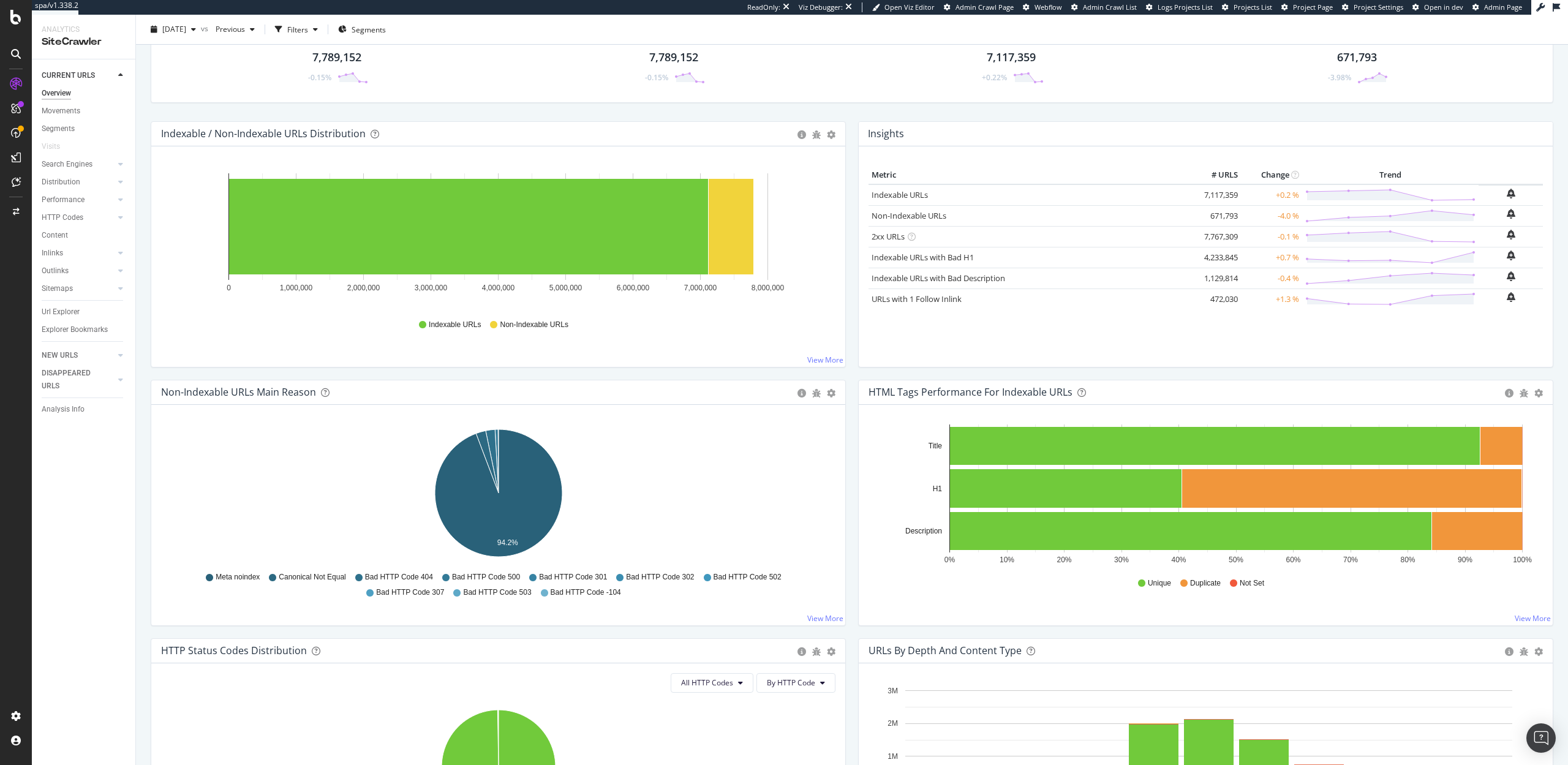
scroll to position [47, 0]
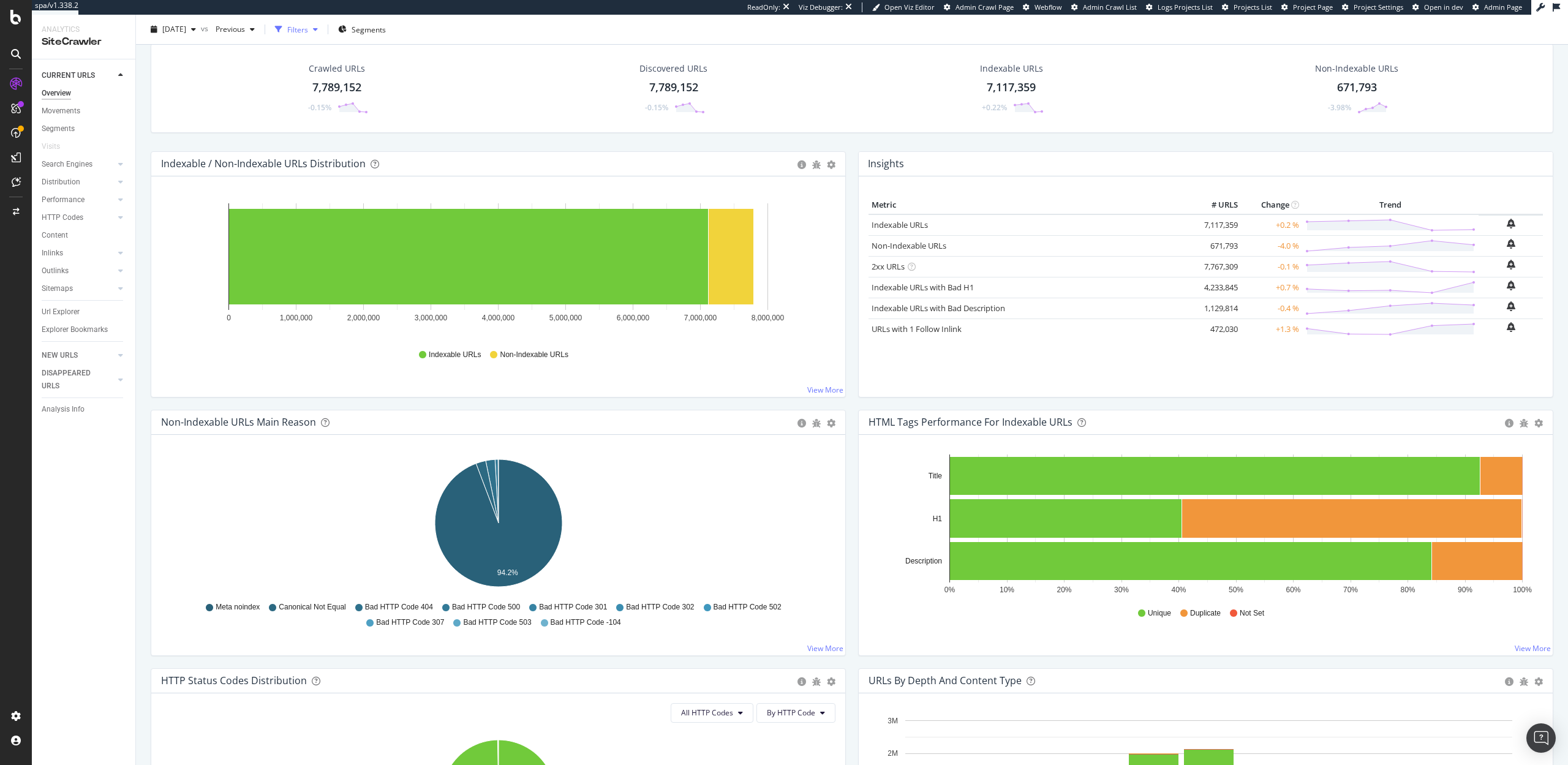
click at [308, 31] on div "Filters" at bounding box center [297, 29] width 21 height 10
click at [166, 63] on div "Add Filter" at bounding box center [178, 62] width 33 height 10
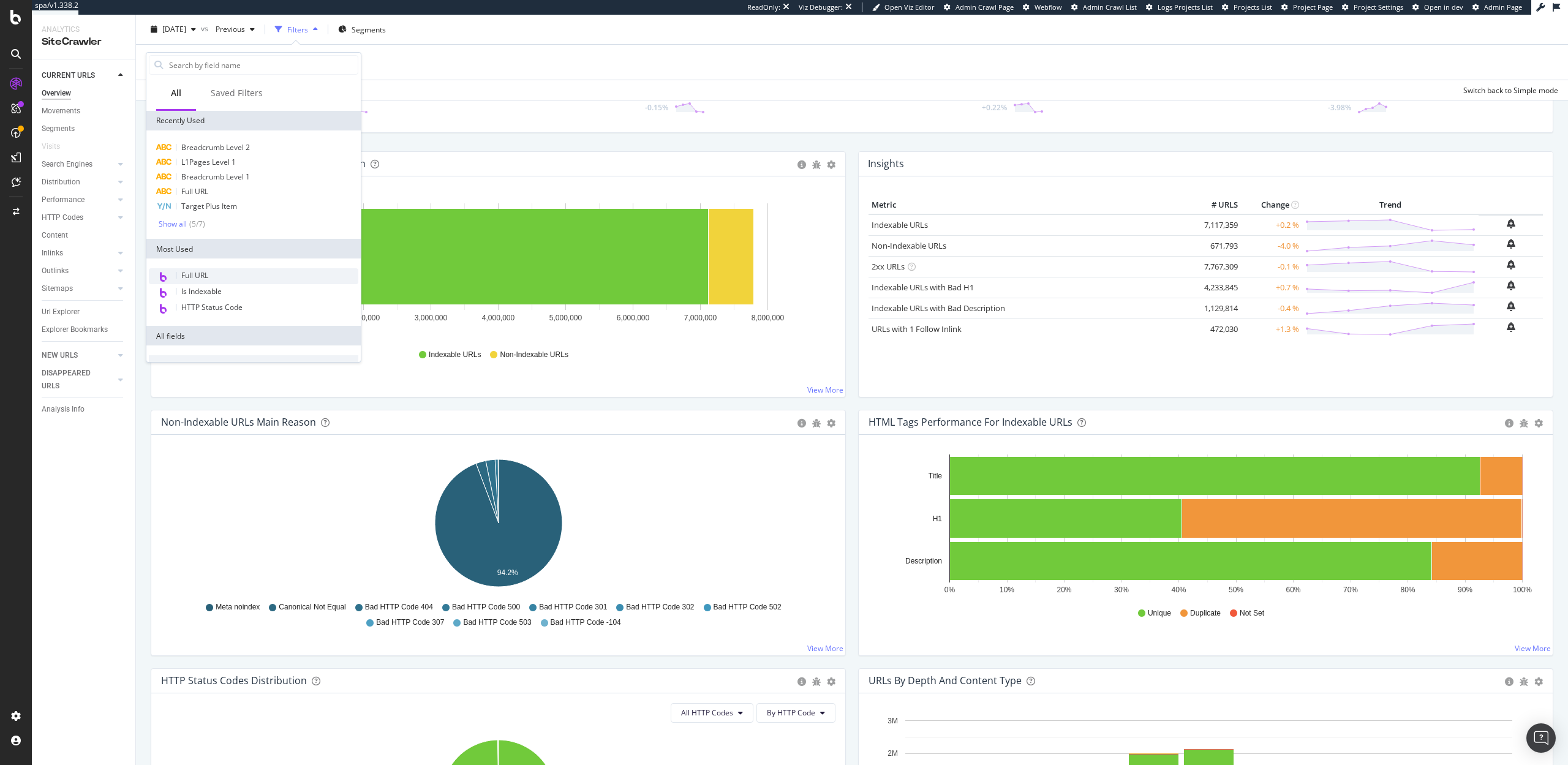
click at [277, 280] on div "Full URL" at bounding box center [253, 276] width 209 height 16
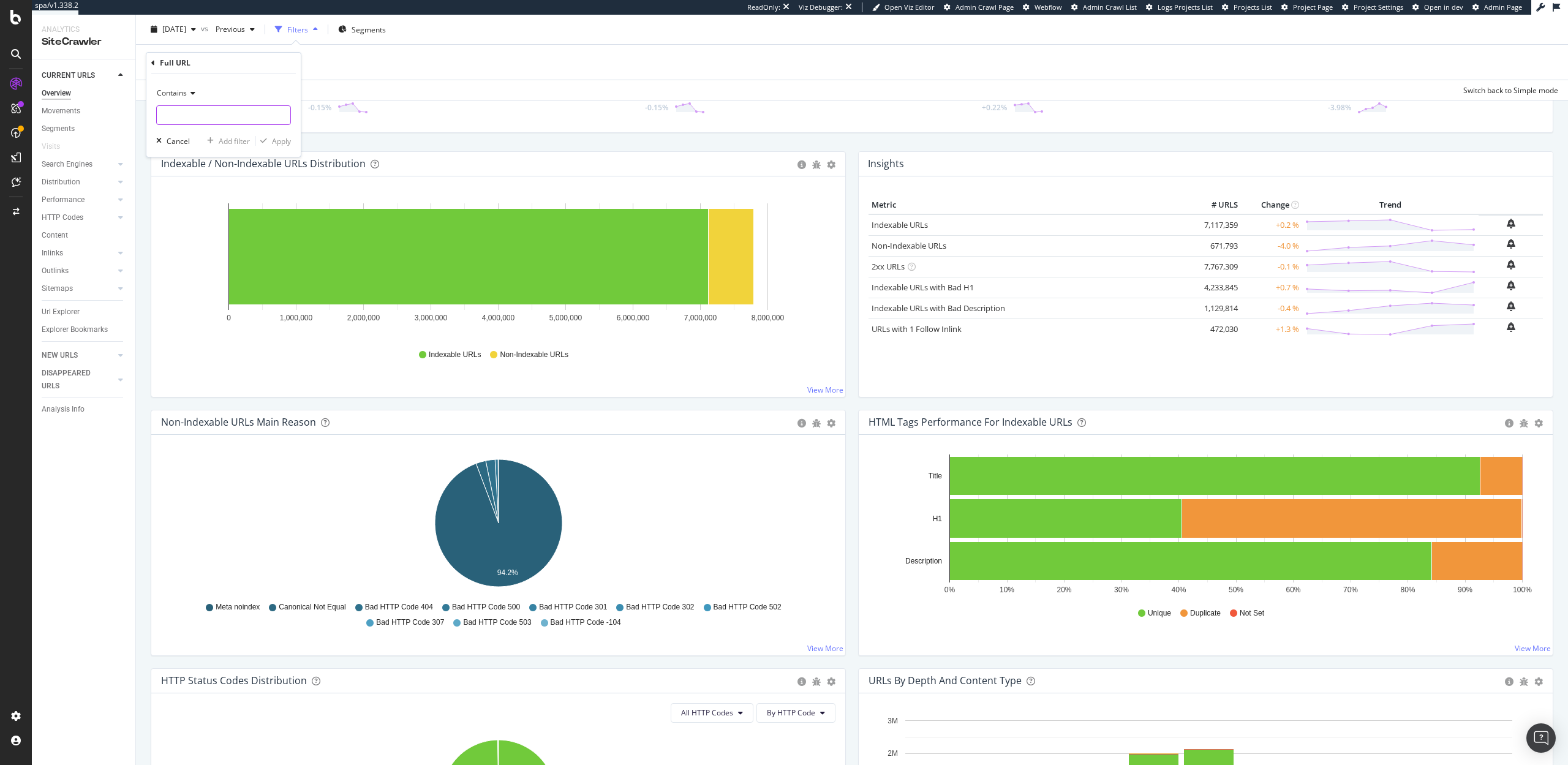
click at [219, 124] on input "text" at bounding box center [224, 115] width 133 height 20
type input "?"
click at [289, 146] on div "Apply" at bounding box center [282, 141] width 19 height 10
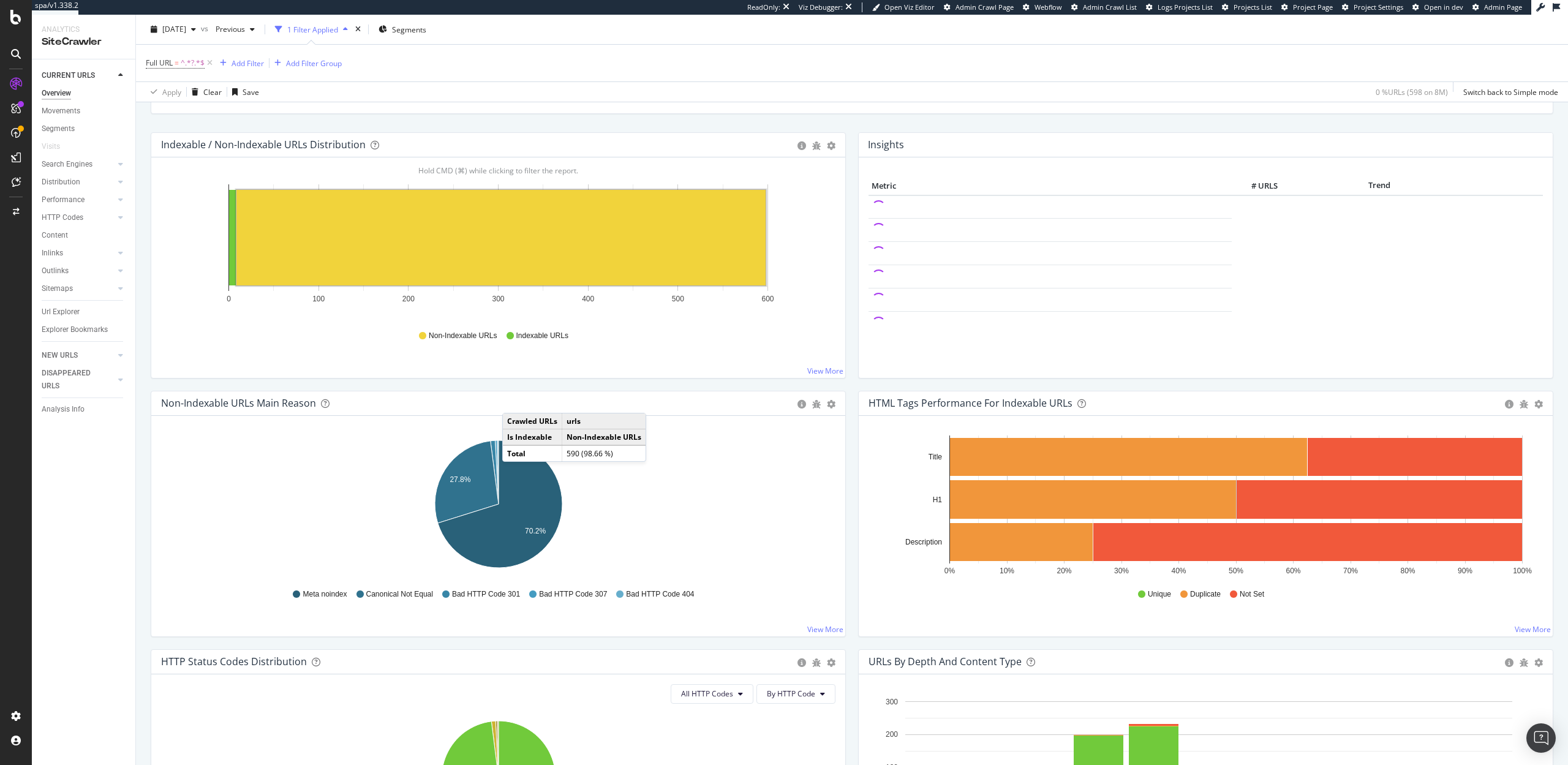
scroll to position [44, 0]
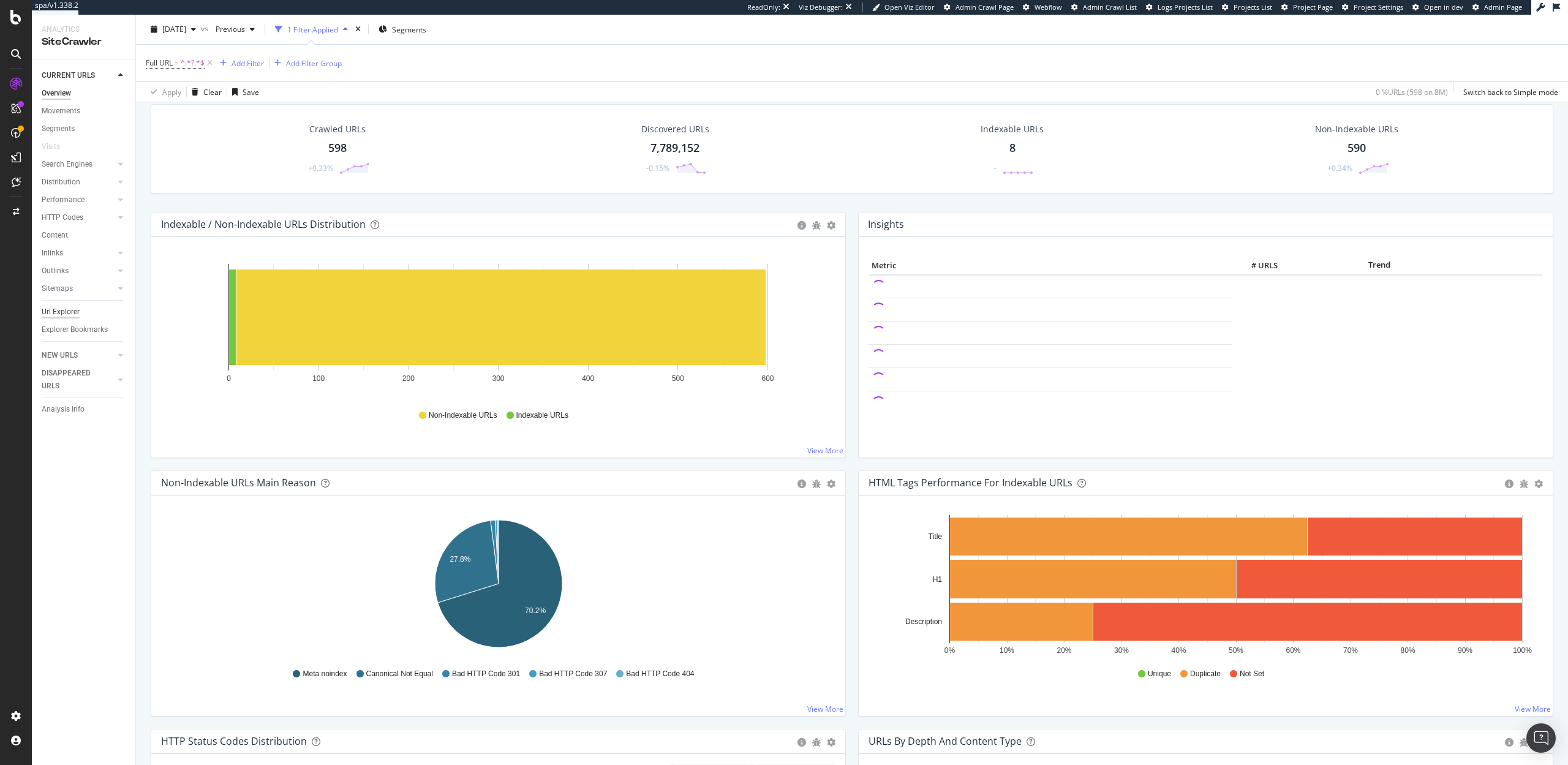
click at [61, 316] on div "Url Explorer" at bounding box center [60, 312] width 38 height 13
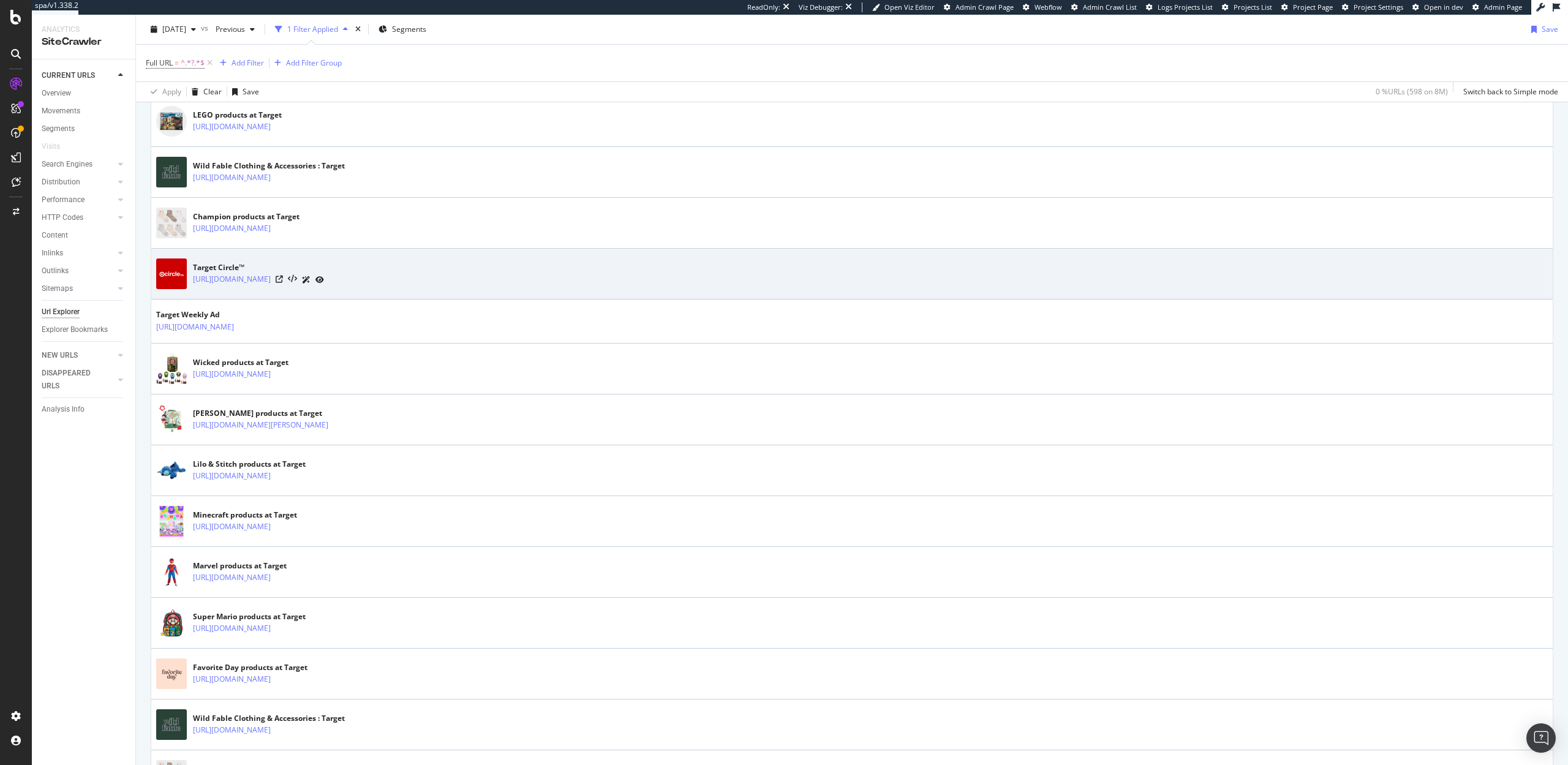
scroll to position [629, 0]
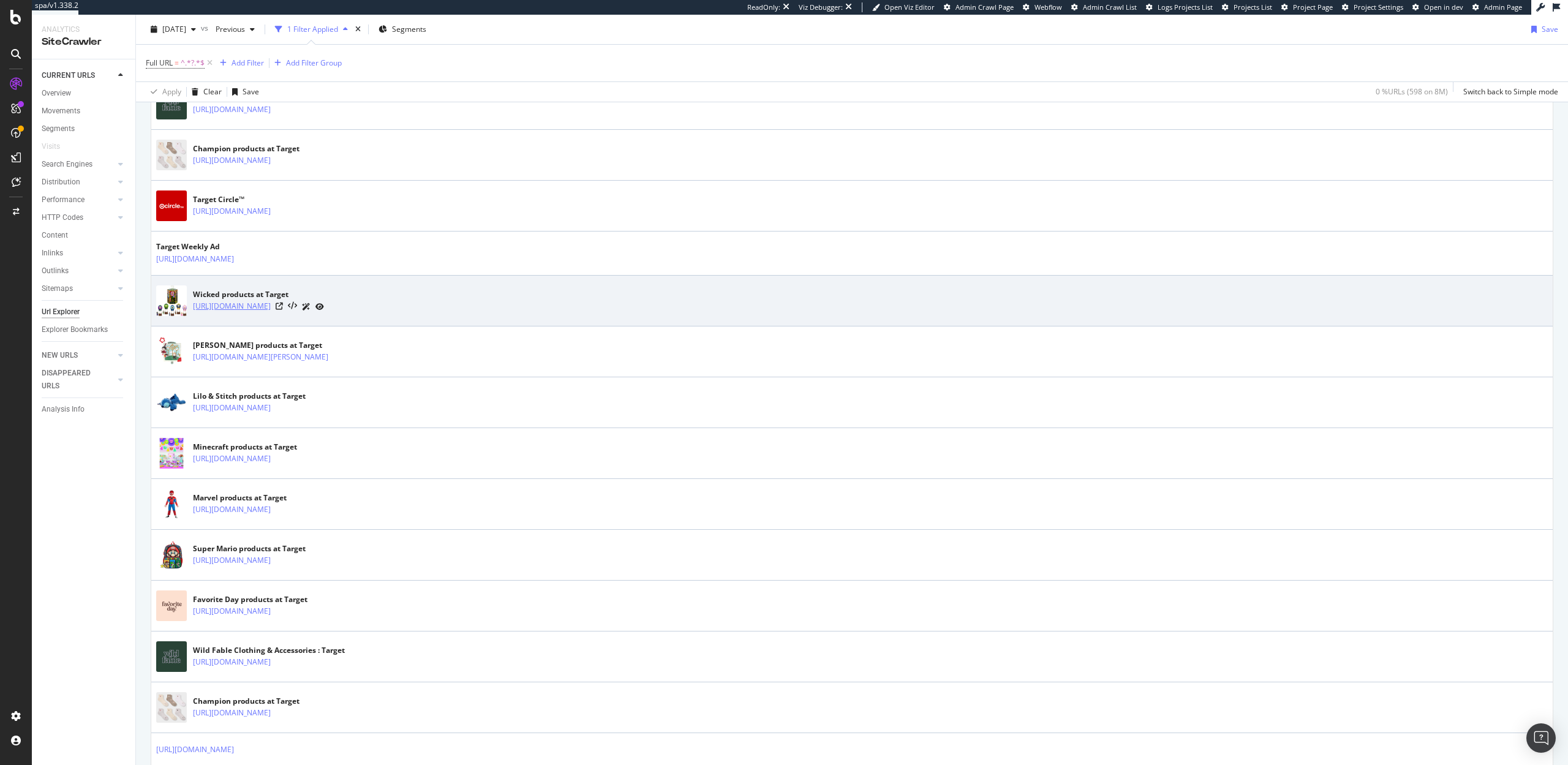
click at [271, 309] on link "https://www.target.com/b/wicked/-/N-q643lestjgcZ5xt2o?type=products" at bounding box center [231, 306] width 78 height 12
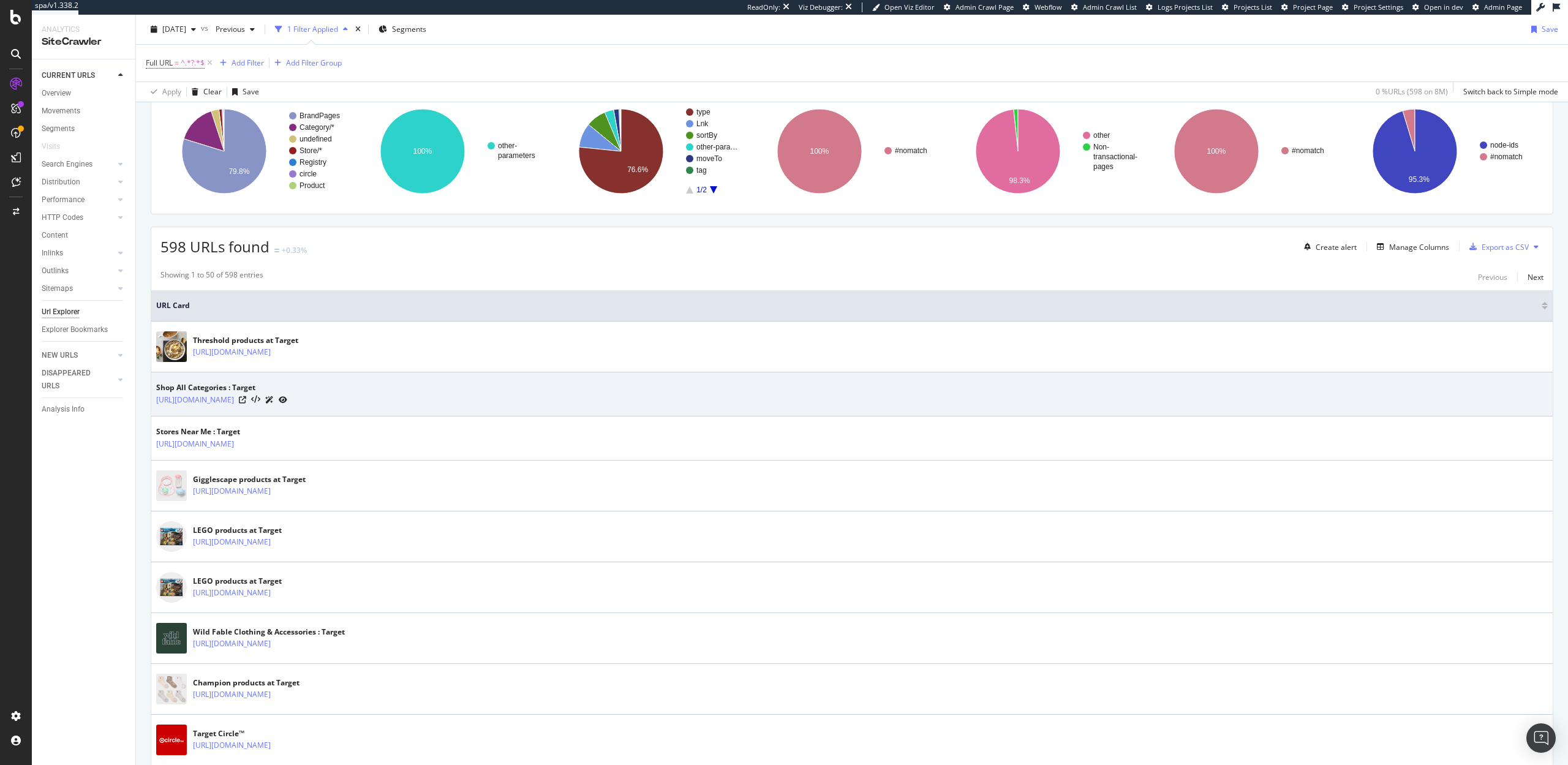
scroll to position [95, 0]
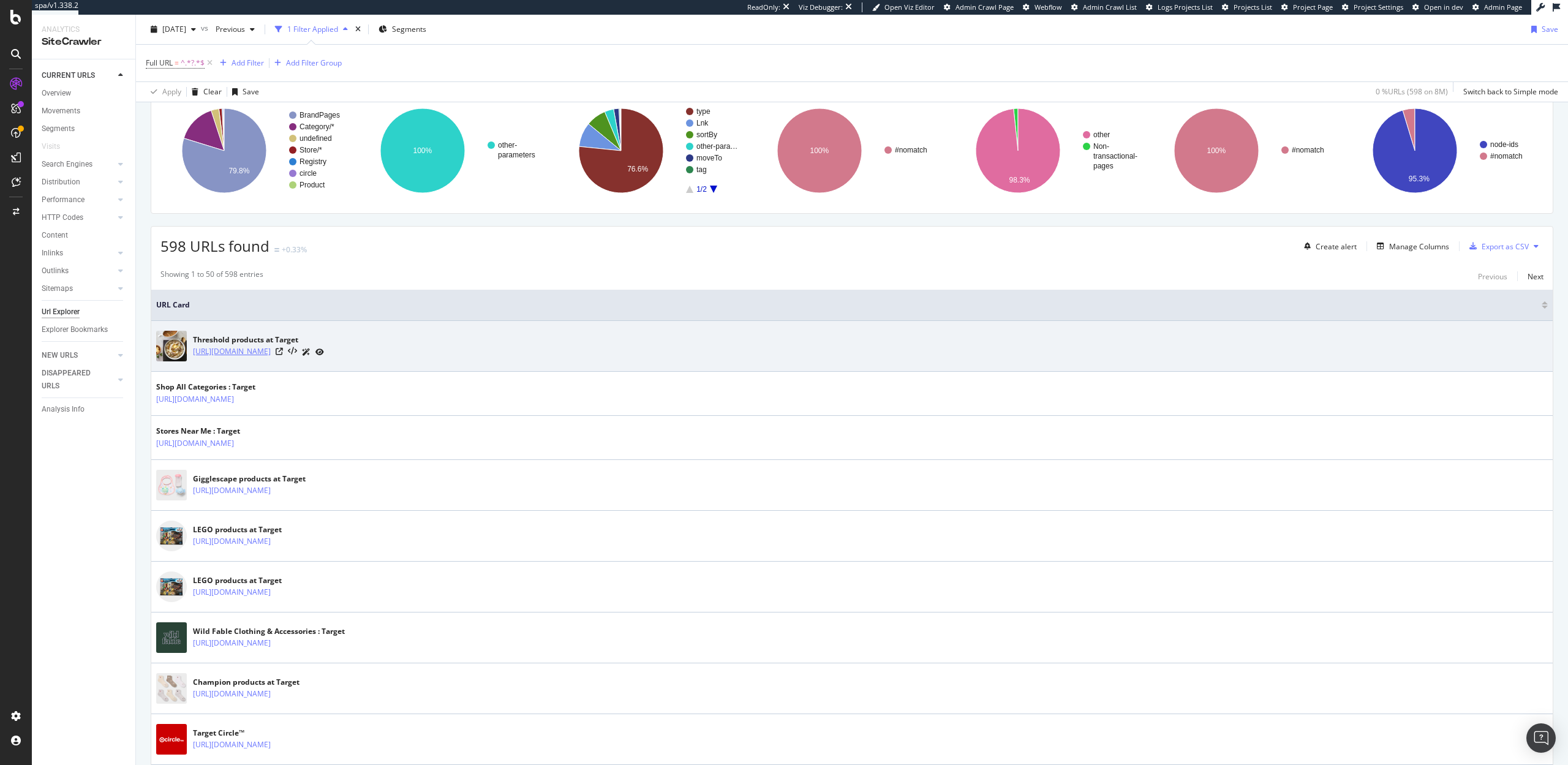
drag, startPoint x: 468, startPoint y: 354, endPoint x: 415, endPoint y: 355, distance: 53.0
click at [324, 355] on div "https://www.target.com/b/threshold/halloween/-/N-56digZrp48n?type=products" at bounding box center [258, 352] width 131 height 13
copy link "?type=products"
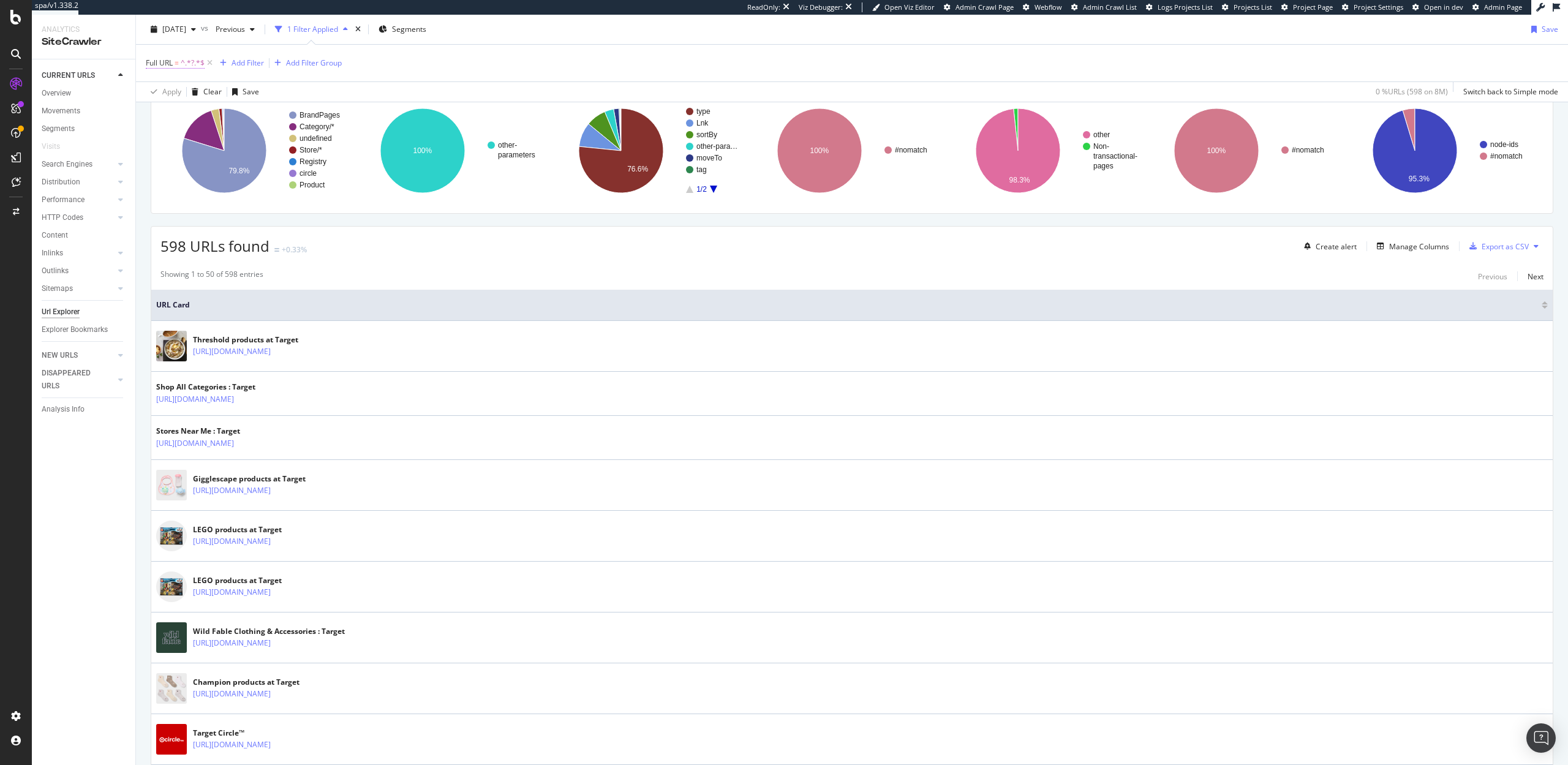
click at [177, 65] on span "=" at bounding box center [176, 63] width 4 height 10
click at [197, 114] on input "?" at bounding box center [215, 114] width 116 height 20
paste input "type=products"
type input "?type=products"
click at [284, 140] on div "Apply" at bounding box center [282, 140] width 19 height 10
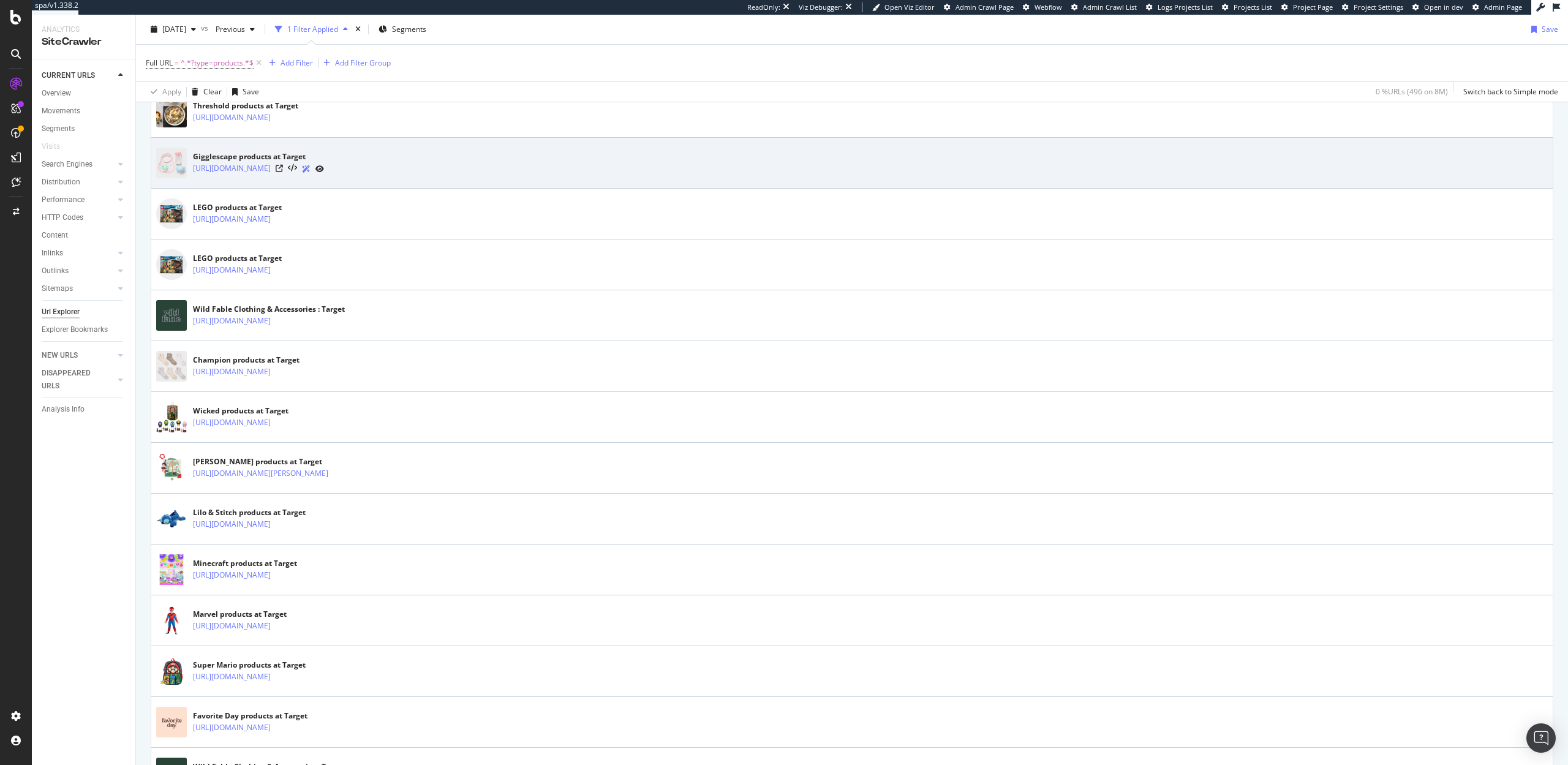
scroll to position [402, 0]
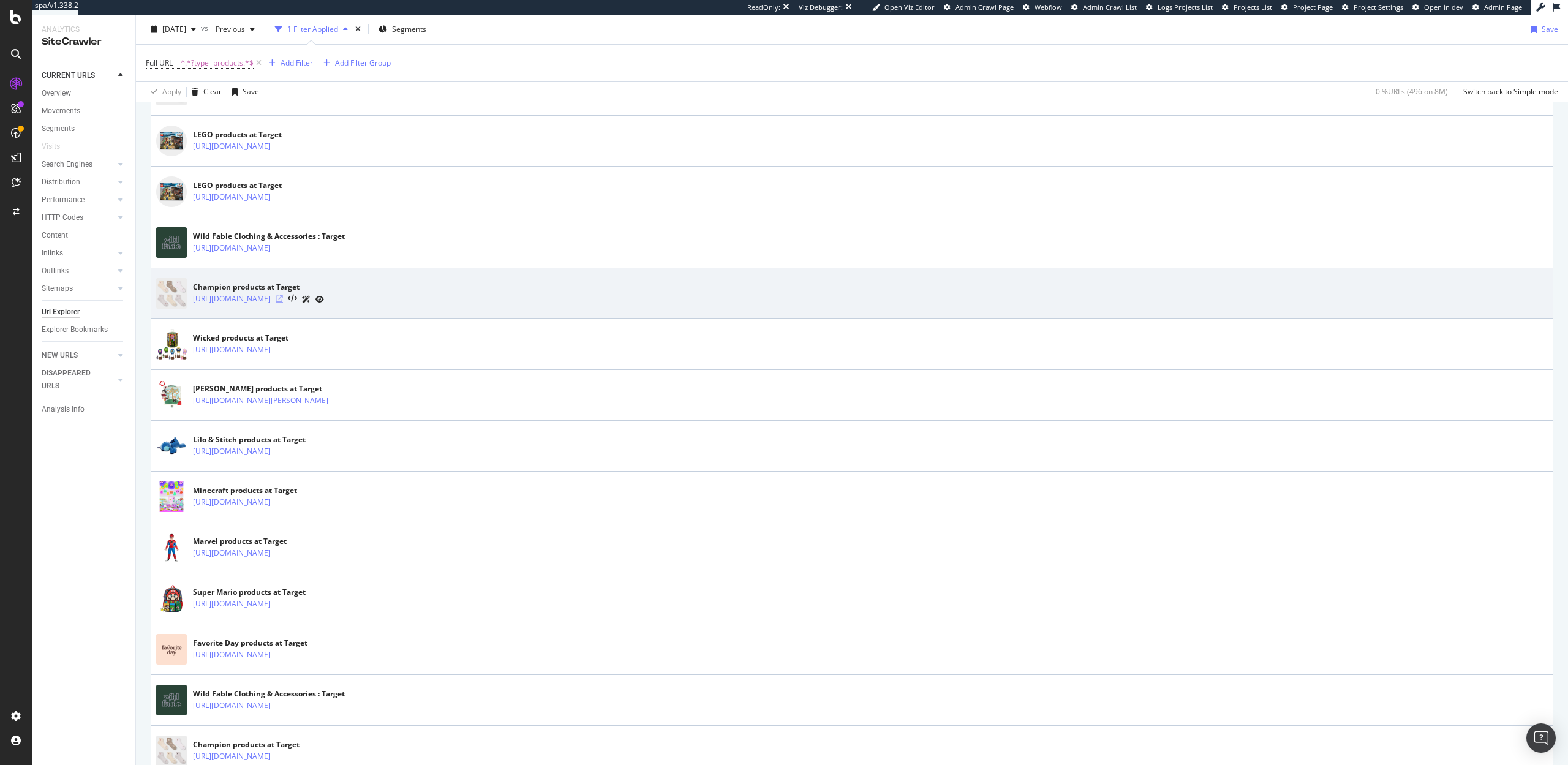
click at [283, 299] on icon at bounding box center [279, 299] width 7 height 7
click at [271, 297] on link "https://www.target.com/b/champion/-/N-awma1Zv1tjjZot5i2Zqvwd2Zv3xttZal25lfun543…" at bounding box center [231, 299] width 78 height 12
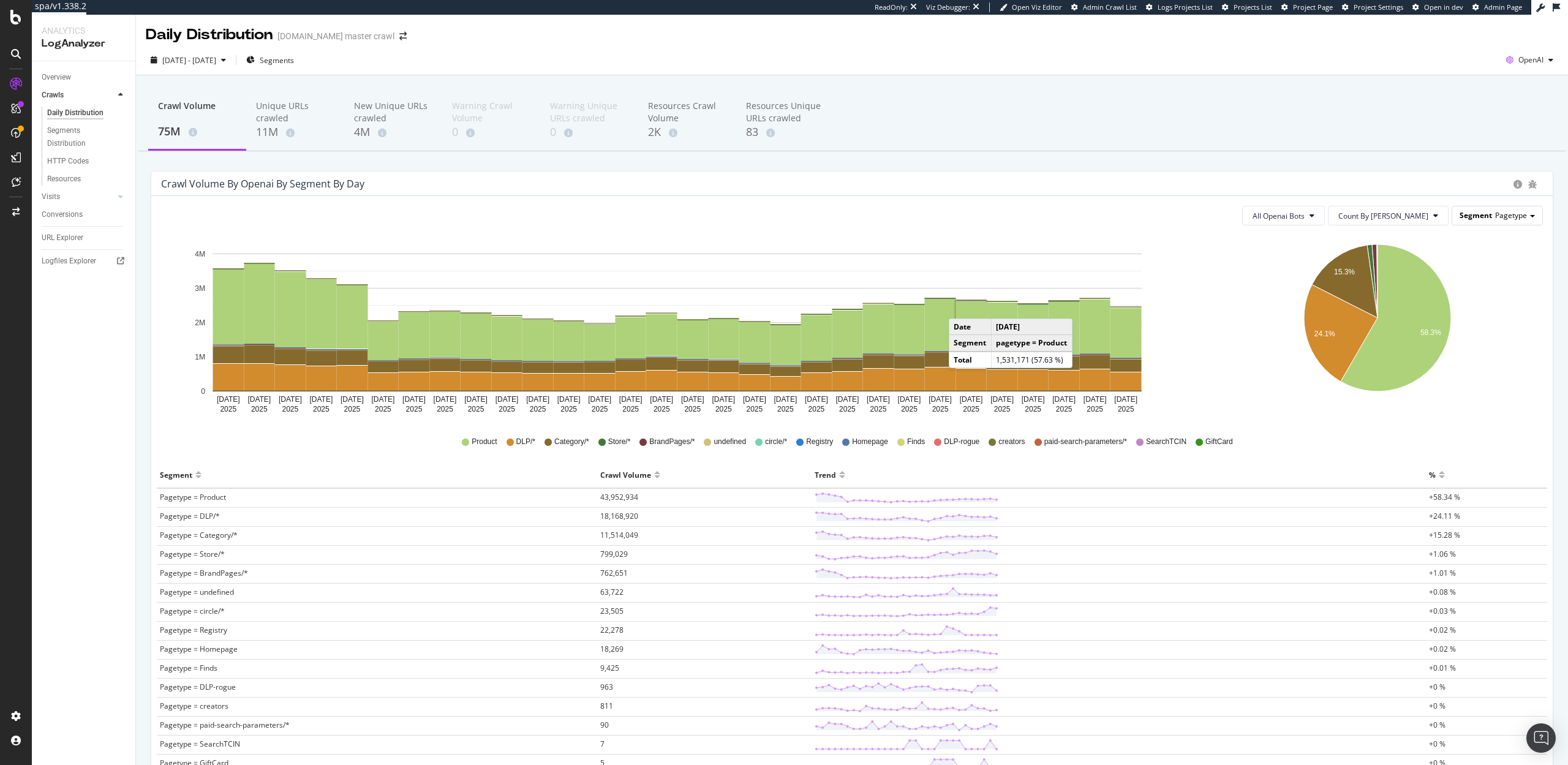
click at [1516, 221] on div "Segment Pagetype" at bounding box center [1497, 215] width 90 height 18
click at [1489, 270] on div "Parameters" at bounding box center [1484, 267] width 104 height 17
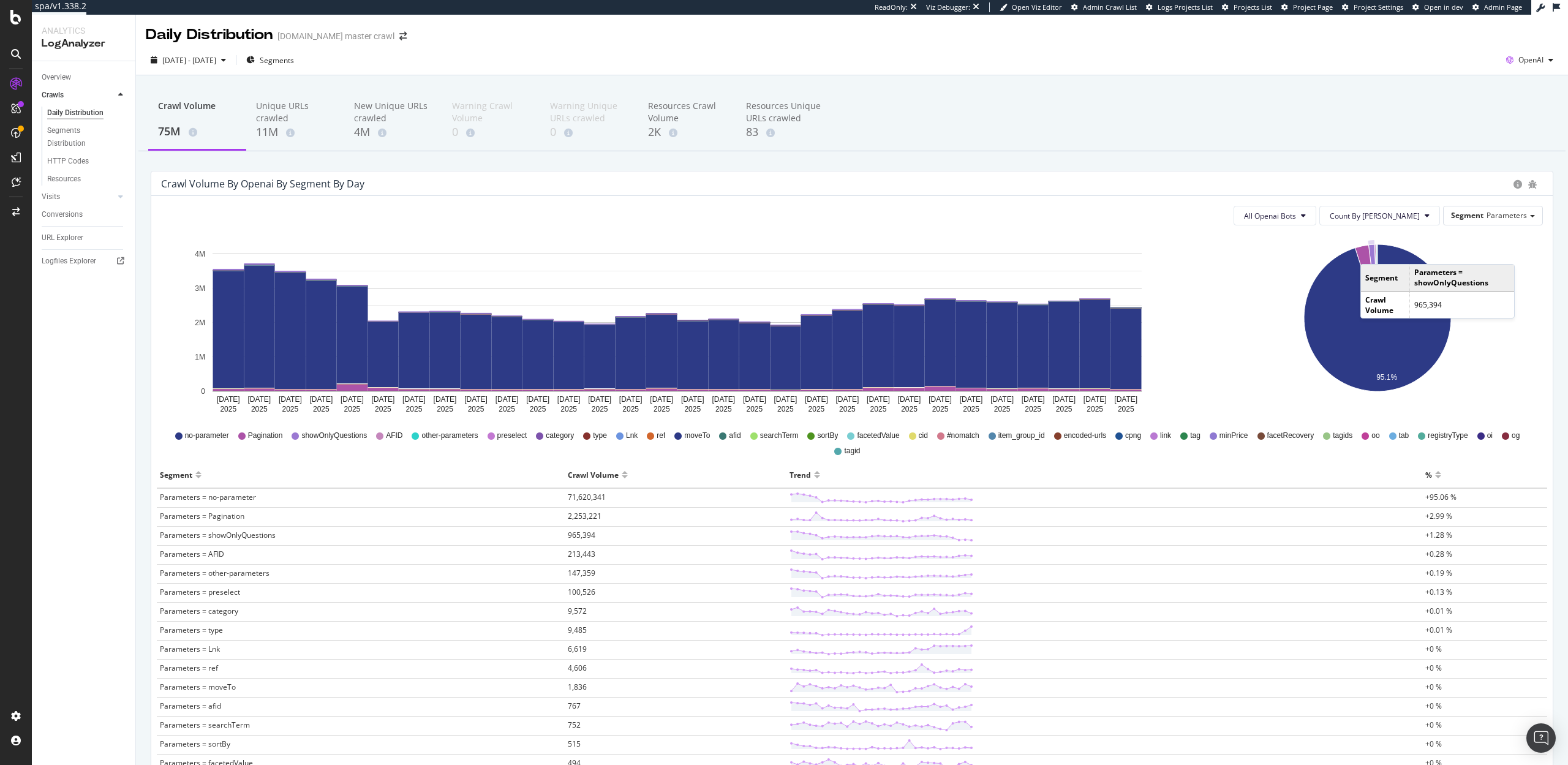
click at [1372, 252] on icon "A chart." at bounding box center [1373, 281] width 9 height 74
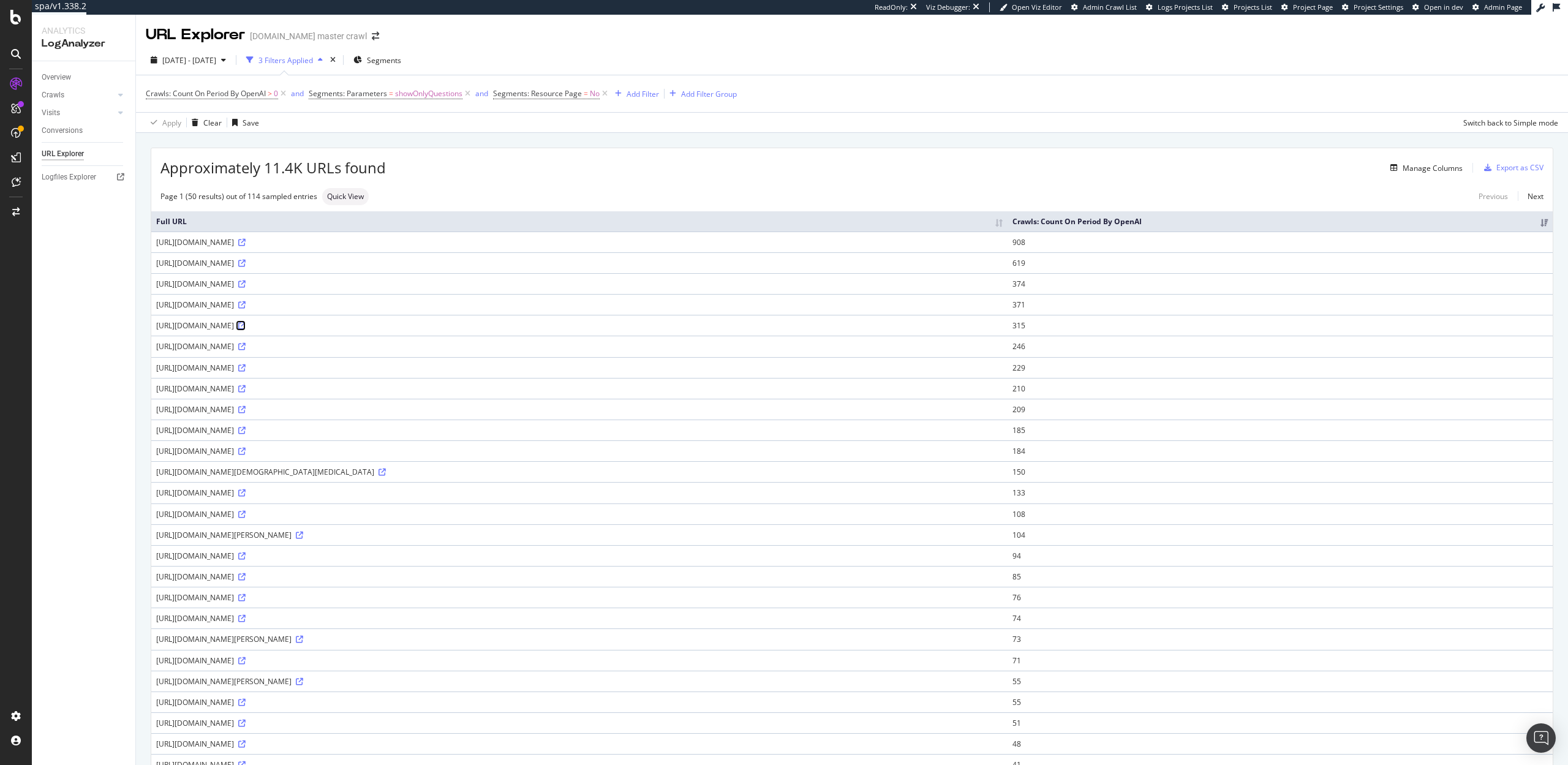
click at [245, 326] on icon at bounding box center [241, 325] width 7 height 7
click at [596, 179] on div "Approximately 11.4K URLs found Manage Columns Export as CSV Page 1 (50 results)…" at bounding box center [852, 720] width 1401 height 1143
click at [401, 65] on div "Segments" at bounding box center [377, 60] width 48 height 19
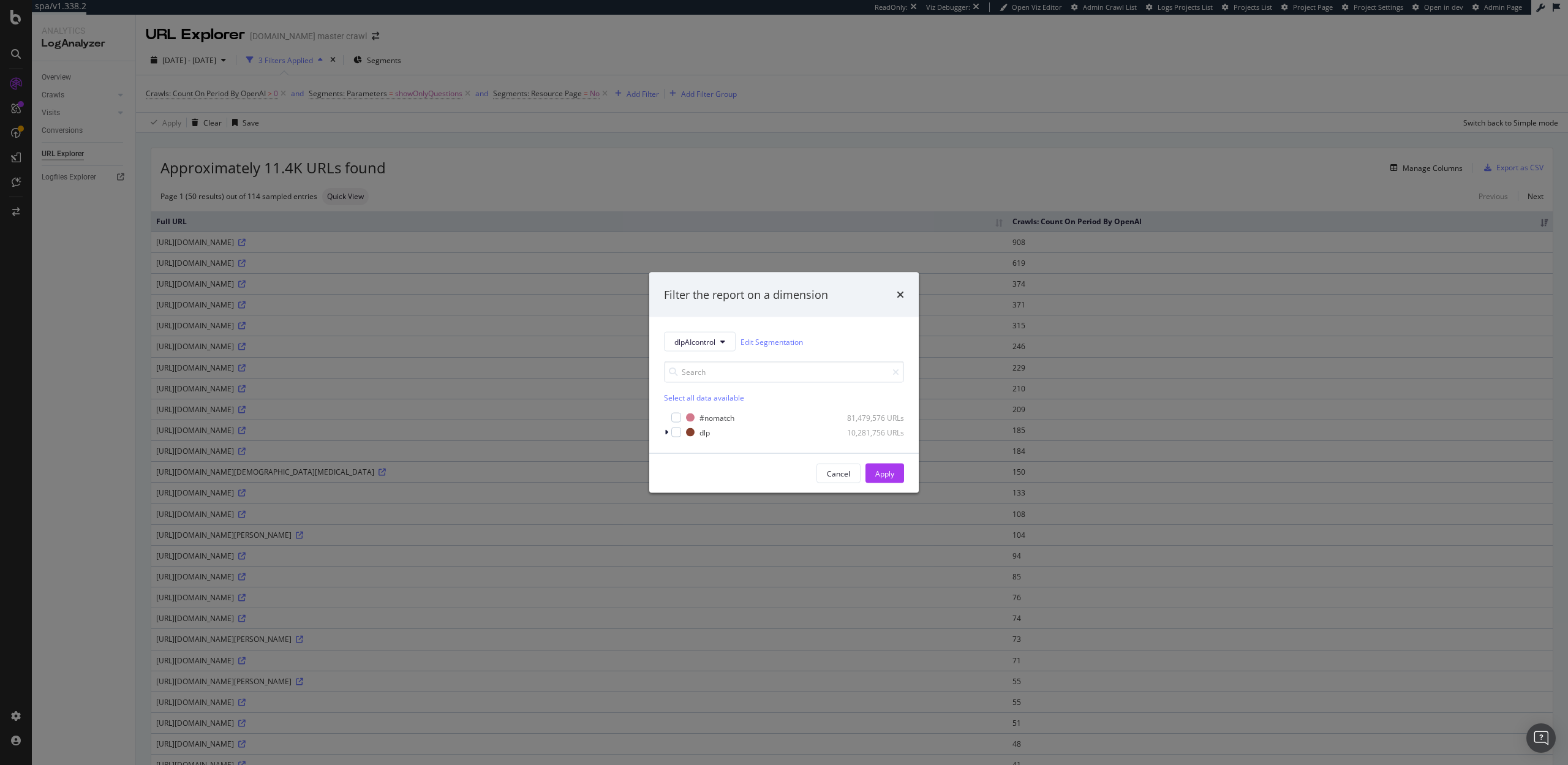
click at [665, 37] on div "Filter the report on a dimension dlpAIcontrol Edit Segmentation Select all data…" at bounding box center [784, 383] width 1568 height 765
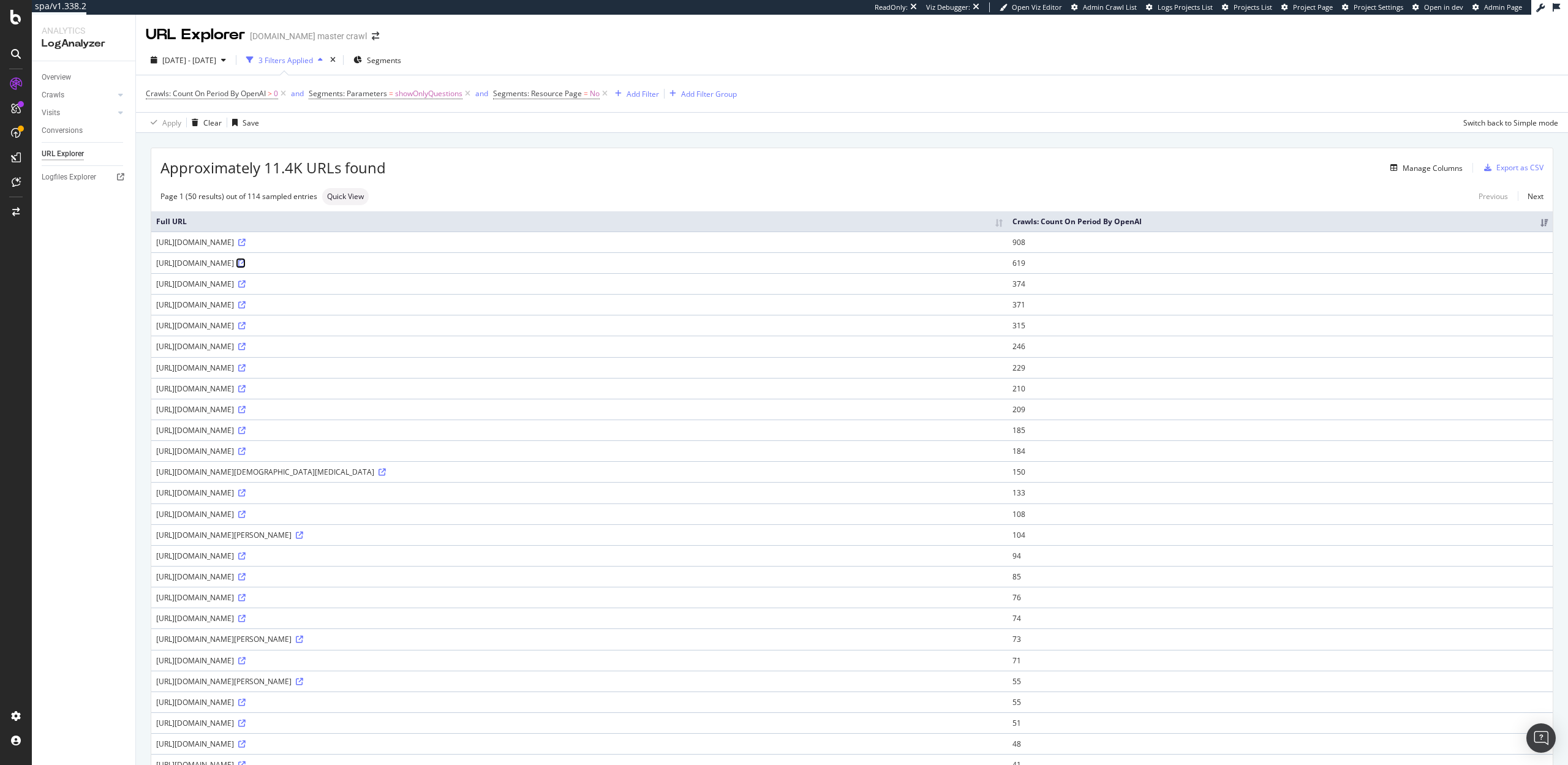
click at [245, 263] on icon at bounding box center [241, 263] width 7 height 7
click at [398, 55] on span "Segments" at bounding box center [384, 60] width 35 height 10
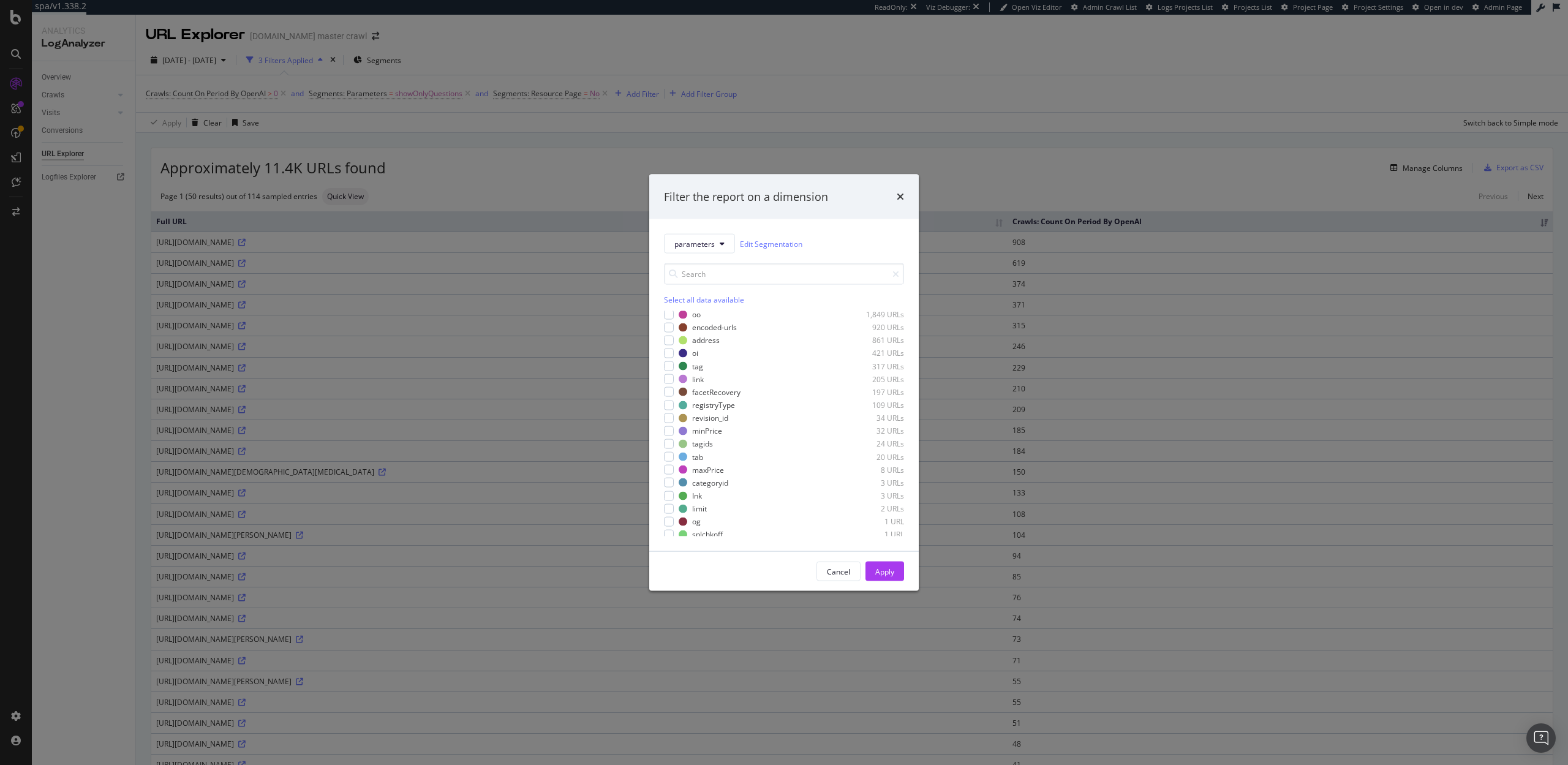
scroll to position [254, 0]
click at [904, 197] on div "Filter the report on a dimension" at bounding box center [783, 197] width 270 height 45
click at [899, 197] on icon "times" at bounding box center [900, 196] width 7 height 10
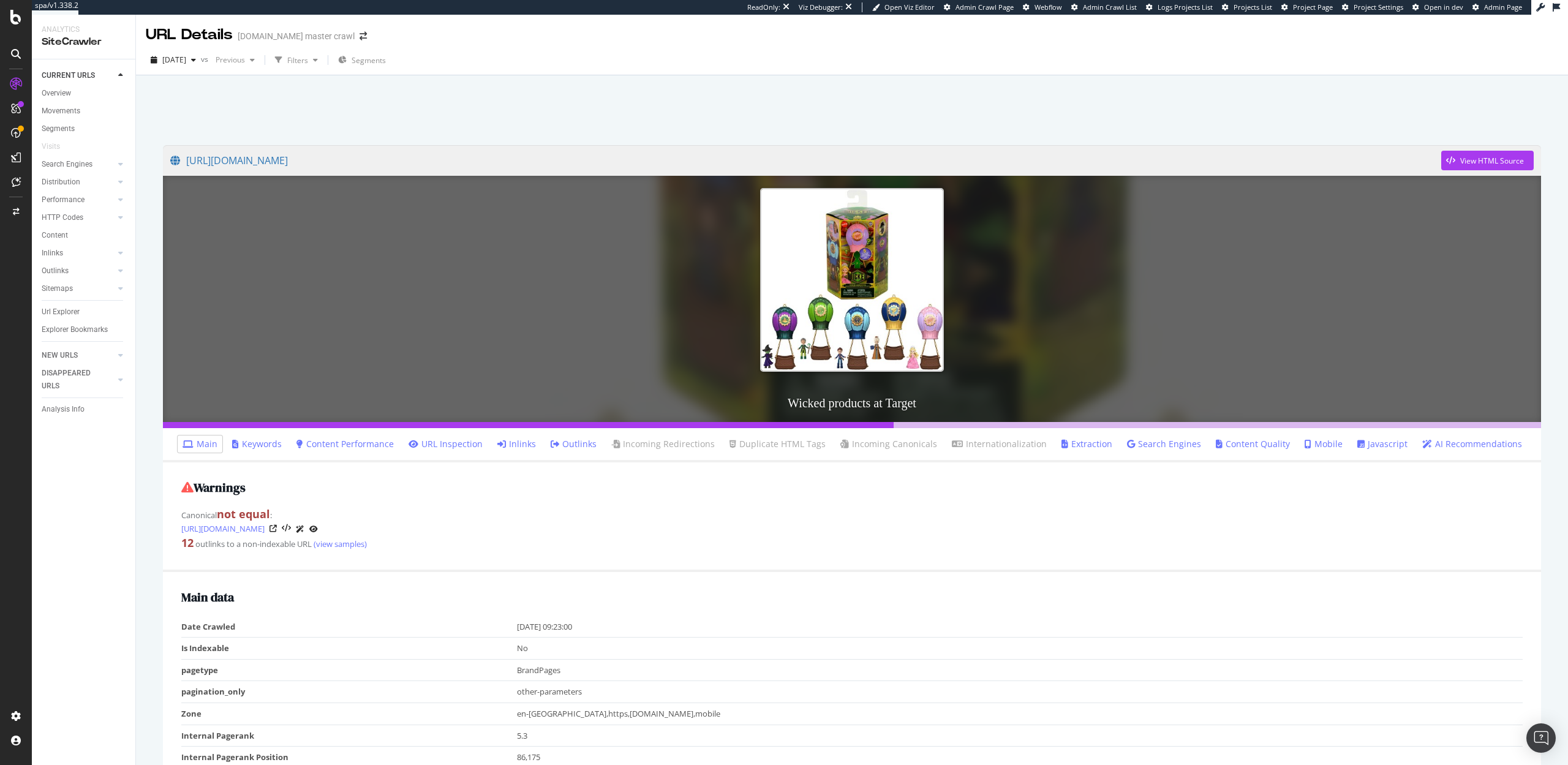
click at [516, 440] on link "Inlinks" at bounding box center [516, 444] width 38 height 12
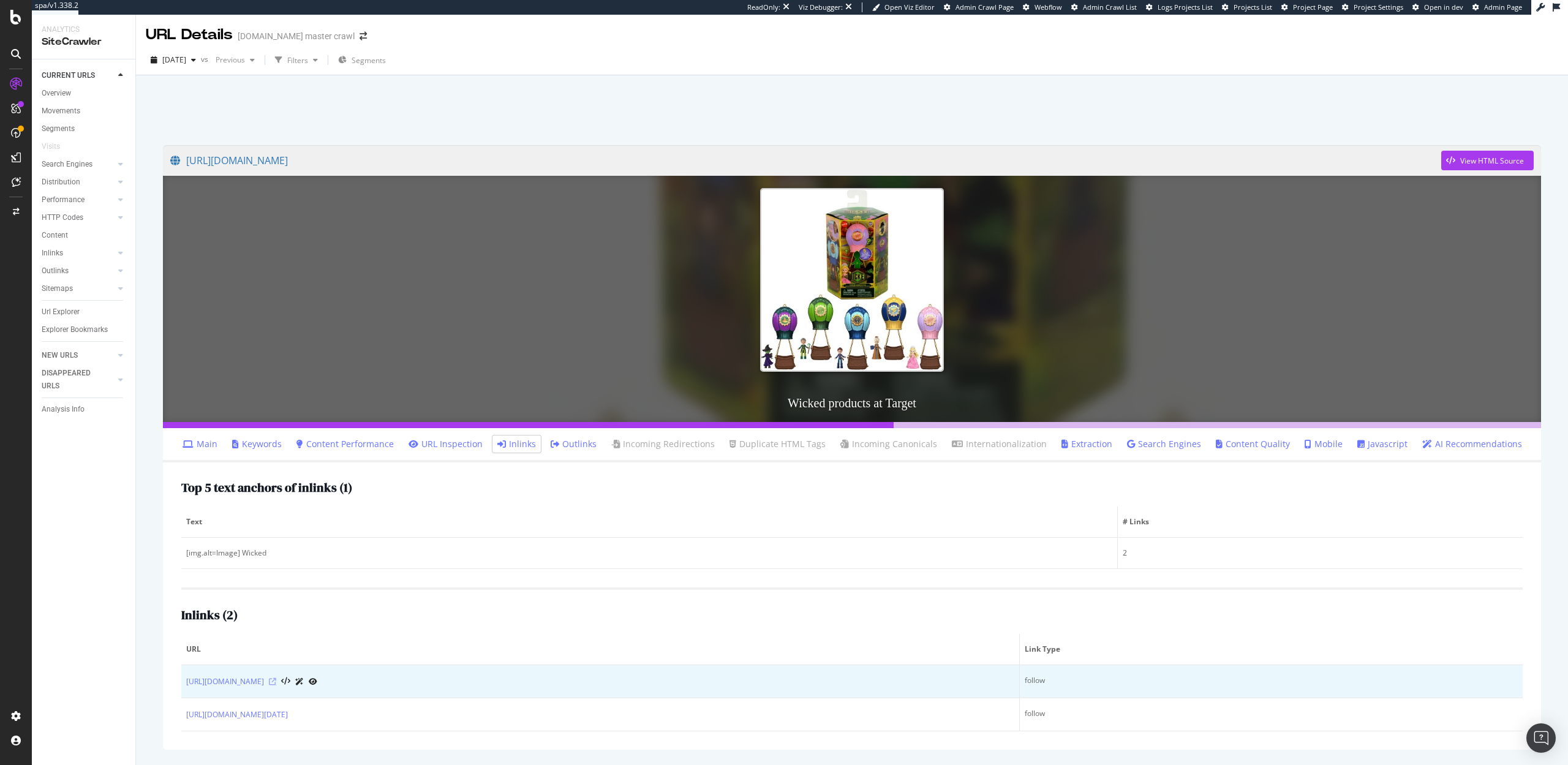
click at [276, 681] on icon at bounding box center [272, 681] width 7 height 7
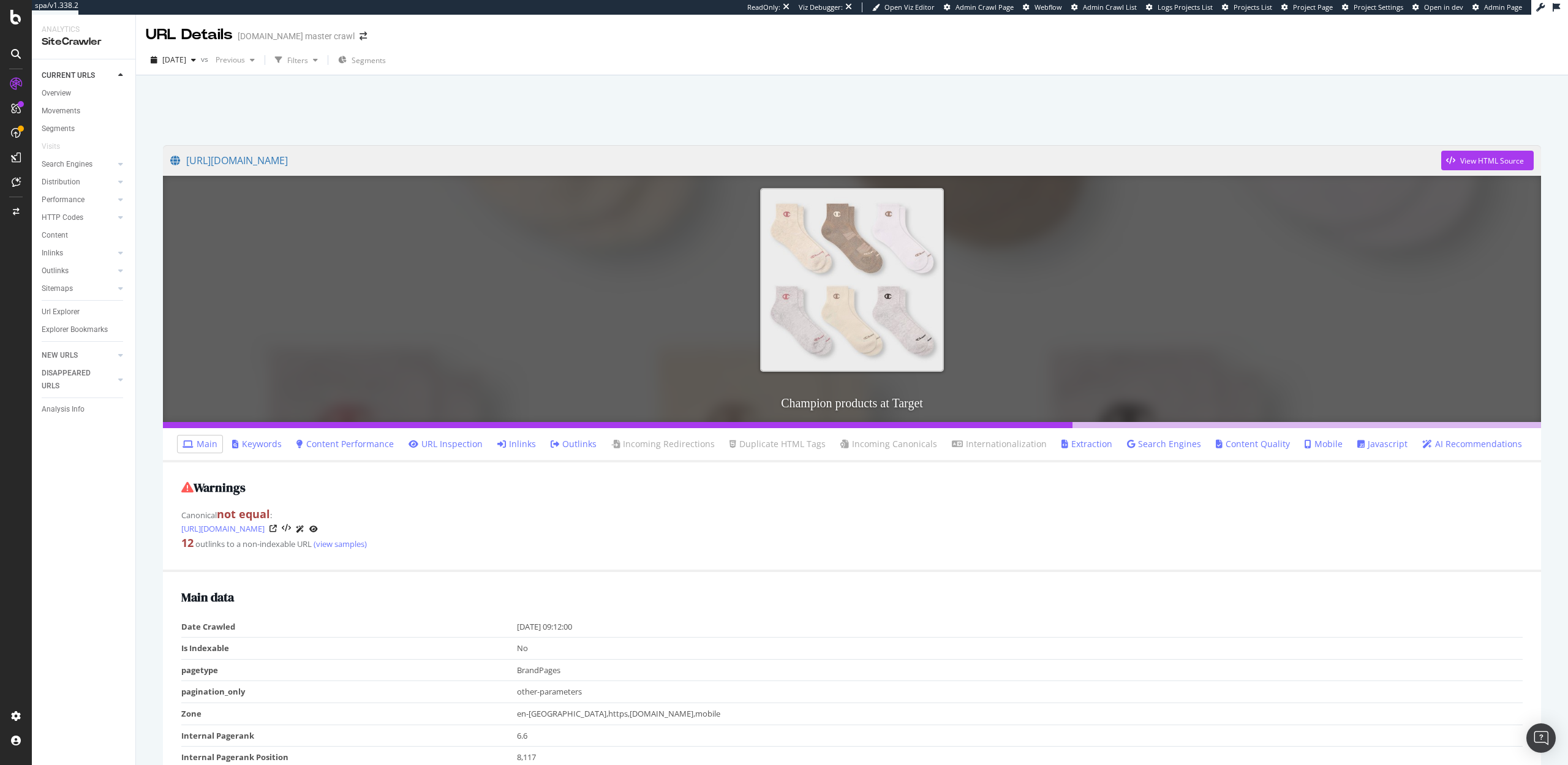
click at [523, 445] on link "Inlinks" at bounding box center [516, 444] width 38 height 12
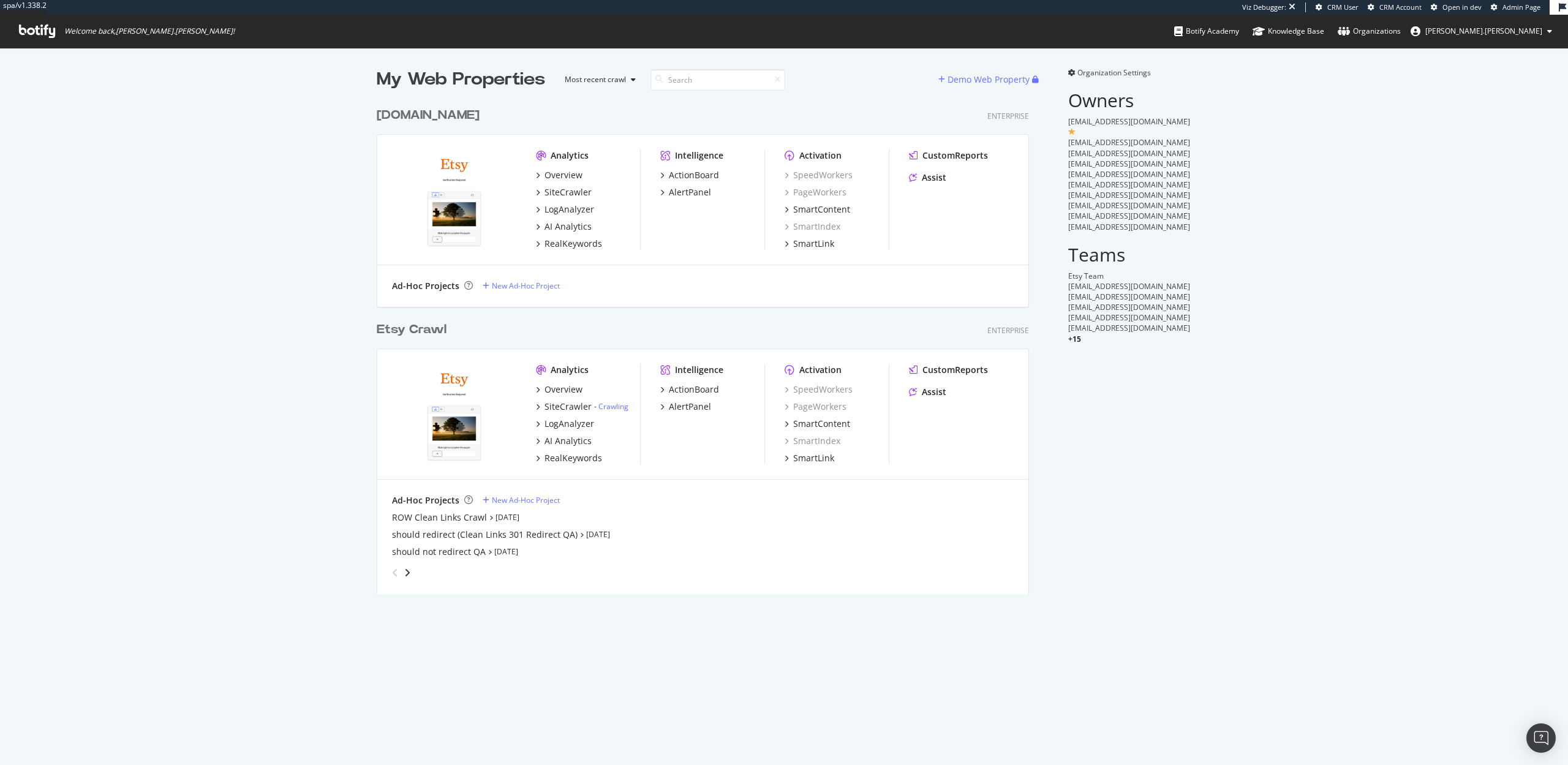
scroll to position [502, 662]
click at [570, 199] on div "Overview SiteCrawler LogAnalyzer AI Analytics RealKeywords" at bounding box center [588, 210] width 104 height 81
click at [565, 406] on div "SiteCrawler" at bounding box center [568, 406] width 47 height 12
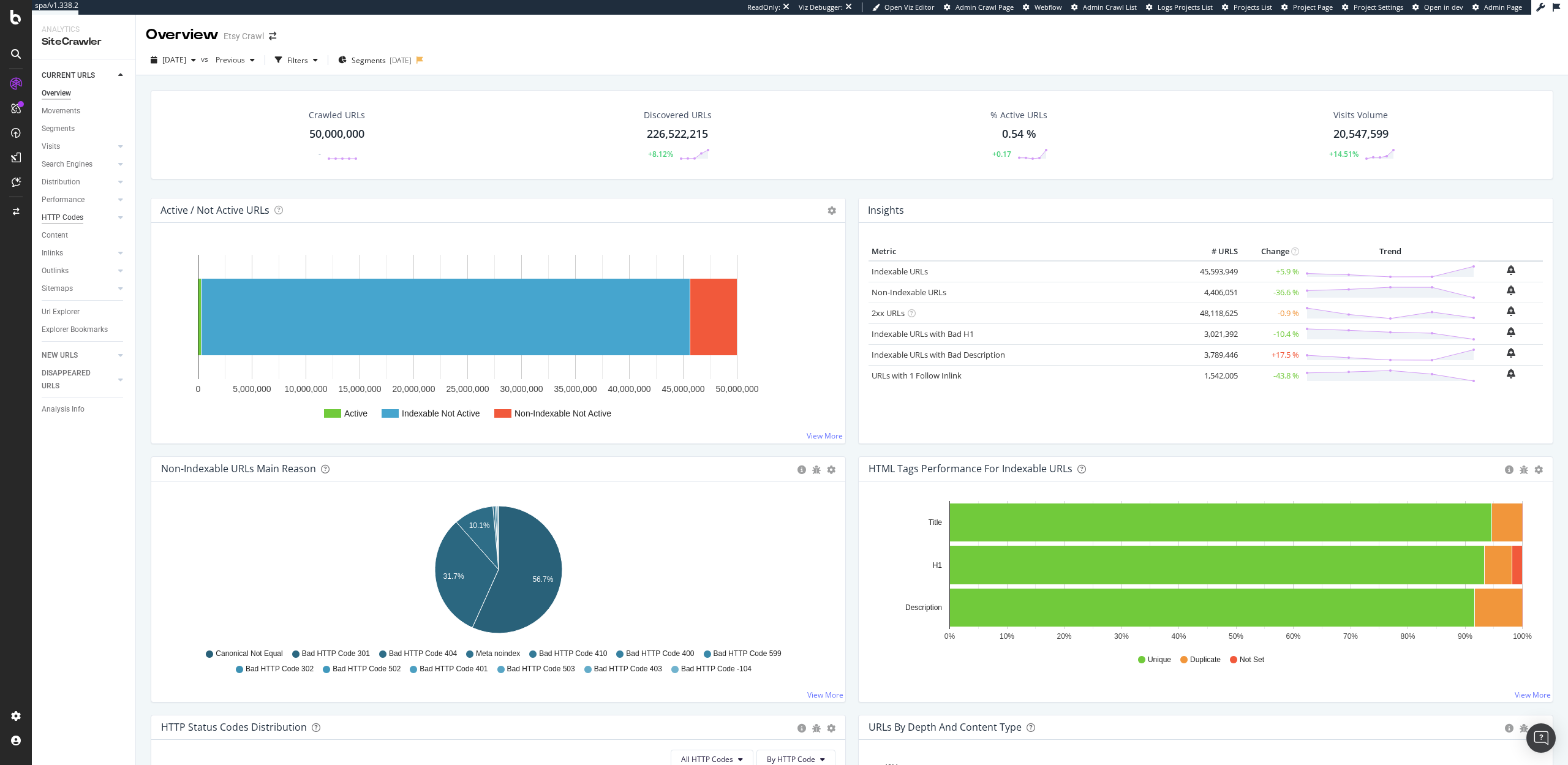
click at [62, 218] on div "HTTP Codes" at bounding box center [62, 218] width 42 height 13
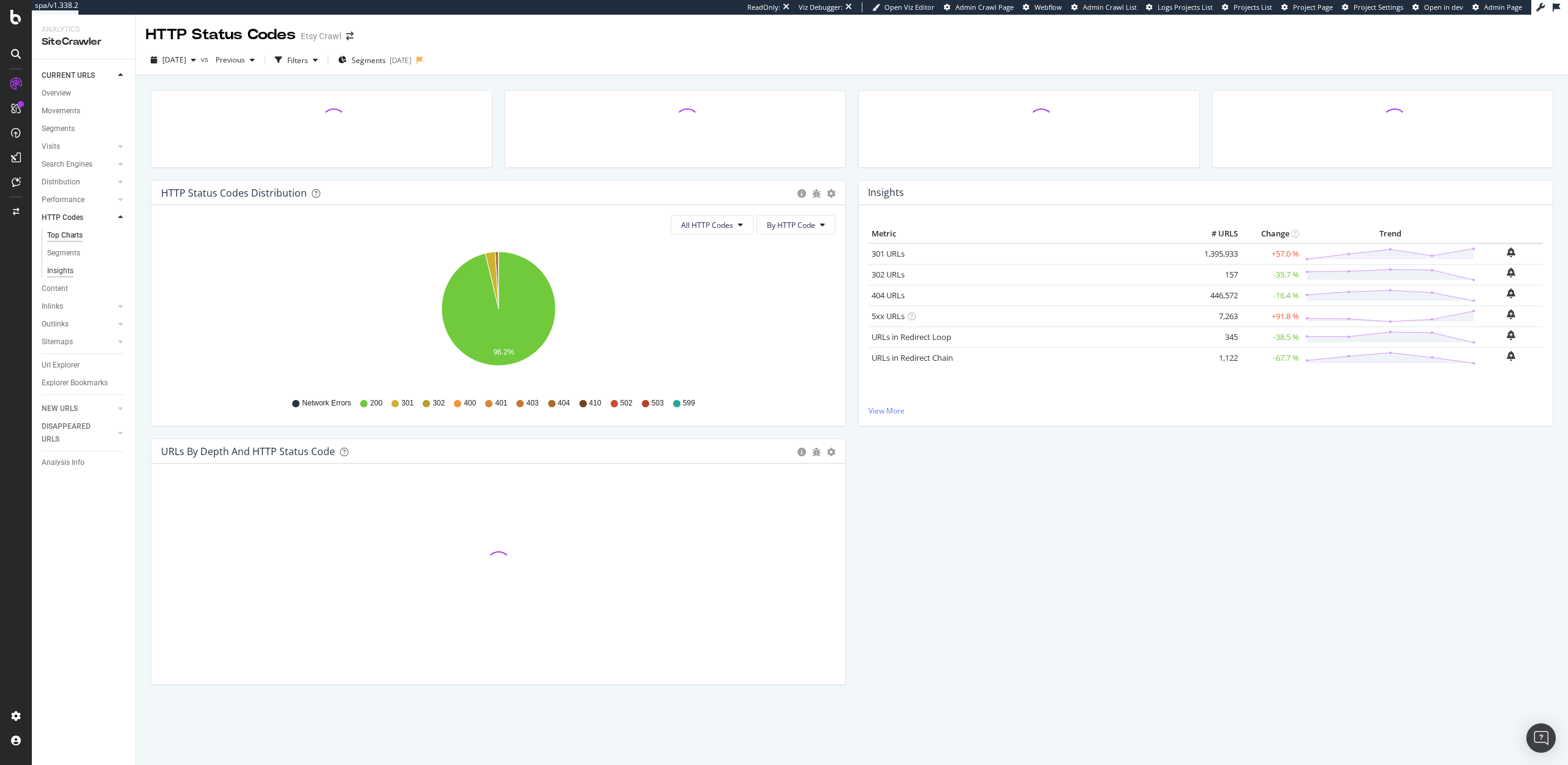
click at [61, 268] on div "Insights" at bounding box center [60, 271] width 26 height 13
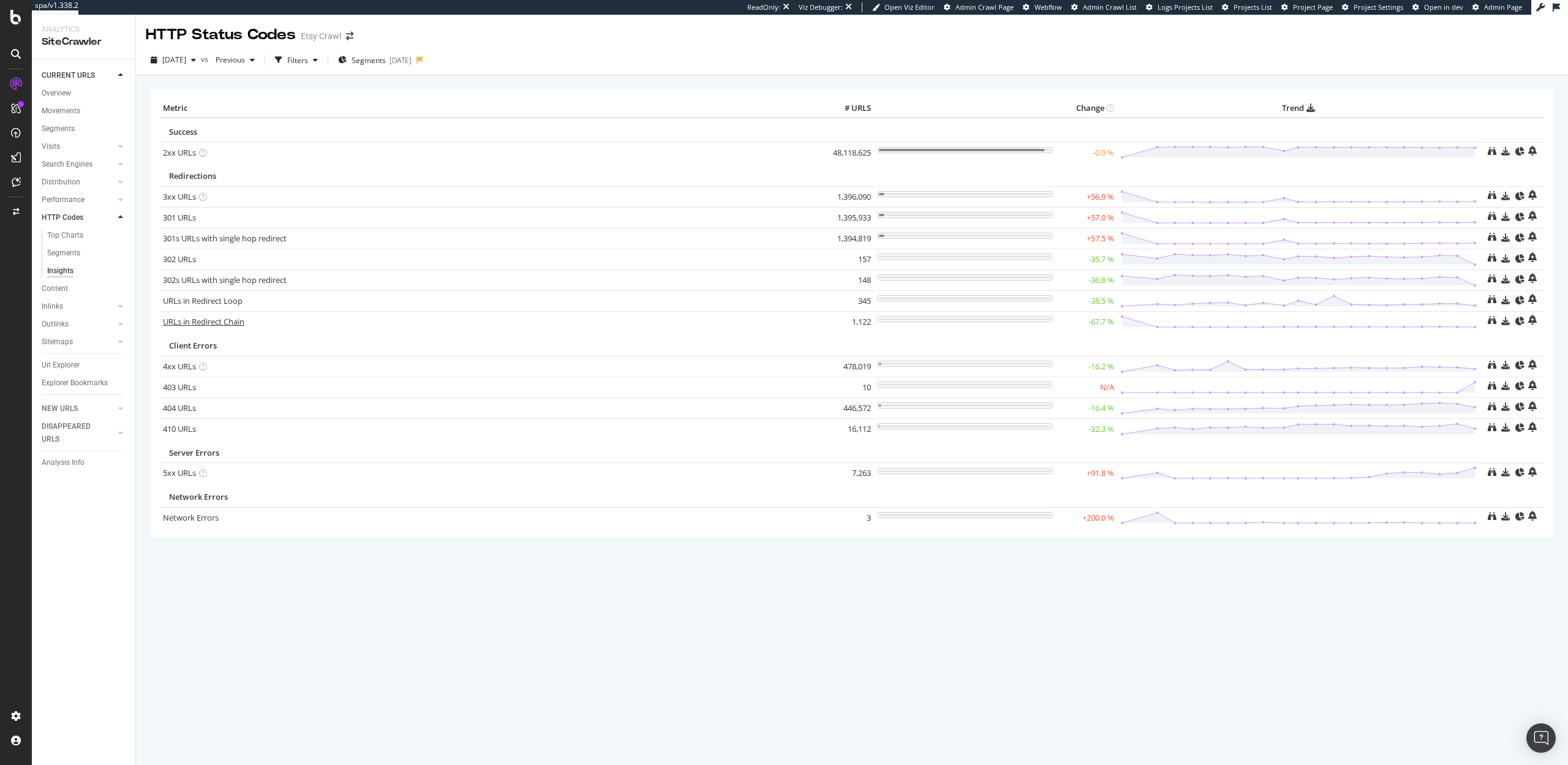
click at [209, 325] on link "URLs in Redirect Chain" at bounding box center [203, 321] width 81 height 11
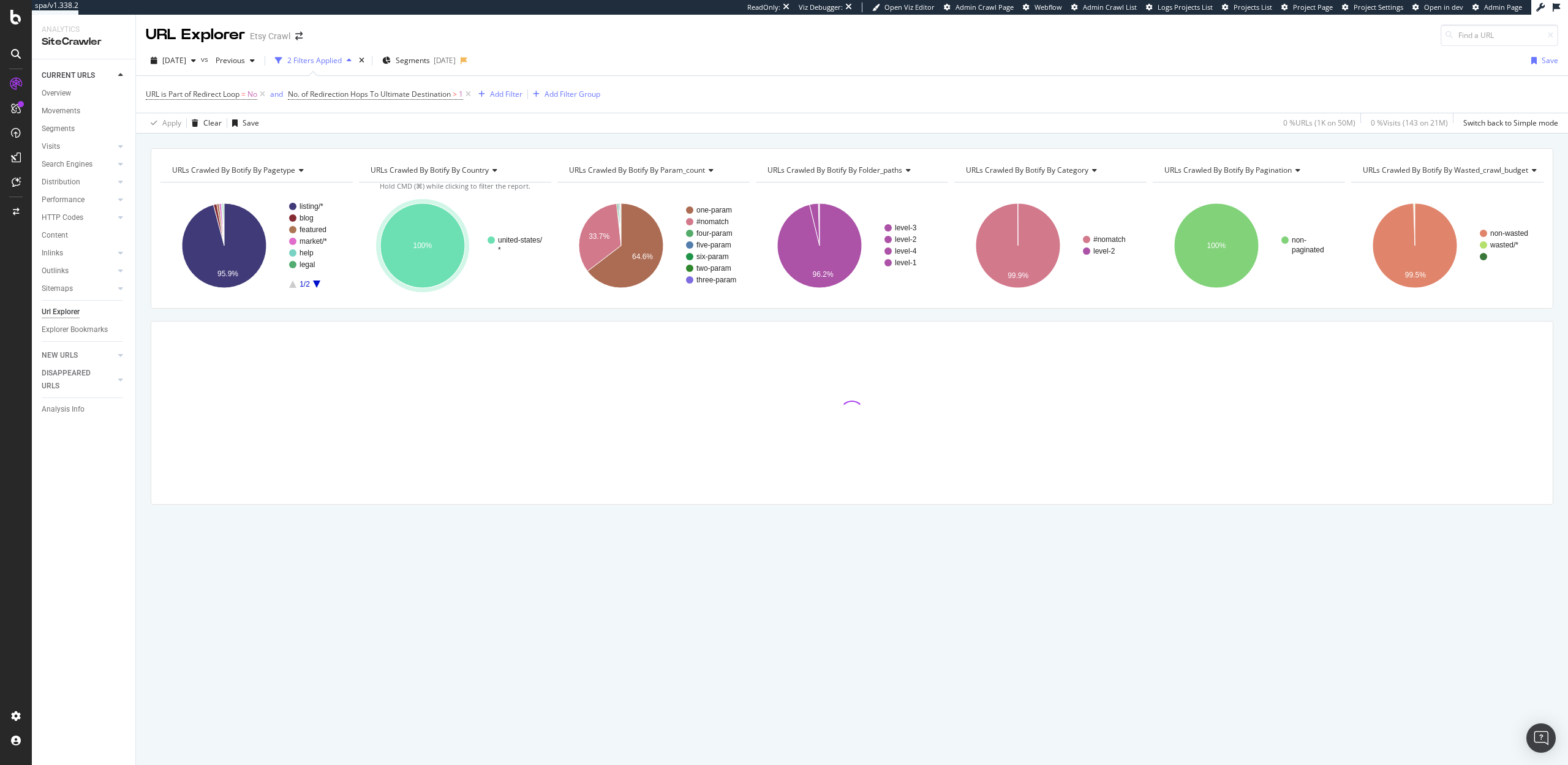
click at [666, 321] on div at bounding box center [851, 413] width 1402 height 184
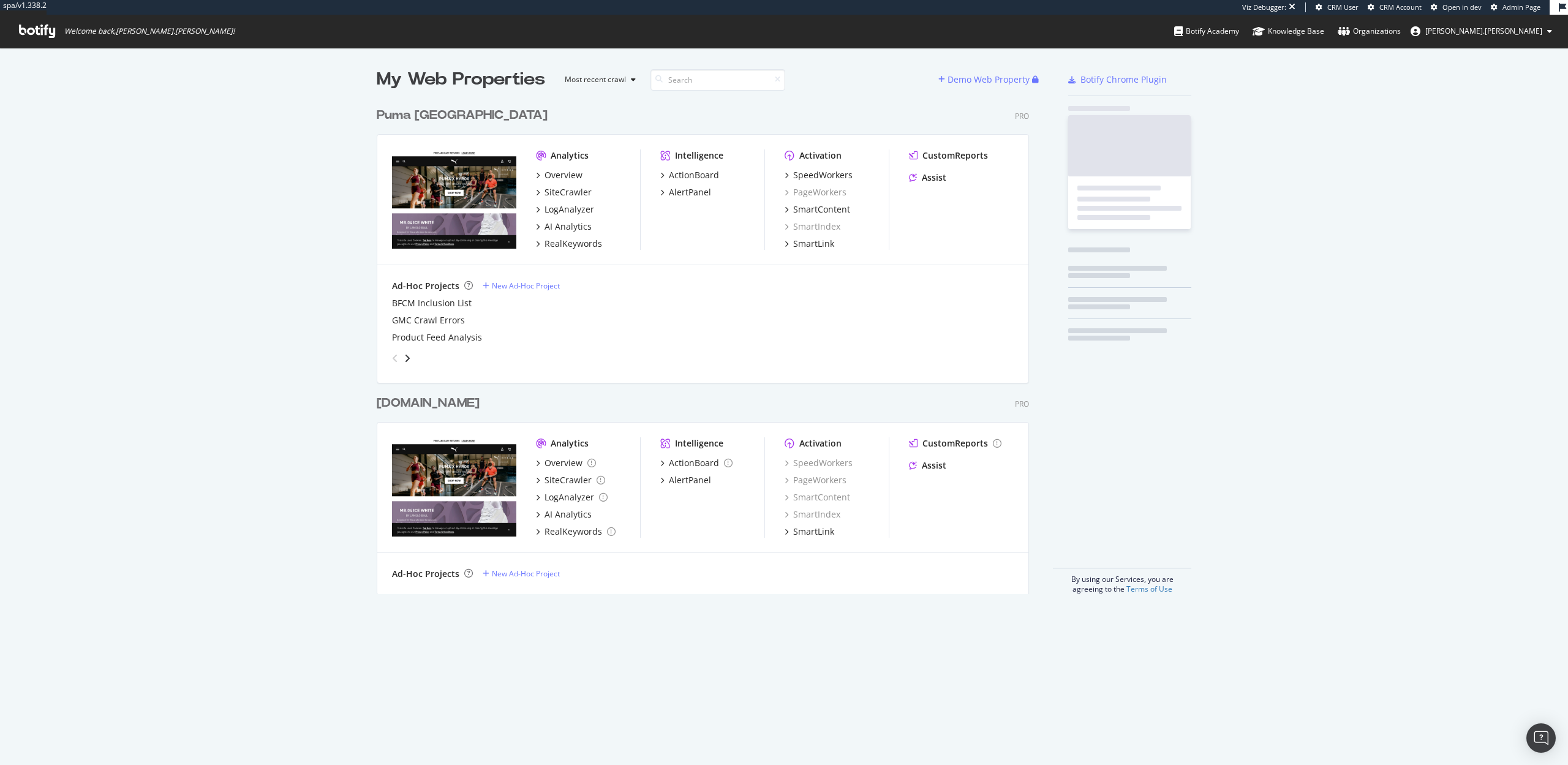
scroll to position [502, 662]
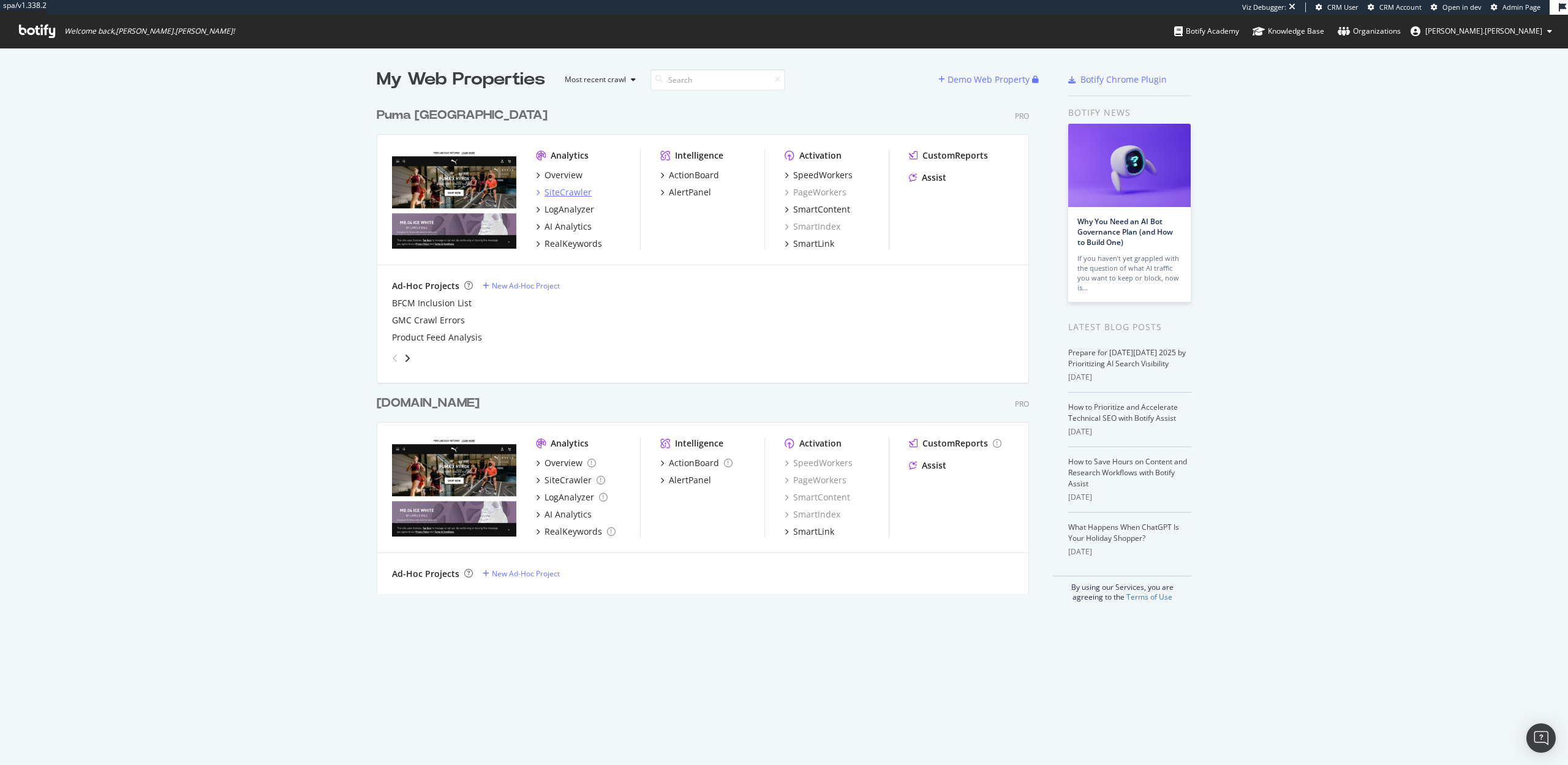
click at [566, 188] on div "SiteCrawler" at bounding box center [568, 192] width 47 height 12
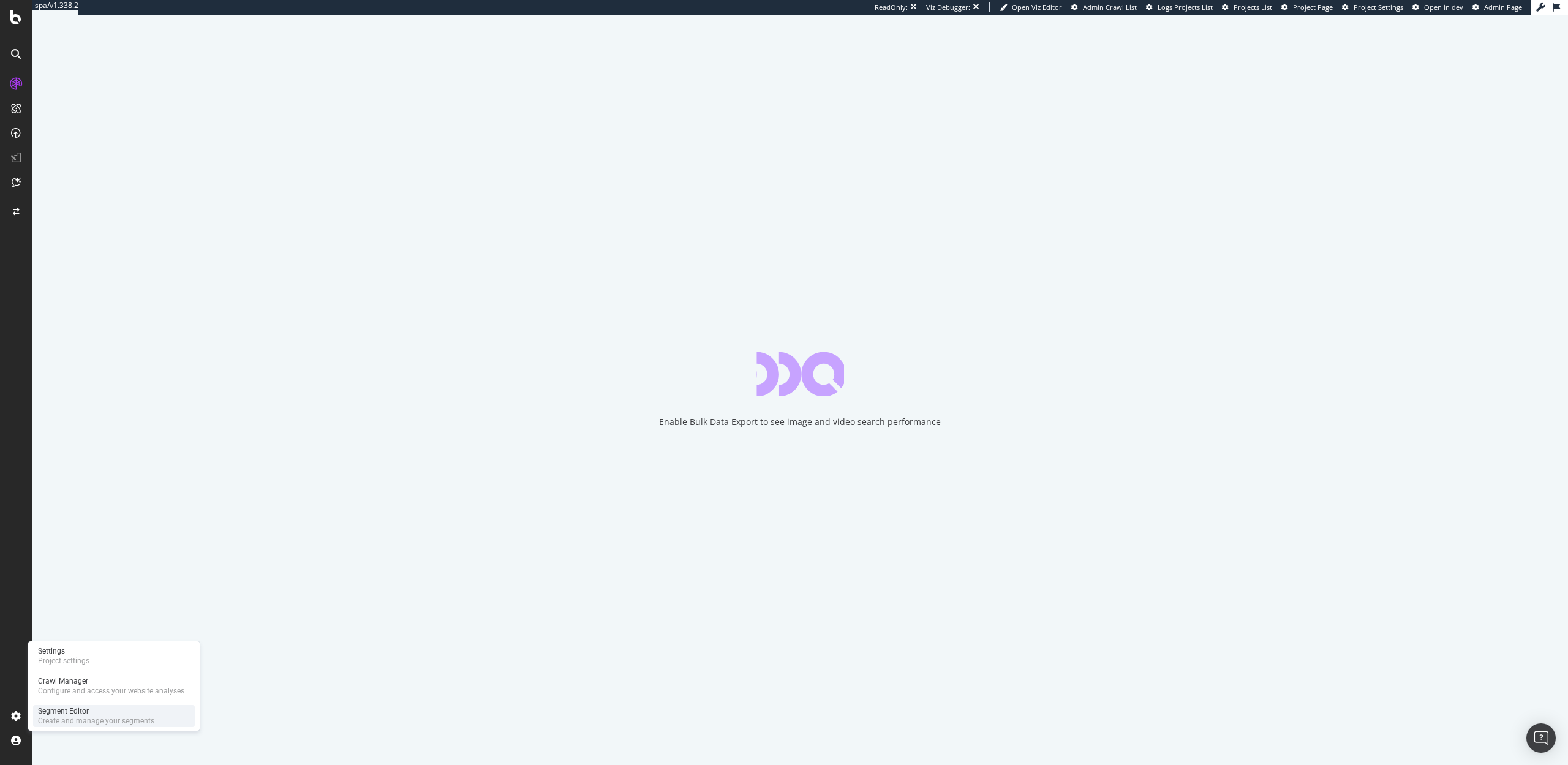
click at [63, 723] on div "Create and manage your segments" at bounding box center [96, 721] width 117 height 10
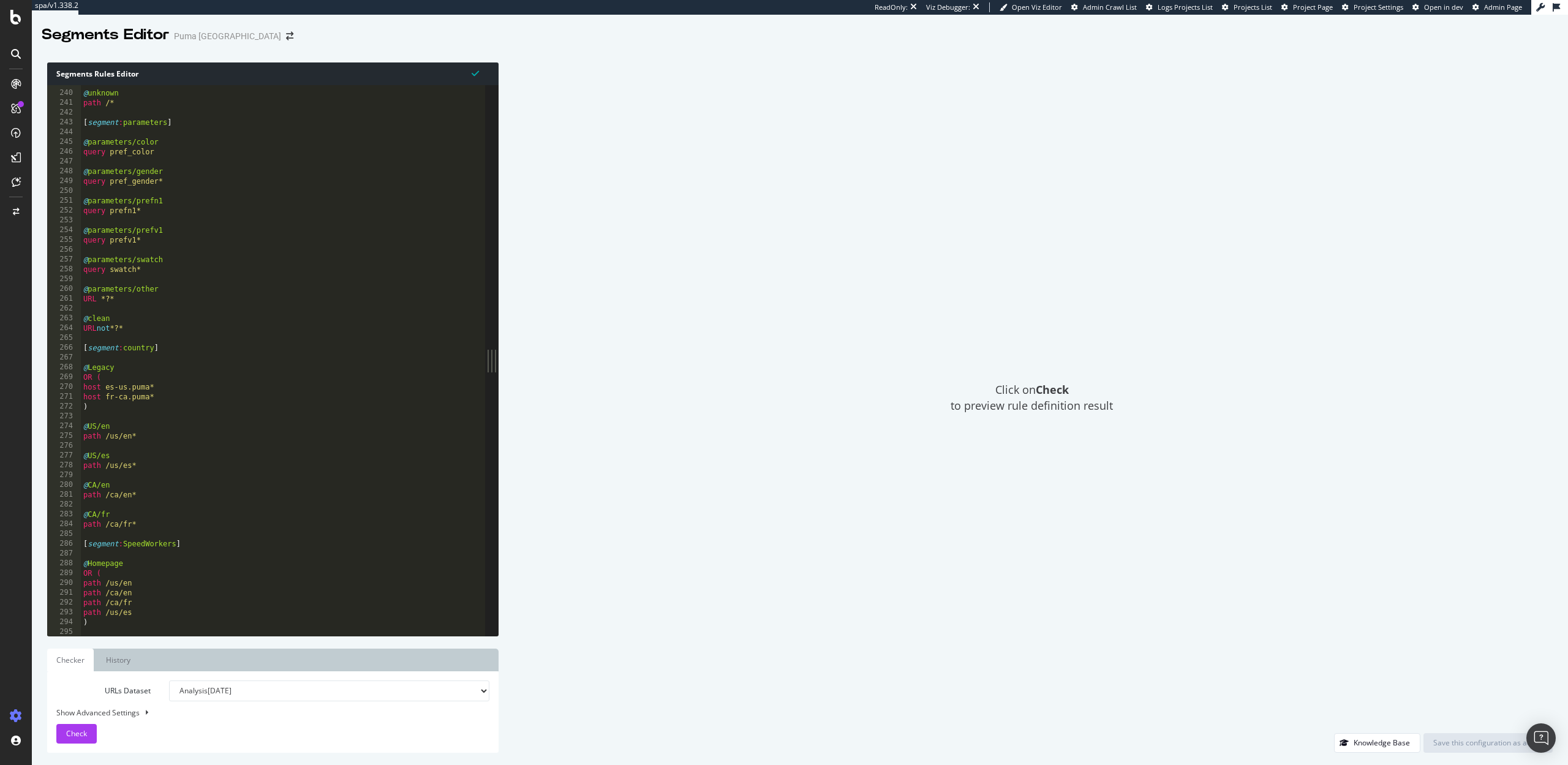
scroll to position [2338, 0]
drag, startPoint x: 118, startPoint y: 368, endPoint x: 81, endPoint y: 353, distance: 39.9
click at [81, 353] on div "@ unknown path /* [ segment : parameters ] @ parameters/color query pref_color …" at bounding box center [427, 365] width 692 height 570
type textarea "[segment:country]"
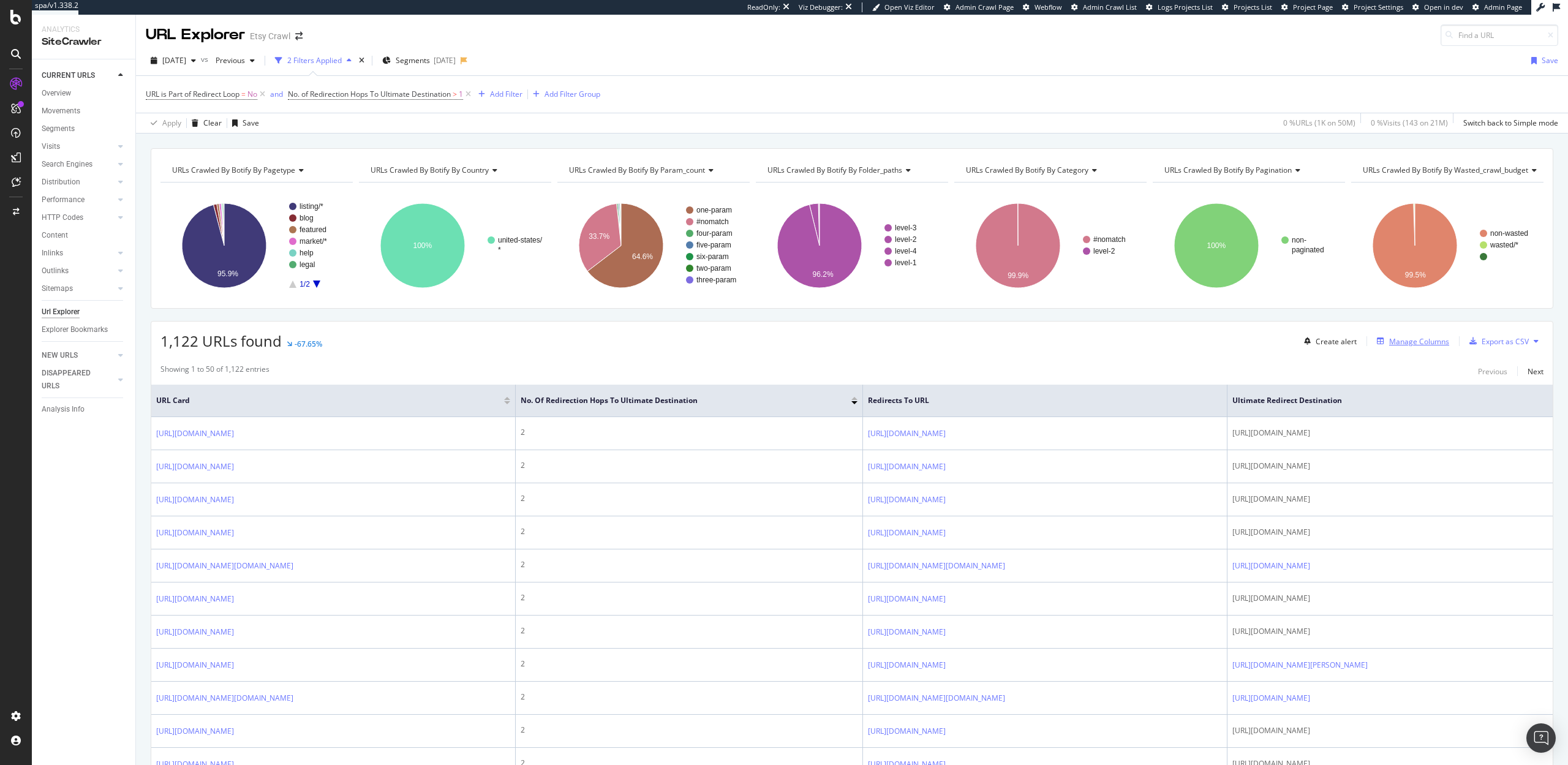
click at [1416, 347] on div "Manage Columns" at bounding box center [1410, 341] width 77 height 13
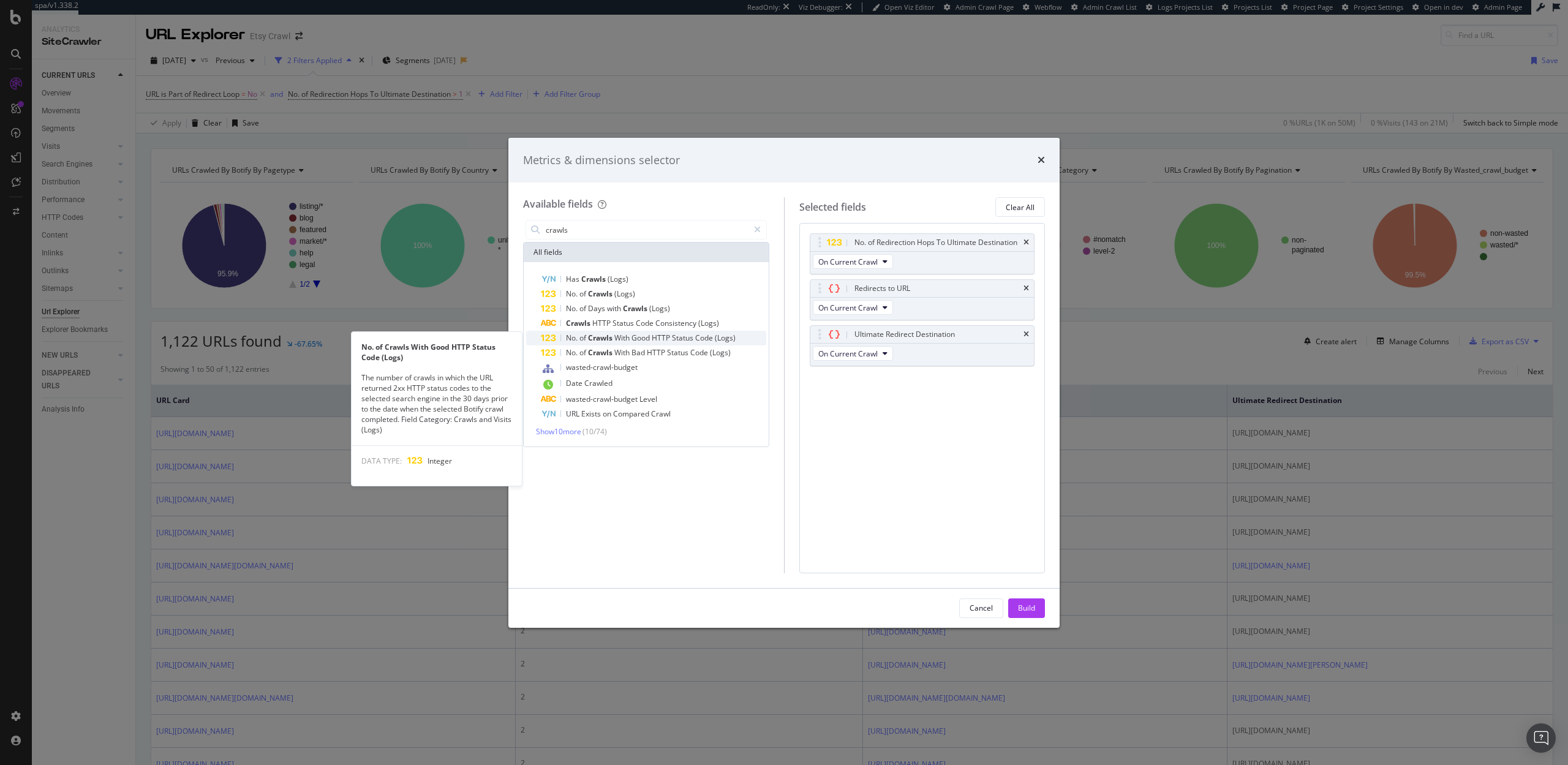
click at [655, 336] on span "HTTP" at bounding box center [662, 338] width 20 height 10
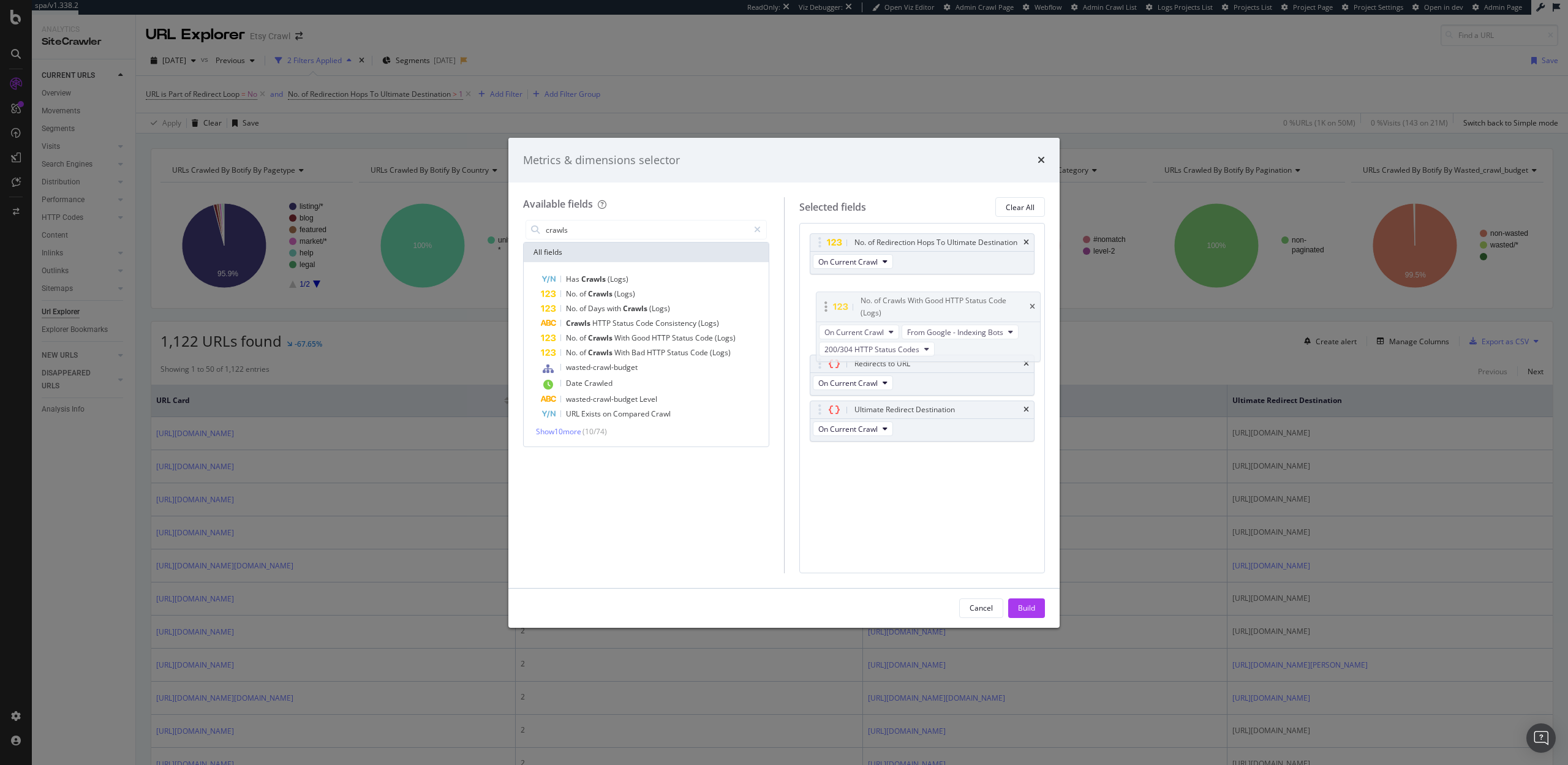
drag, startPoint x: 814, startPoint y: 383, endPoint x: 817, endPoint y: 299, distance: 84.1
click at [817, 299] on body "spa/v1.338.2 ReadOnly: Viz Debugger: Open Viz Editor Admin Crawl Page Webflow A…" at bounding box center [784, 383] width 1568 height 765
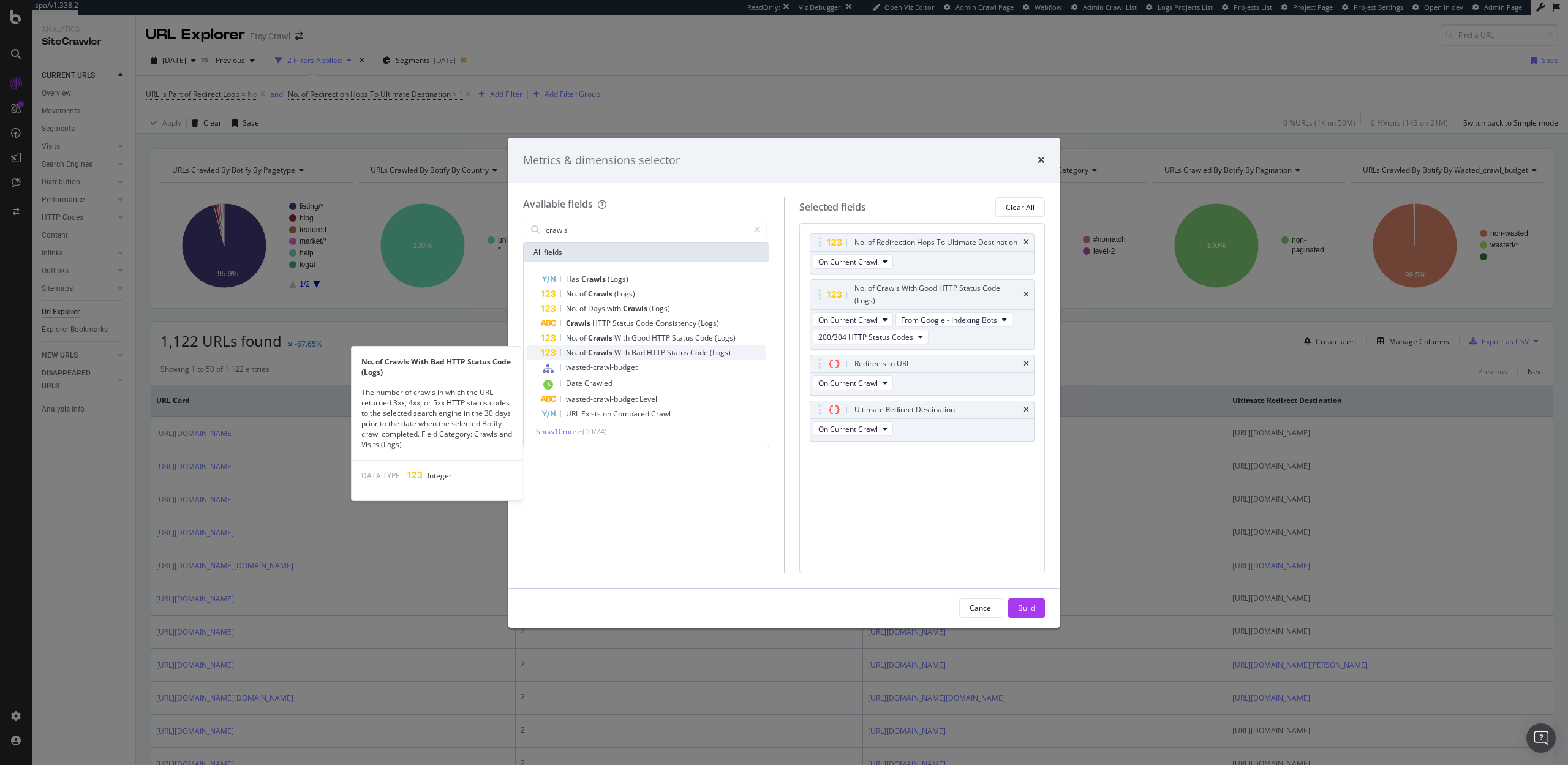
click at [619, 353] on span "With" at bounding box center [623, 352] width 17 height 10
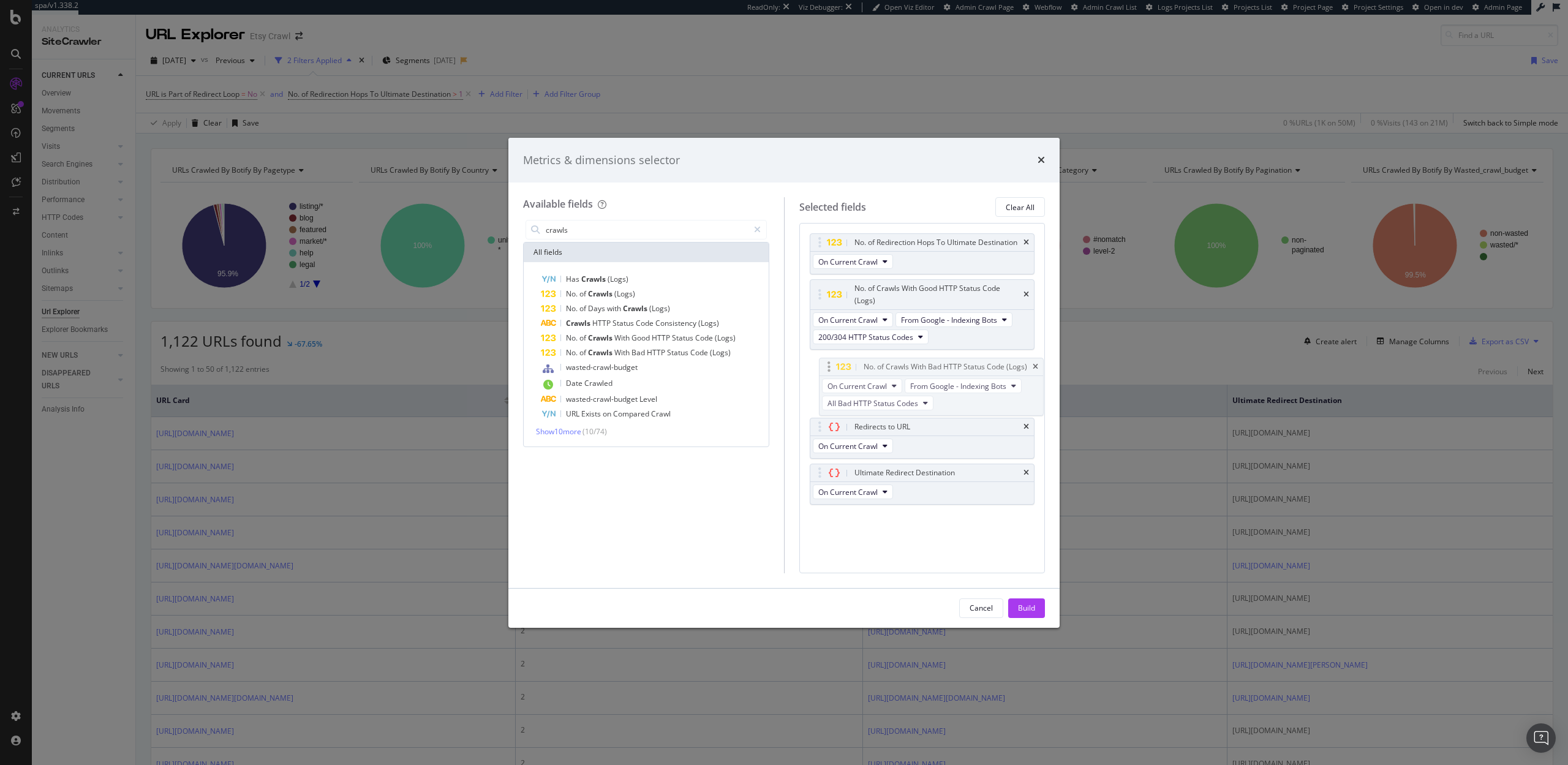
drag, startPoint x: 821, startPoint y: 455, endPoint x: 830, endPoint y: 366, distance: 89.5
click at [830, 366] on body "spa/v1.338.2 ReadOnly: Viz Debugger: Open Viz Editor Admin Crawl Page Webflow A…" at bounding box center [784, 383] width 1568 height 765
click at [589, 231] on input "crawls" at bounding box center [646, 229] width 204 height 19
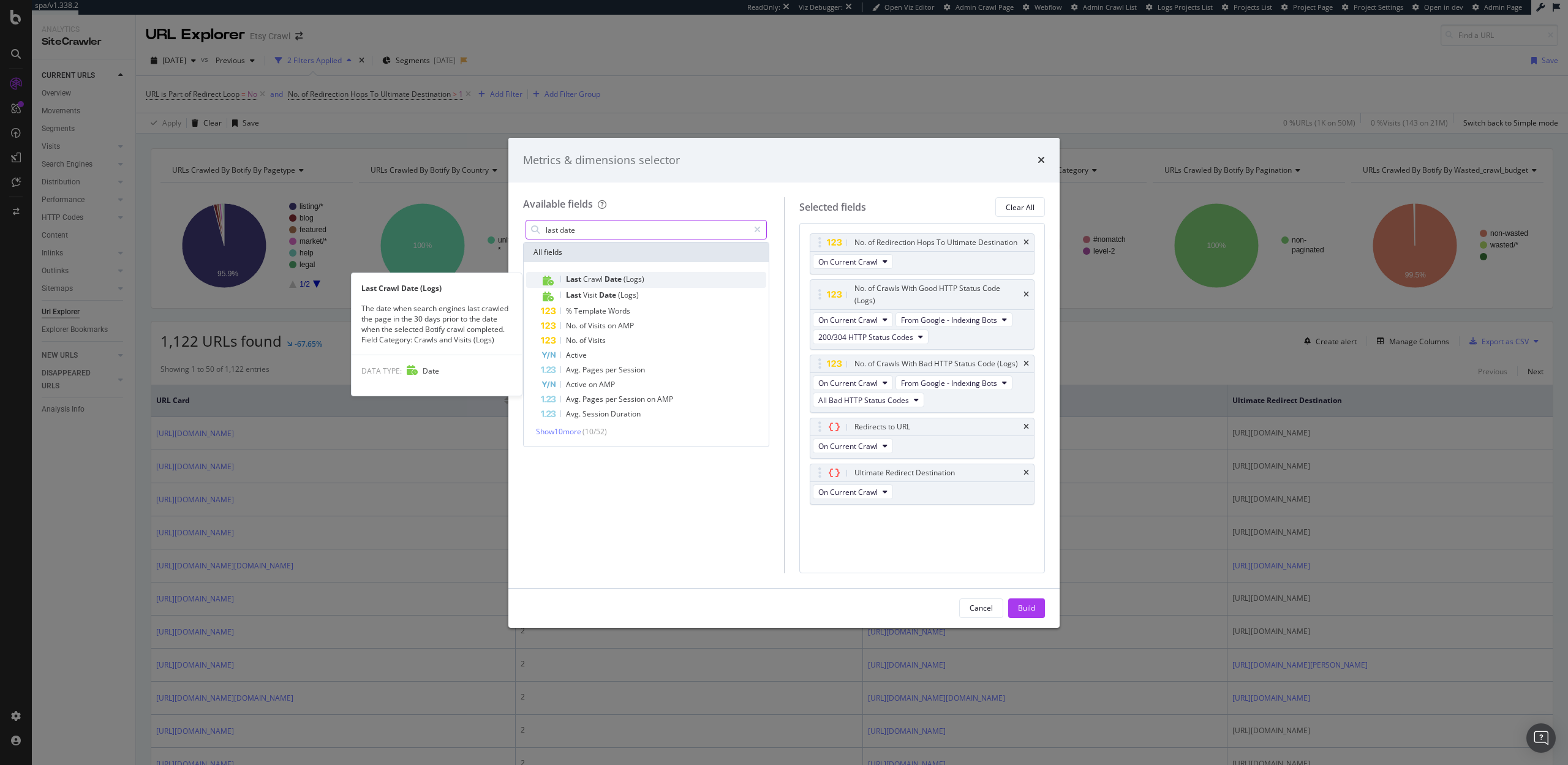
type input "last date"
click at [621, 281] on span "Date" at bounding box center [614, 279] width 19 height 10
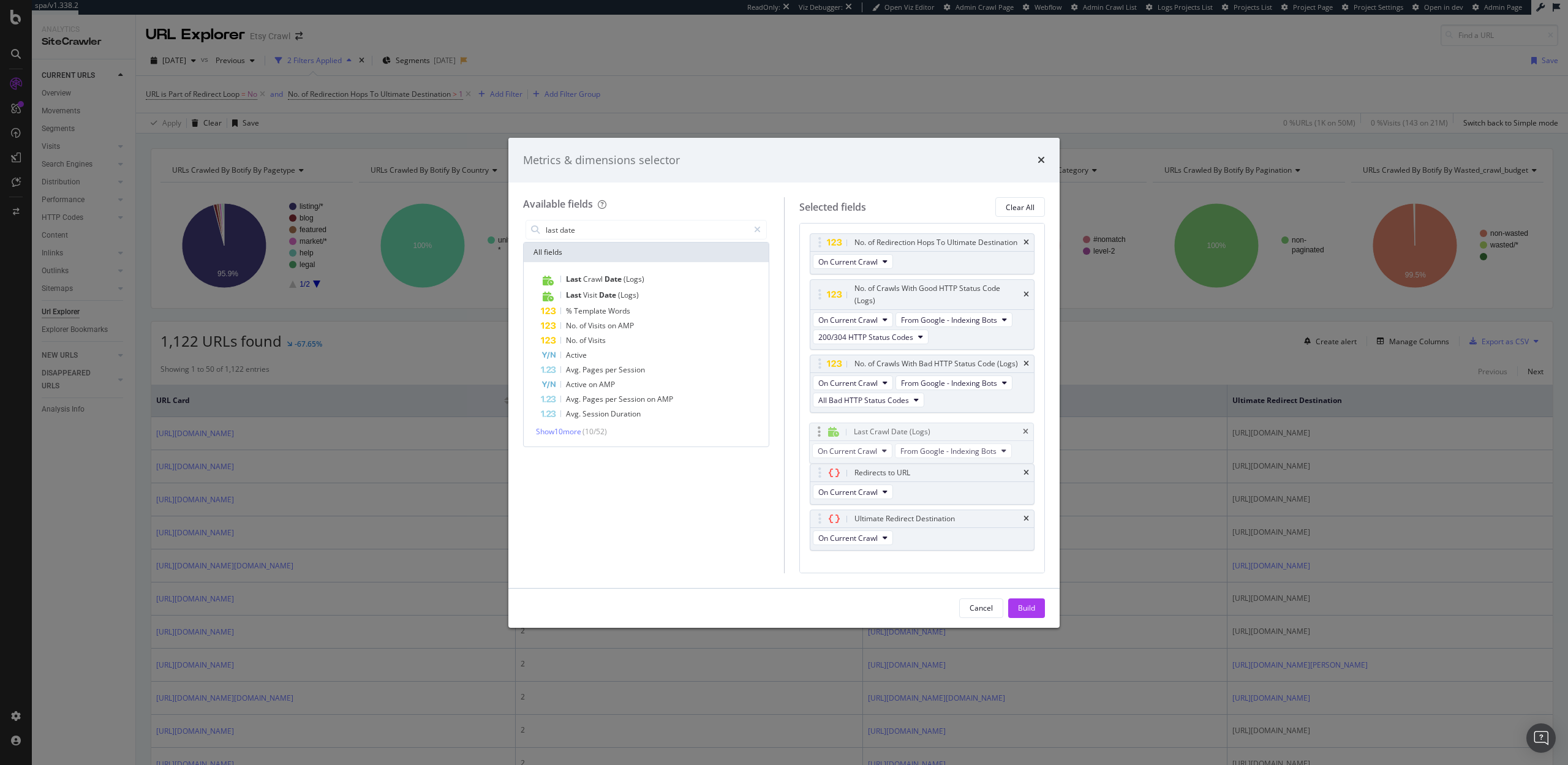
drag, startPoint x: 819, startPoint y: 517, endPoint x: 818, endPoint y: 429, distance: 88.0
click at [818, 429] on body "spa/v1.338.2 ReadOnly: Viz Debugger: Open Viz Editor Admin Crawl Page Webflow A…" at bounding box center [784, 383] width 1568 height 765
click at [865, 401] on span "All Bad HTTP Status Codes" at bounding box center [863, 400] width 91 height 10
click at [859, 441] on span "3xx HTTP Status Codes" at bounding box center [869, 445] width 92 height 11
click at [1034, 607] on div "Build" at bounding box center [1026, 608] width 17 height 10
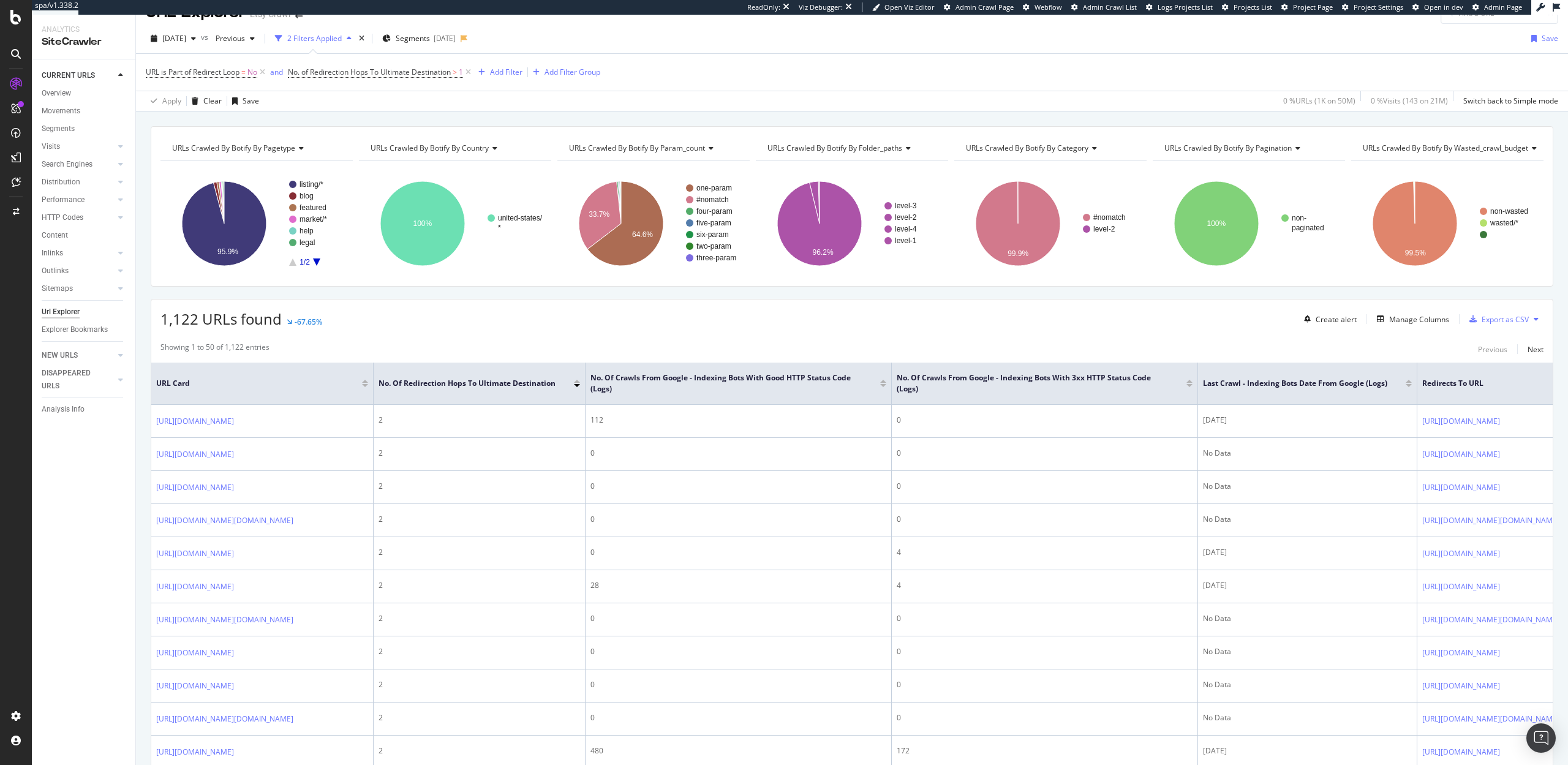
scroll to position [7, 0]
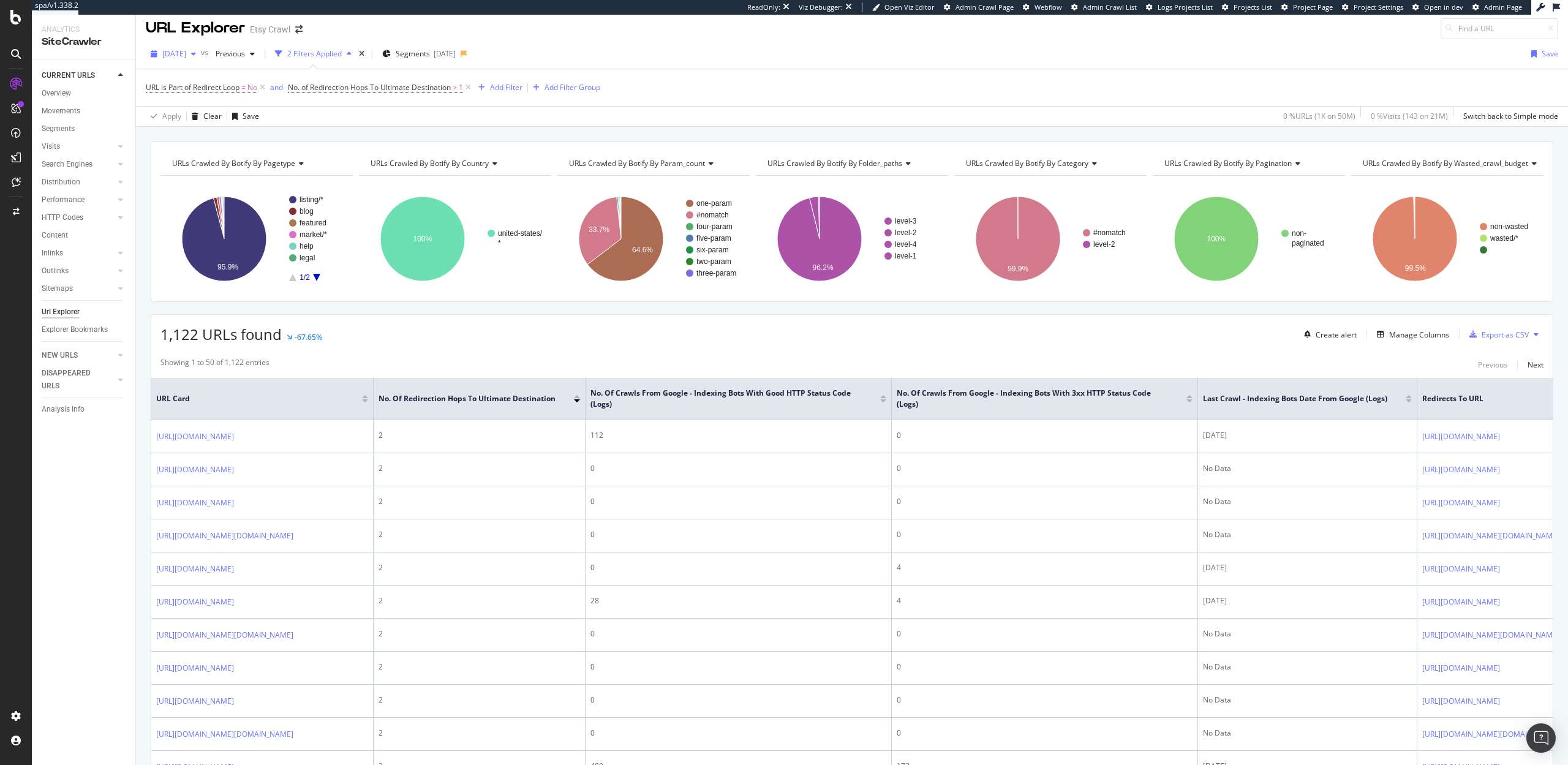
click at [186, 51] on span "[DATE]" at bounding box center [174, 54] width 24 height 10
click at [1412, 395] on div at bounding box center [1409, 397] width 6 height 3
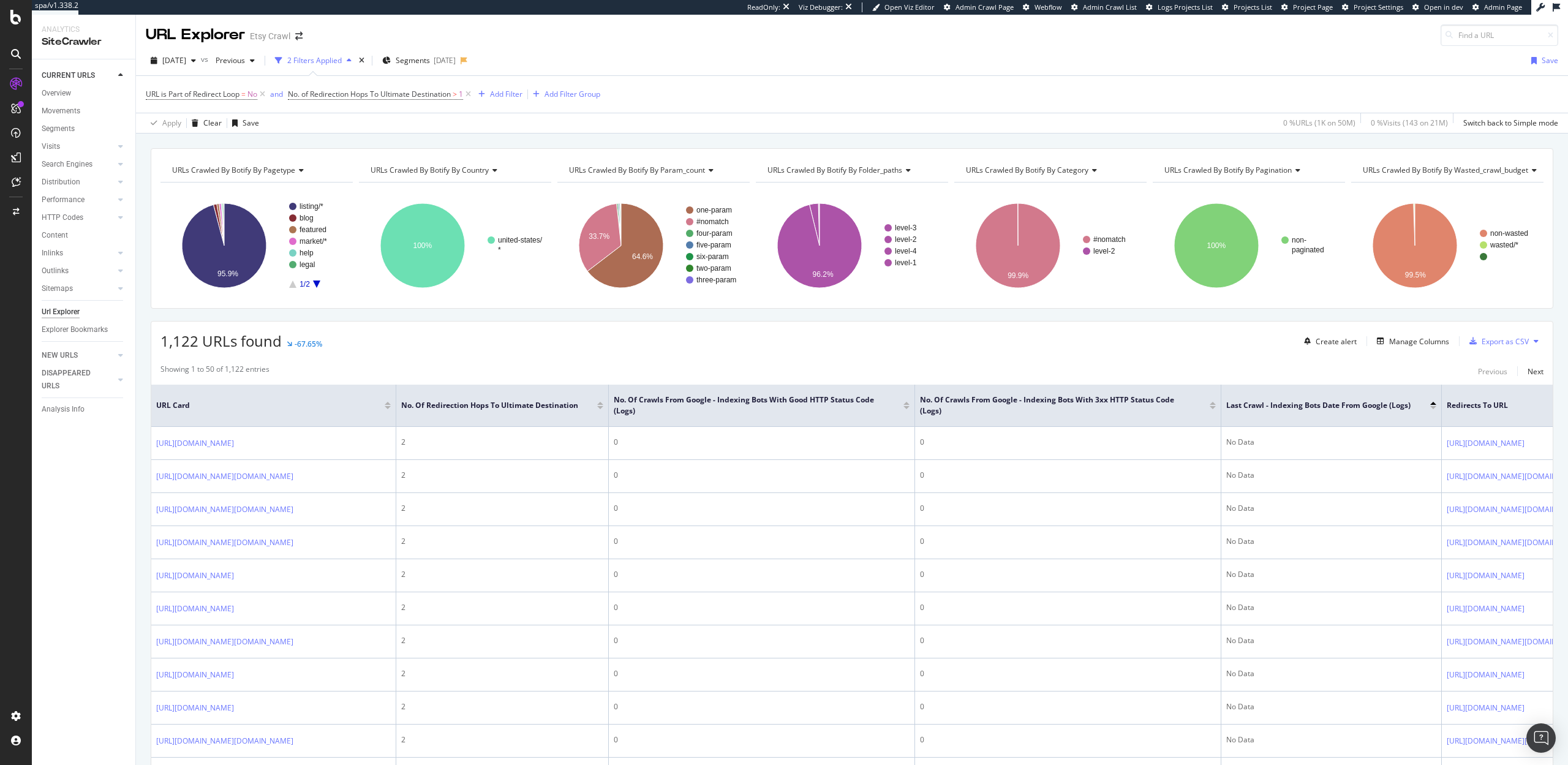
click at [1433, 409] on div at bounding box center [1433, 407] width 6 height 3
